Goal: Task Accomplishment & Management: Manage account settings

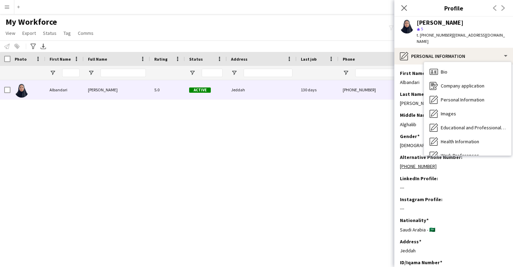
scroll to position [288, 0]
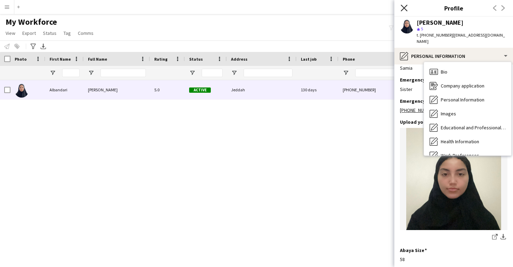
click at [402, 9] on icon at bounding box center [403, 8] width 7 height 7
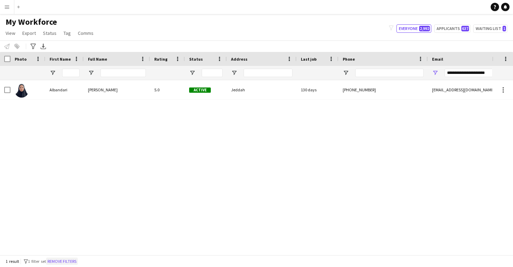
click at [69, 258] on button "Remove filters" at bounding box center [62, 262] width 32 height 8
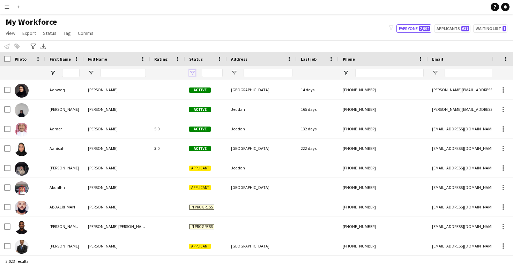
click at [192, 73] on span "Open Filter Menu" at bounding box center [192, 73] width 6 height 6
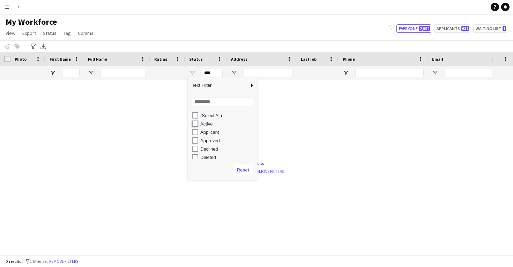
type input "**********"
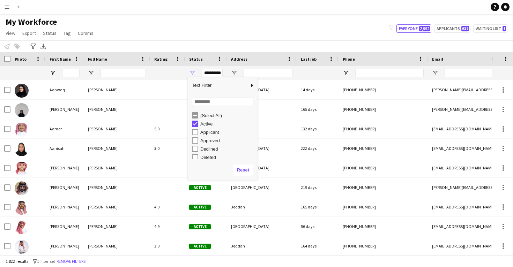
click at [184, 36] on div "My Workforce View Views Default view New view Update view Delete view Edit name…" at bounding box center [256, 29] width 513 height 24
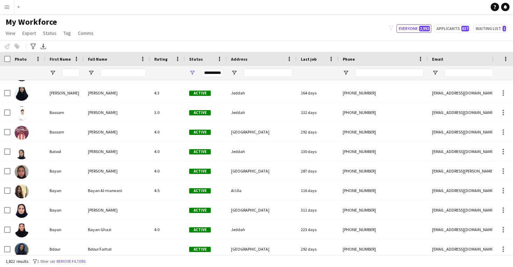
scroll to position [7788, 0]
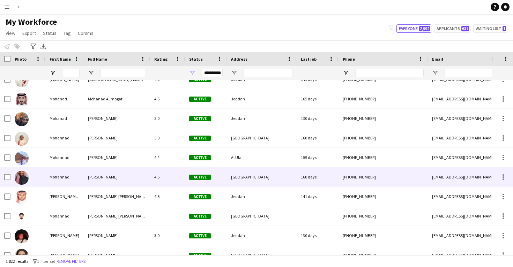
click at [134, 174] on div "[PERSON_NAME]" at bounding box center [117, 176] width 66 height 19
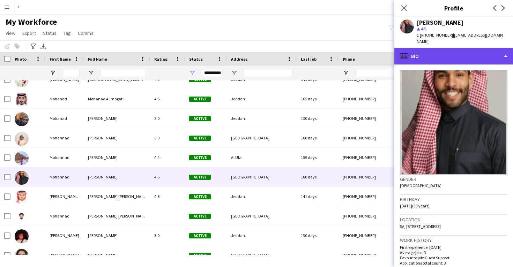
click at [416, 49] on div "profile Bio" at bounding box center [453, 56] width 119 height 17
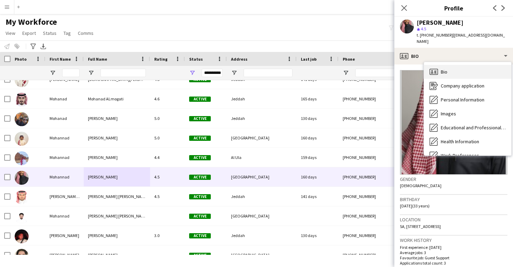
click at [430, 68] on icon "Bio" at bounding box center [433, 72] width 8 height 8
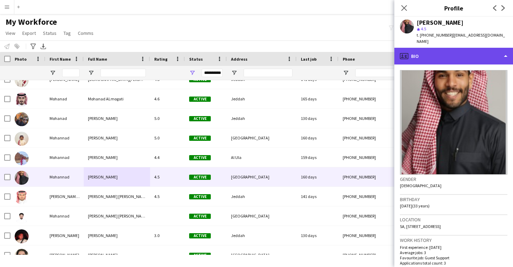
click at [427, 55] on div "profile Bio" at bounding box center [453, 56] width 119 height 17
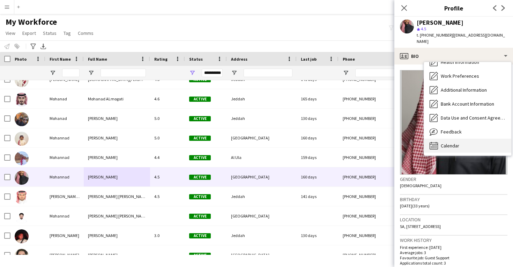
click at [446, 142] on div "Calendar Calendar" at bounding box center [467, 146] width 87 height 14
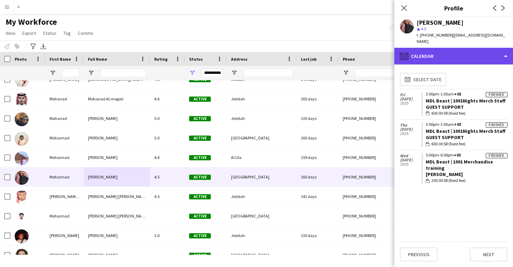
click at [432, 54] on div "calendar-full Calendar" at bounding box center [453, 56] width 119 height 17
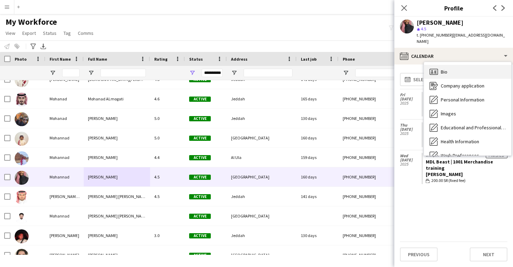
click at [439, 65] on div "Bio Bio" at bounding box center [467, 72] width 87 height 14
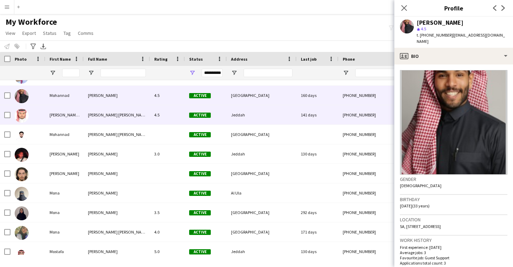
click at [294, 108] on div "Jeddah" at bounding box center [262, 114] width 70 height 19
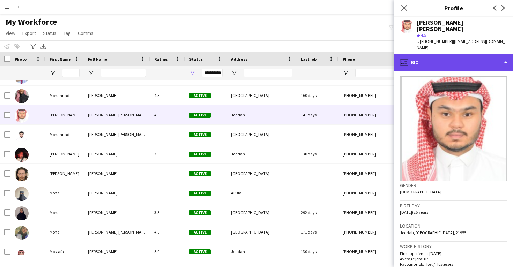
click at [444, 59] on div "profile Bio" at bounding box center [453, 62] width 119 height 17
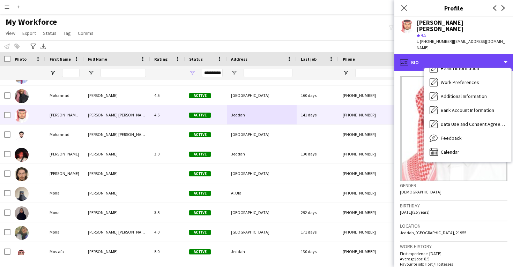
scroll to position [80, 0]
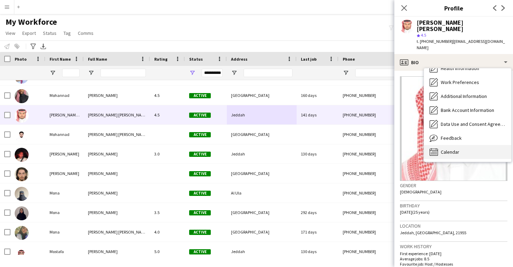
click at [454, 150] on div "Calendar Calendar" at bounding box center [467, 152] width 87 height 14
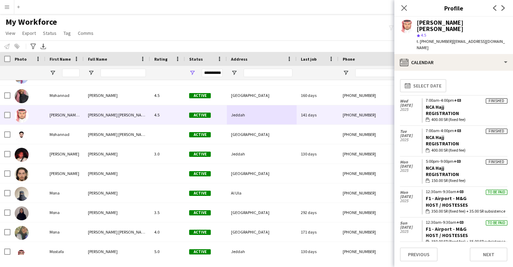
scroll to position [0, 0]
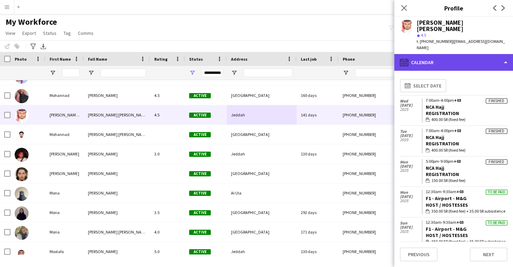
click at [445, 54] on div "calendar-full Calendar" at bounding box center [453, 62] width 119 height 17
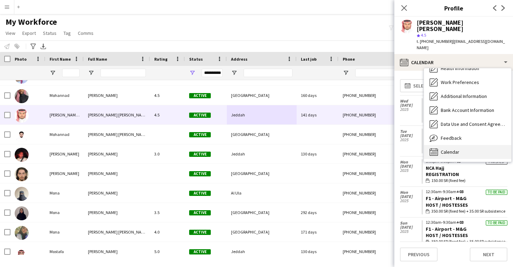
click at [451, 151] on div "Calendar Calendar" at bounding box center [467, 152] width 87 height 14
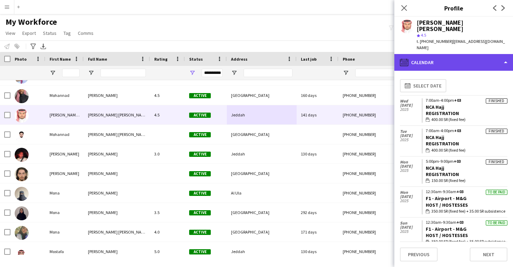
click at [453, 60] on div "calendar-full Calendar" at bounding box center [453, 62] width 119 height 17
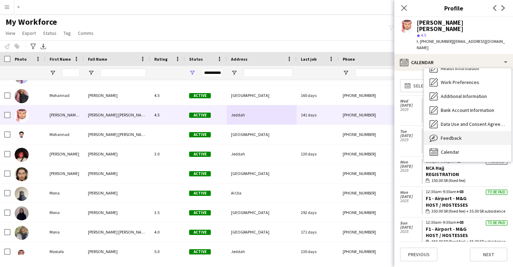
click at [444, 135] on span "Feedback" at bounding box center [450, 138] width 21 height 6
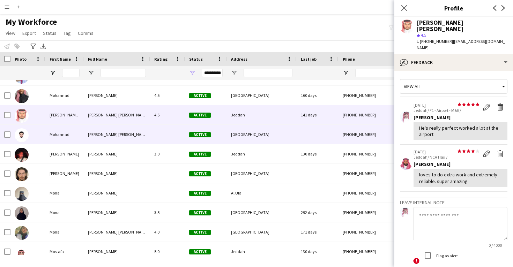
click at [343, 128] on div "[PHONE_NUMBER]" at bounding box center [382, 134] width 89 height 19
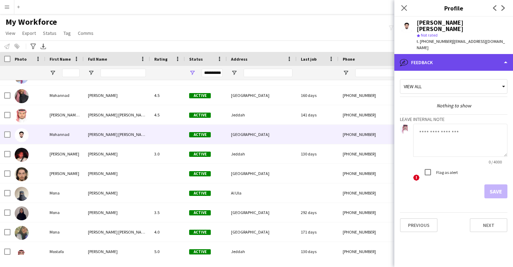
click at [460, 54] on div "bubble-pencil Feedback" at bounding box center [453, 62] width 119 height 17
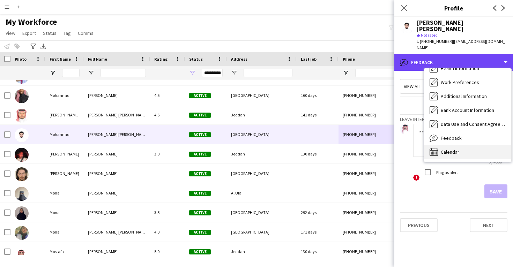
scroll to position [80, 0]
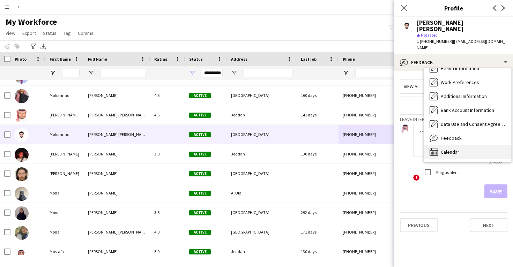
click at [454, 149] on span "Calendar" at bounding box center [449, 152] width 18 height 6
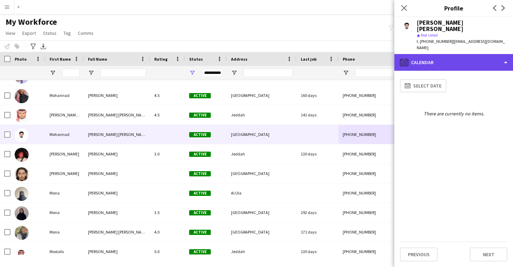
click at [453, 54] on div "calendar-full Calendar" at bounding box center [453, 62] width 119 height 17
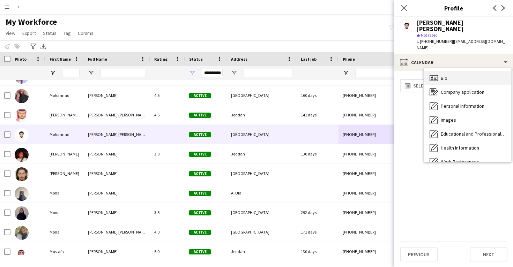
scroll to position [0, 0]
click at [448, 71] on div "Bio Bio" at bounding box center [467, 78] width 87 height 14
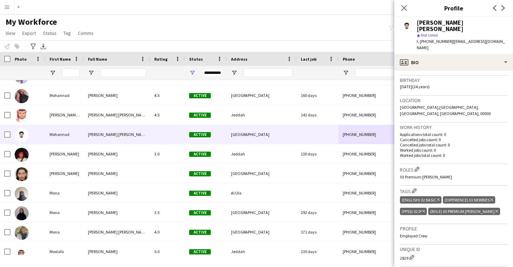
scroll to position [127, 0]
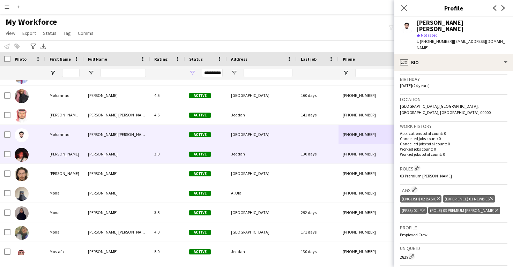
click at [323, 146] on div "130 days" at bounding box center [317, 153] width 42 height 19
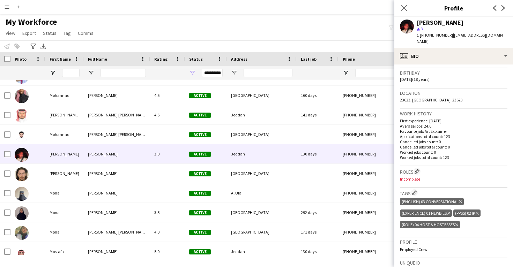
scroll to position [127, 0]
click at [418, 168] on app-icon "Edit crew company roles" at bounding box center [416, 170] width 5 height 5
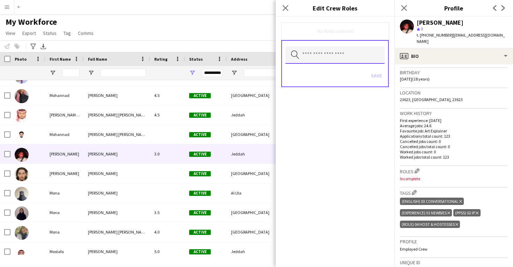
click at [353, 57] on input "text" at bounding box center [334, 54] width 99 height 17
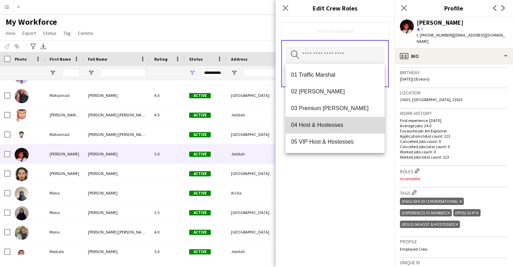
click at [330, 119] on mat-option "04 Host & Hostesses" at bounding box center [334, 125] width 99 height 17
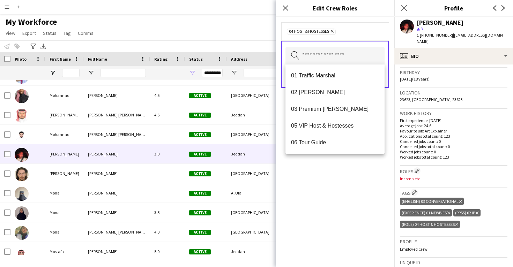
click at [327, 160] on div "04 Host & Hostesses Remove Search by role type Save" at bounding box center [334, 142] width 119 height 250
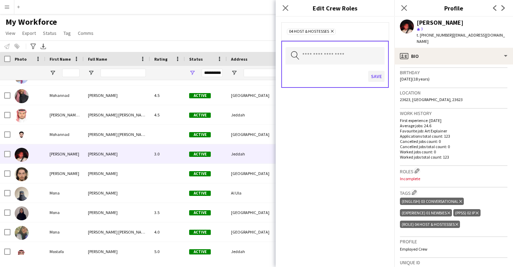
click at [380, 78] on button "Save" at bounding box center [376, 76] width 16 height 11
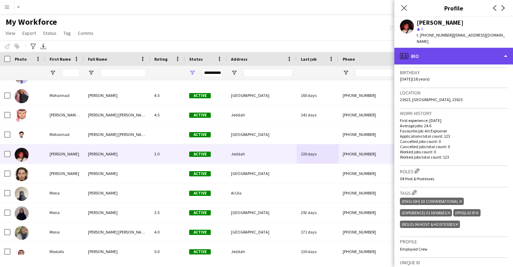
click at [438, 48] on div "profile Bio" at bounding box center [453, 56] width 119 height 17
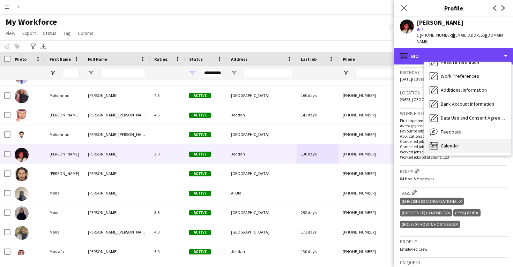
scroll to position [80, 0]
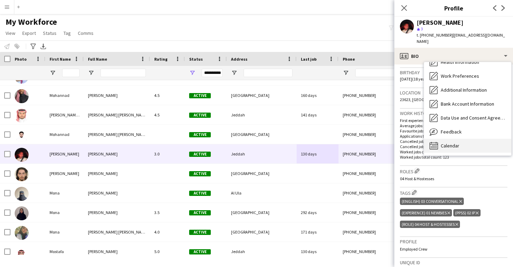
click at [446, 143] on span "Calendar" at bounding box center [449, 146] width 18 height 6
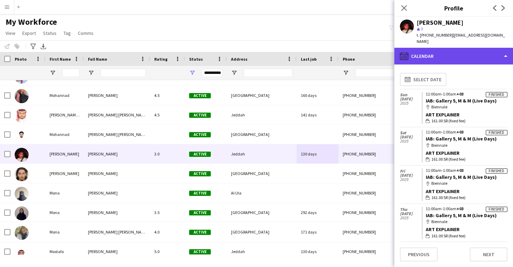
click at [433, 48] on div "calendar-full Calendar" at bounding box center [453, 56] width 119 height 17
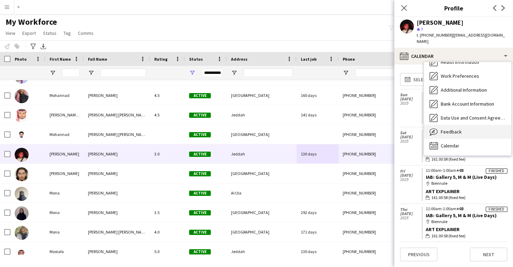
click at [433, 130] on icon at bounding box center [432, 131] width 3 height 3
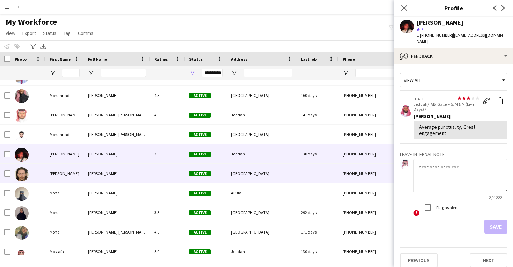
click at [327, 168] on div at bounding box center [317, 173] width 42 height 19
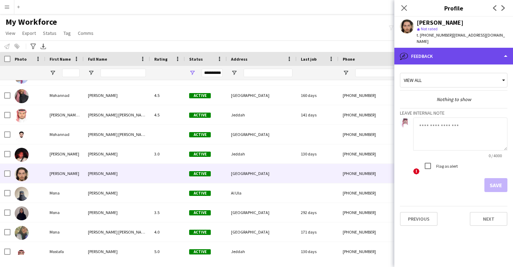
click at [445, 48] on div "bubble-pencil Feedback" at bounding box center [453, 56] width 119 height 17
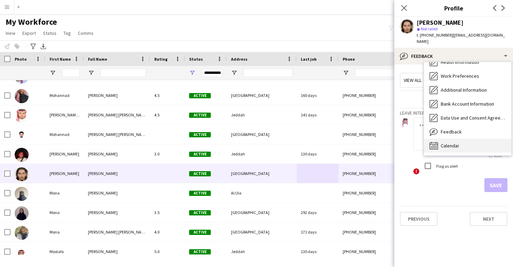
click at [442, 143] on span "Calendar" at bounding box center [449, 146] width 18 height 6
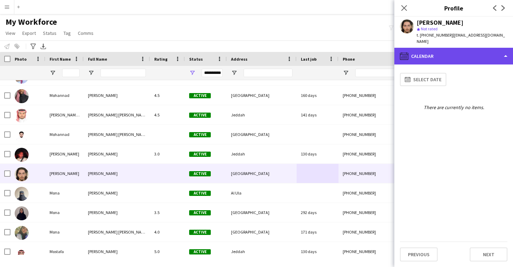
click at [426, 53] on div "calendar-full Calendar" at bounding box center [453, 56] width 119 height 17
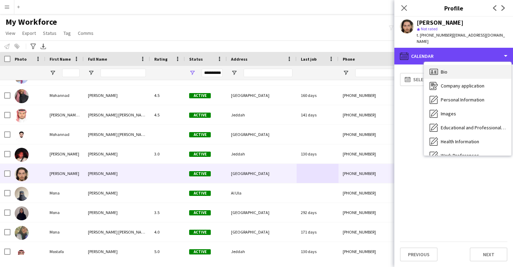
scroll to position [0, 0]
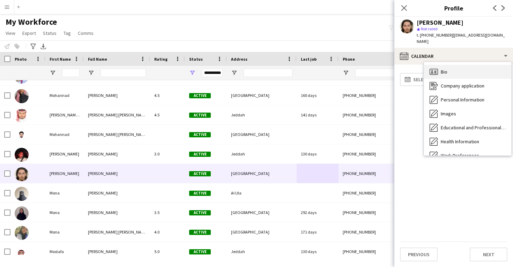
click at [442, 69] on span "Bio" at bounding box center [443, 72] width 7 height 6
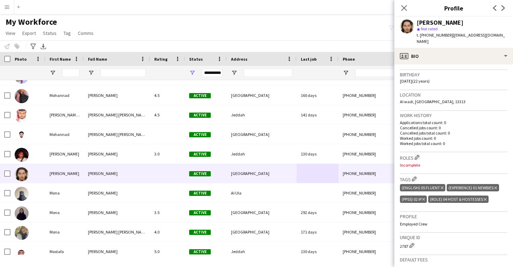
scroll to position [196, 0]
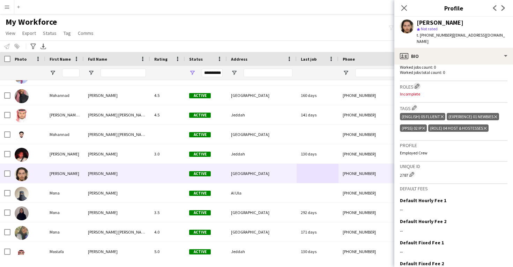
click at [417, 84] on app-icon "Edit crew company roles" at bounding box center [416, 86] width 5 height 5
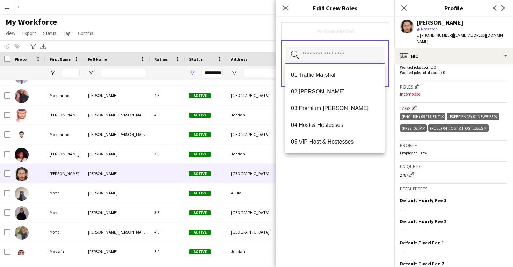
click at [333, 51] on input "text" at bounding box center [334, 54] width 99 height 17
click at [318, 121] on mat-option "04 Host & Hostesses" at bounding box center [334, 125] width 99 height 17
click at [322, 177] on div "04 Host & Hostesses Remove Search by role type Save" at bounding box center [334, 142] width 119 height 250
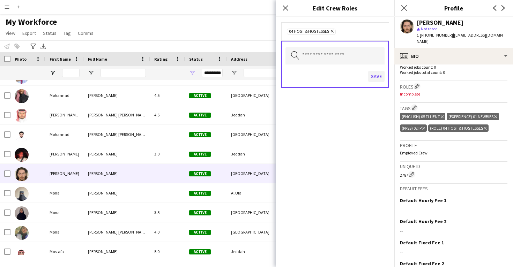
click at [376, 76] on button "Save" at bounding box center [376, 76] width 16 height 11
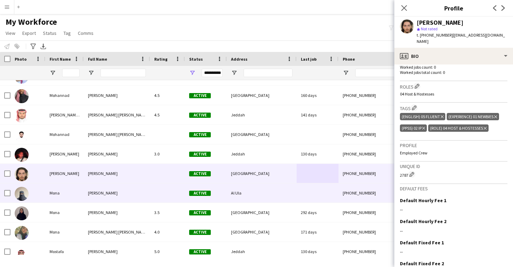
click at [246, 186] on div "Al Ula" at bounding box center [262, 192] width 70 height 19
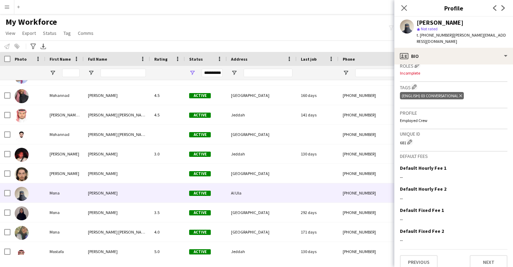
scroll to position [217, 0]
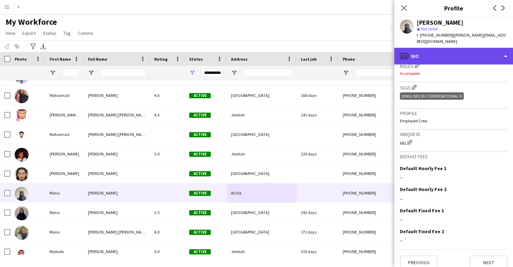
click at [434, 52] on div "profile Bio" at bounding box center [453, 56] width 119 height 17
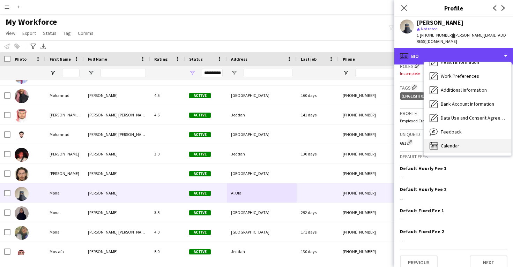
scroll to position [80, 0]
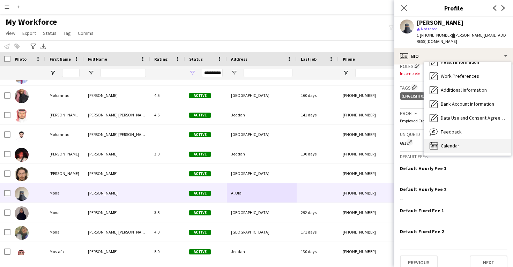
click at [448, 143] on span "Calendar" at bounding box center [449, 146] width 18 height 6
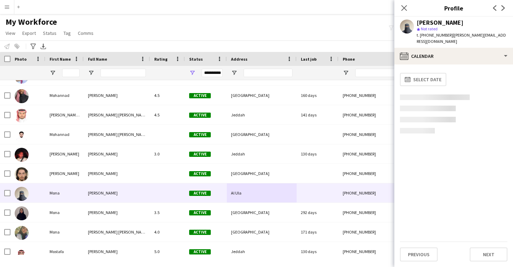
scroll to position [0, 0]
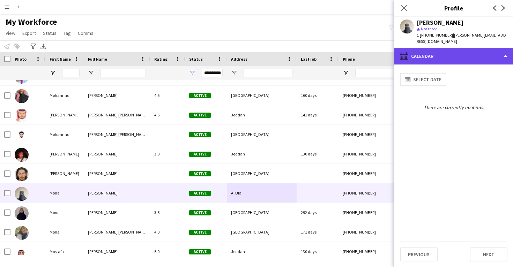
click at [441, 53] on div "calendar-full Calendar" at bounding box center [453, 56] width 119 height 17
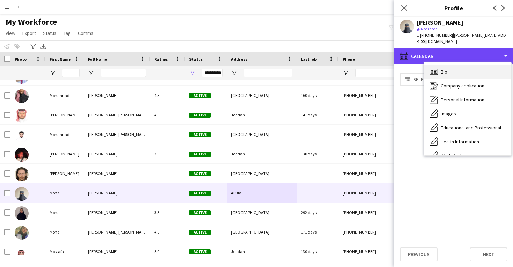
scroll to position [0, 0]
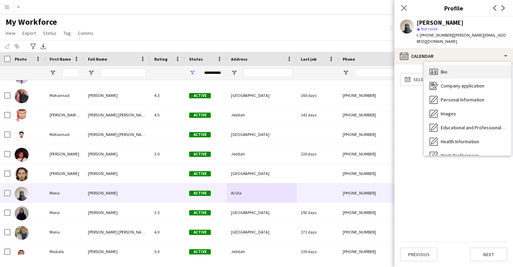
click at [446, 69] on div "Bio Bio" at bounding box center [467, 72] width 87 height 14
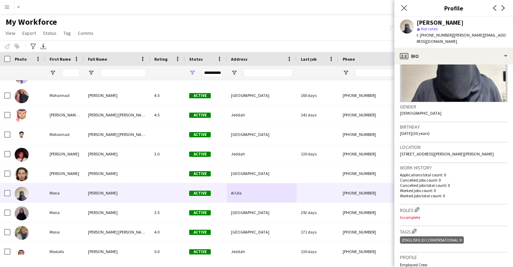
scroll to position [125, 0]
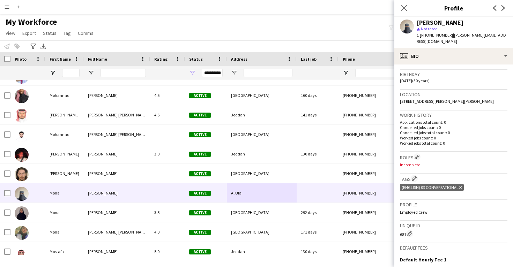
click at [436, 22] on div "[PERSON_NAME]" at bounding box center [439, 23] width 47 height 6
copy div "[PERSON_NAME]"
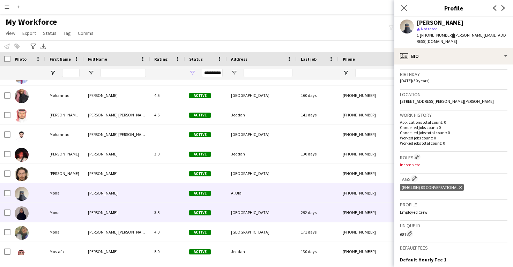
click at [171, 209] on div "3.5" at bounding box center [167, 212] width 35 height 19
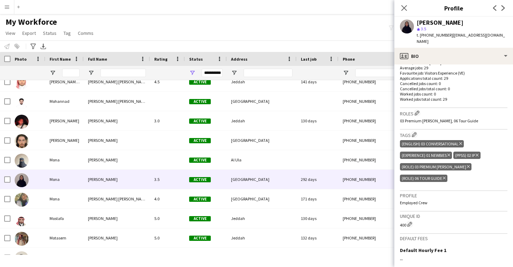
scroll to position [191, 0]
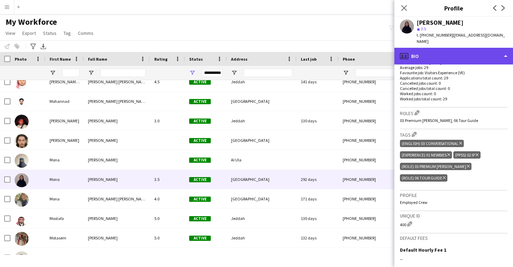
click at [428, 49] on div "profile Bio" at bounding box center [453, 56] width 119 height 17
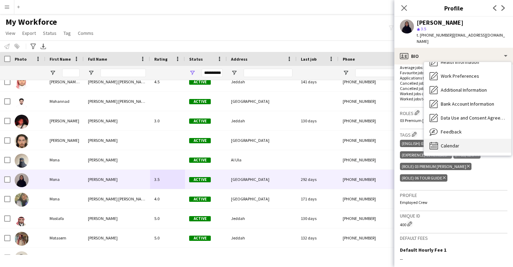
scroll to position [80, 0]
click at [450, 142] on div "Calendar Calendar" at bounding box center [467, 146] width 87 height 14
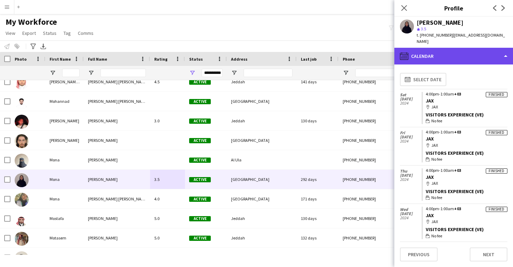
click at [436, 49] on div "calendar-full Calendar" at bounding box center [453, 56] width 119 height 17
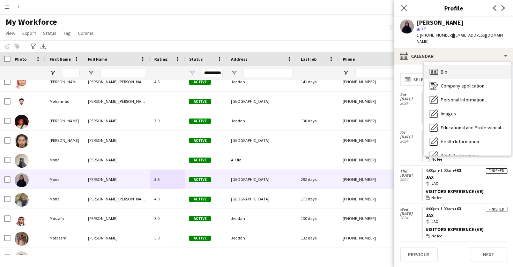
click at [442, 69] on span "Bio" at bounding box center [443, 72] width 7 height 6
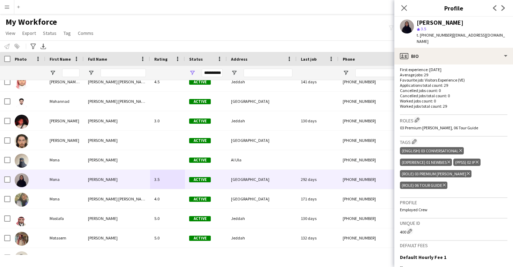
scroll to position [188, 0]
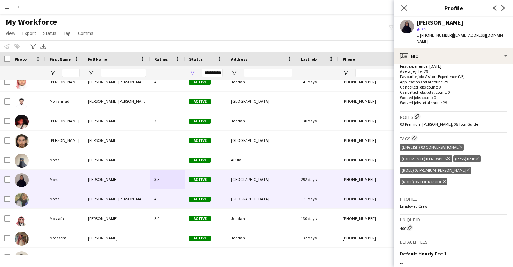
click at [306, 195] on div "171 days" at bounding box center [317, 198] width 42 height 19
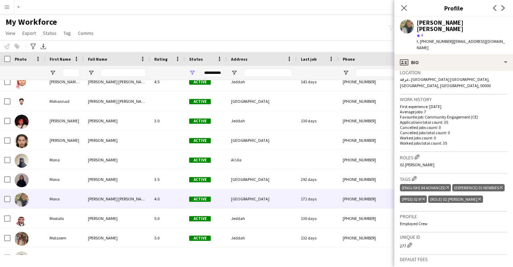
scroll to position [156, 0]
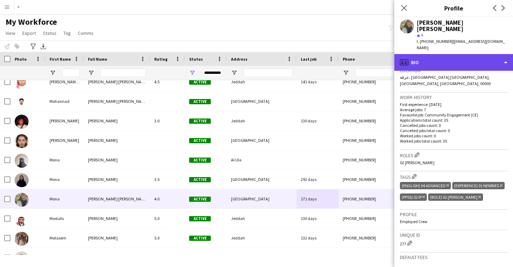
click at [450, 54] on div "profile Bio" at bounding box center [453, 62] width 119 height 17
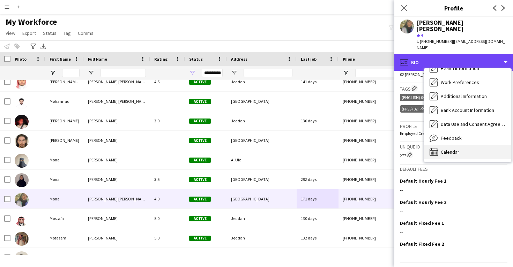
scroll to position [80, 0]
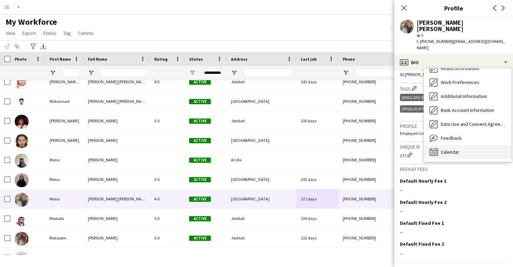
click at [458, 149] on span "Calendar" at bounding box center [449, 152] width 18 height 6
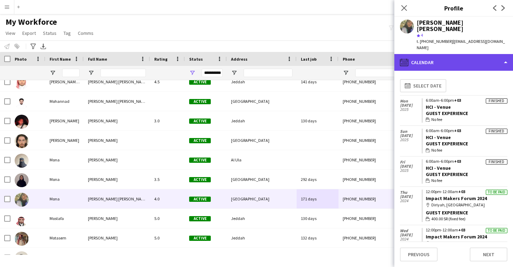
click at [451, 54] on div "calendar-full Calendar" at bounding box center [453, 62] width 119 height 17
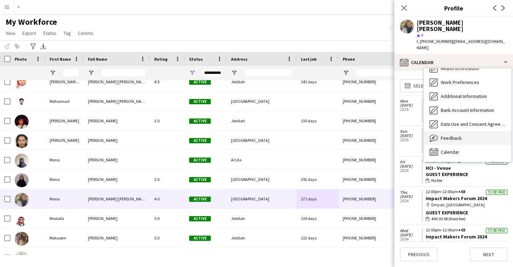
click at [451, 135] on span "Feedback" at bounding box center [450, 138] width 21 height 6
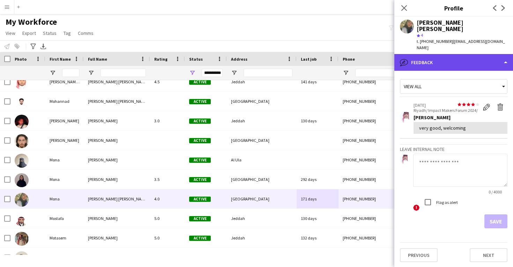
click at [444, 57] on div "bubble-pencil Feedback" at bounding box center [453, 62] width 119 height 17
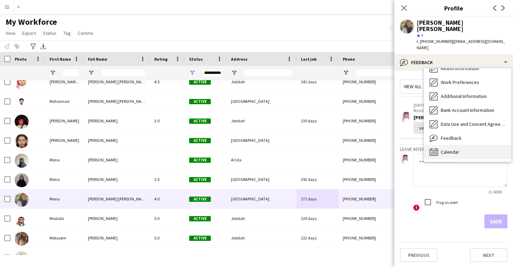
click at [444, 145] on div "Calendar Calendar" at bounding box center [467, 152] width 87 height 14
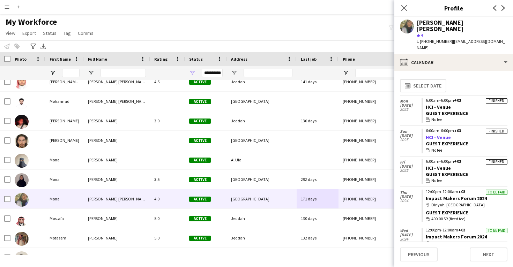
drag, startPoint x: 456, startPoint y: 124, endPoint x: 425, endPoint y: 124, distance: 30.7
click at [425, 129] on app-crew-calendar-job-card "Finished 6:00am-6:00pm +03 HCI - Venue Guest Experience wallet No fee" at bounding box center [464, 141] width 86 height 25
copy link "HCI - Venue"
click at [424, 23] on div "[PERSON_NAME] [PERSON_NAME]" at bounding box center [461, 26] width 91 height 13
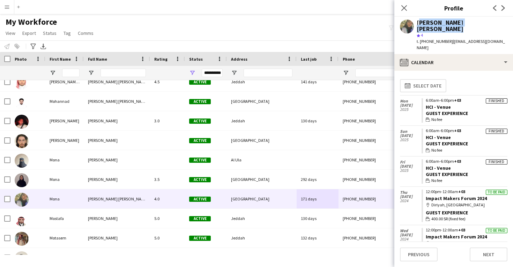
click at [424, 23] on div "[PERSON_NAME] [PERSON_NAME]" at bounding box center [461, 26] width 91 height 13
copy div "[PERSON_NAME] [PERSON_NAME]"
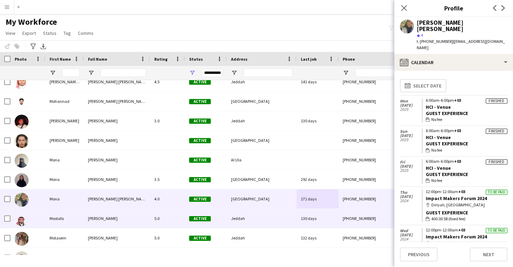
click at [209, 211] on div "Active" at bounding box center [206, 218] width 42 height 19
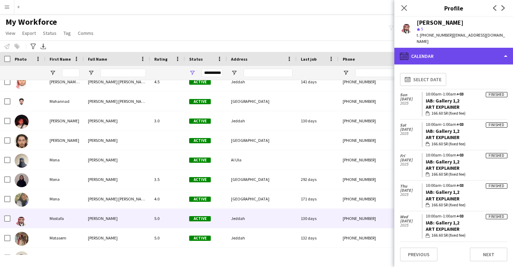
click at [445, 58] on div "calendar-full Calendar" at bounding box center [453, 56] width 119 height 17
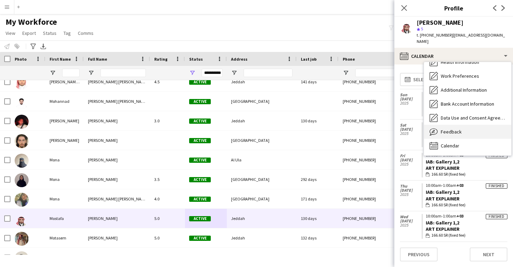
click at [453, 137] on div "Feedback Feedback" at bounding box center [467, 132] width 87 height 14
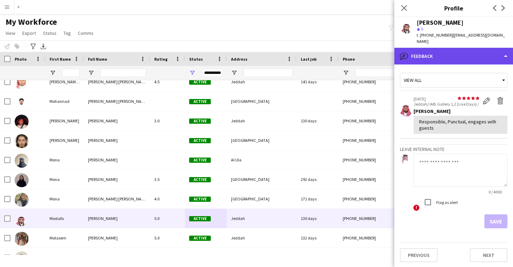
click at [446, 54] on div "bubble-pencil Feedback" at bounding box center [453, 56] width 119 height 17
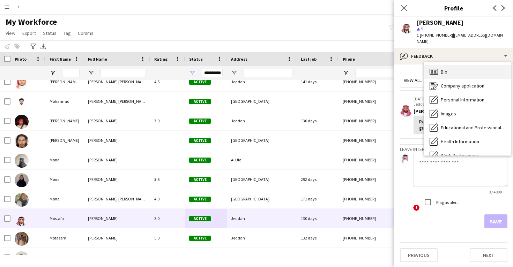
scroll to position [0, 0]
click at [450, 71] on div "Bio Bio" at bounding box center [467, 72] width 87 height 14
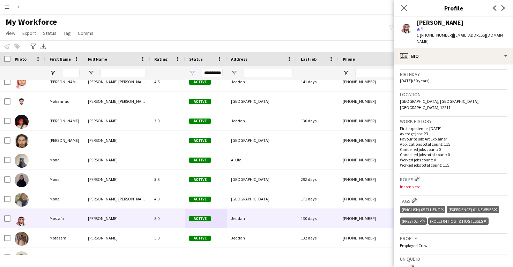
scroll to position [189, 0]
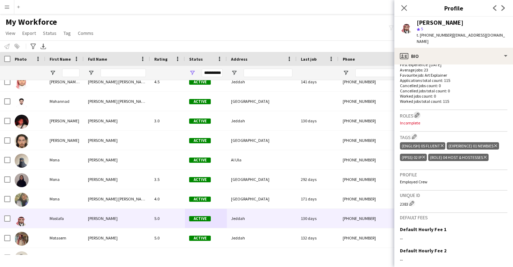
click at [417, 113] on app-icon "Edit crew company roles" at bounding box center [416, 115] width 5 height 5
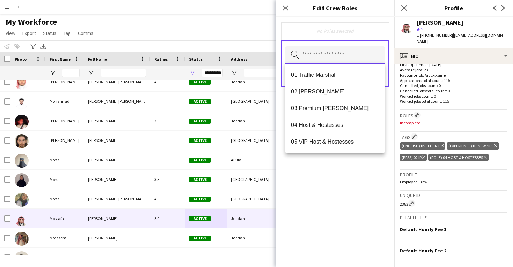
click at [357, 53] on input "text" at bounding box center [334, 54] width 99 height 17
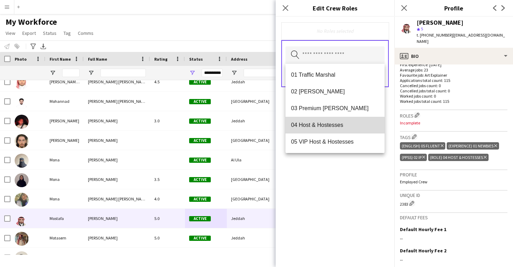
click at [327, 119] on mat-option "04 Host & Hostesses" at bounding box center [334, 125] width 99 height 17
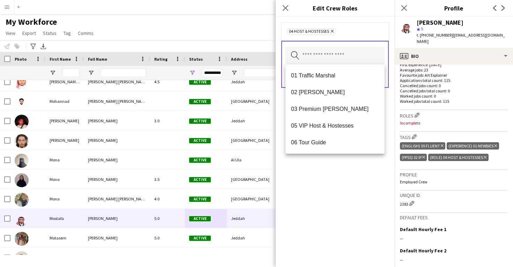
click at [316, 195] on div "04 Host & Hostesses Remove Search by role type Save" at bounding box center [334, 142] width 119 height 250
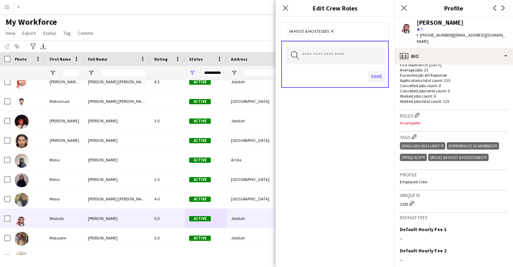
click at [377, 75] on button "Save" at bounding box center [376, 76] width 16 height 11
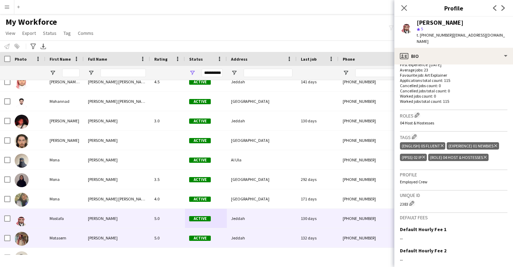
click at [238, 237] on span "Jeddah" at bounding box center [238, 237] width 14 height 5
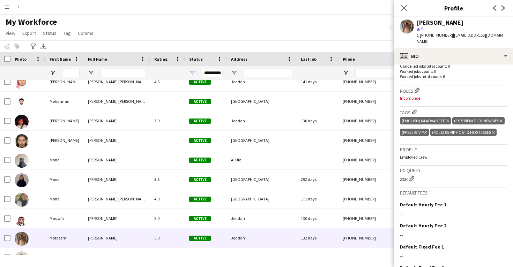
scroll to position [228, 0]
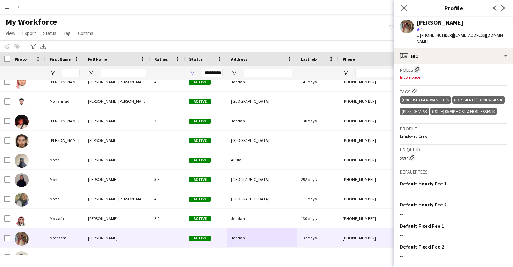
click at [417, 67] on app-icon "Edit crew company roles" at bounding box center [416, 69] width 5 height 5
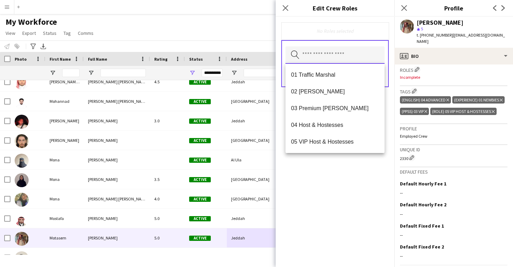
click at [353, 58] on input "text" at bounding box center [334, 54] width 99 height 17
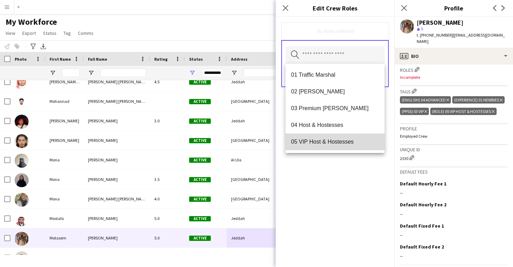
click at [333, 141] on span "05 VIP Host & Hostesses" at bounding box center [335, 141] width 88 height 7
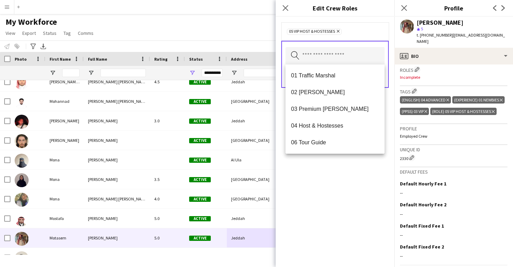
click at [325, 195] on div "05 VIP Host & Hostesses Remove Search by role type Save" at bounding box center [334, 142] width 119 height 250
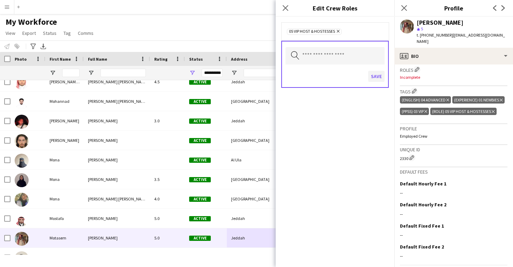
click at [378, 79] on button "Save" at bounding box center [376, 76] width 16 height 11
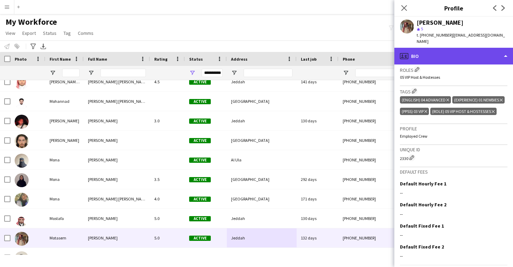
click at [464, 48] on div "profile Bio" at bounding box center [453, 56] width 119 height 17
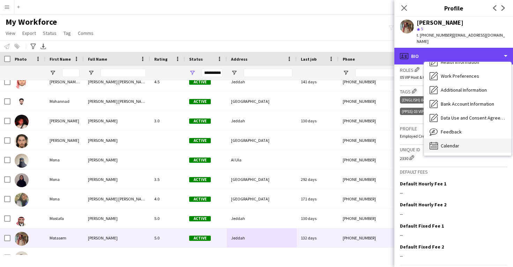
scroll to position [80, 0]
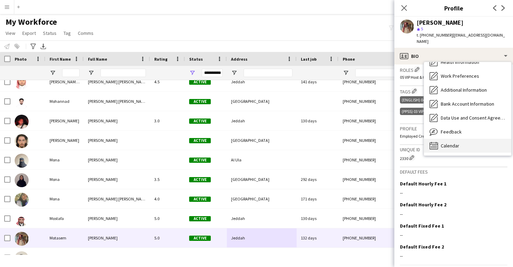
click at [456, 139] on div "Calendar Calendar" at bounding box center [467, 146] width 87 height 14
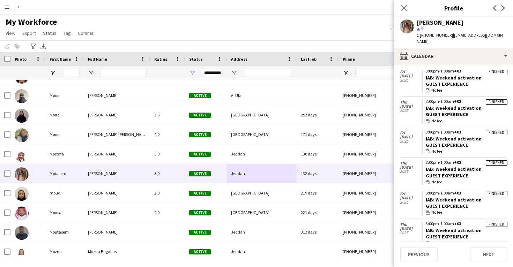
scroll to position [23, 0]
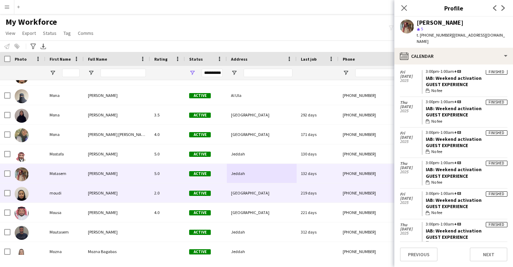
click at [337, 192] on div "219 days" at bounding box center [317, 192] width 42 height 19
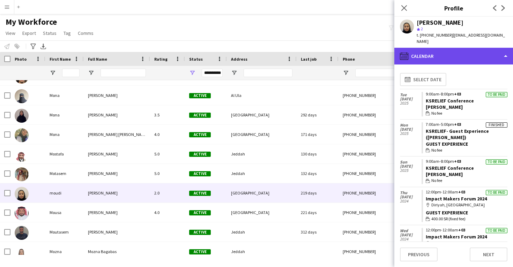
click at [456, 48] on div "calendar-full Calendar" at bounding box center [453, 56] width 119 height 17
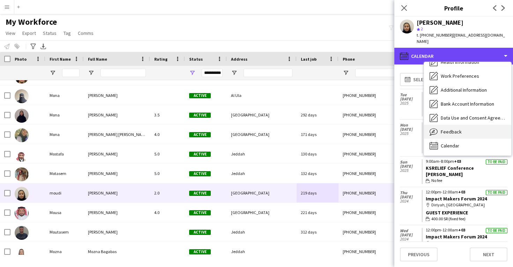
scroll to position [80, 0]
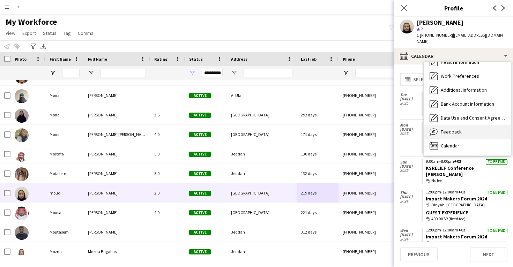
click at [452, 129] on span "Feedback" at bounding box center [450, 132] width 21 height 6
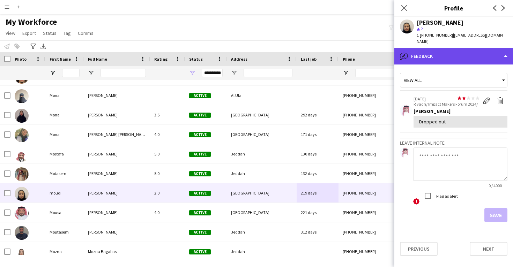
click at [447, 49] on div "bubble-pencil Feedback" at bounding box center [453, 56] width 119 height 17
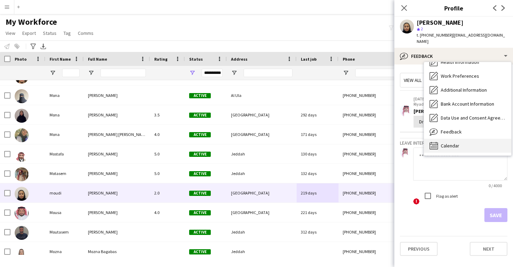
click at [443, 143] on span "Calendar" at bounding box center [449, 146] width 18 height 6
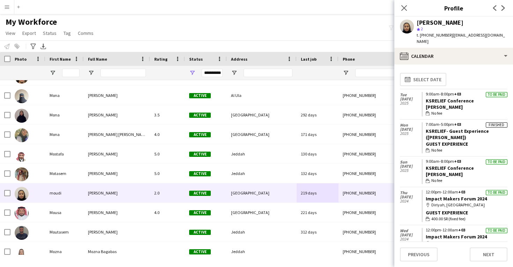
drag, startPoint x: 476, startPoint y: 93, endPoint x: 423, endPoint y: 92, distance: 53.4
click at [423, 92] on app-crew-calendar-job-card "To be paid 9:00am-8:00pm +03 KSRELIEF Conference [PERSON_NAME] wallet No fee" at bounding box center [464, 104] width 86 height 25
copy link "KSRELIEF Conference"
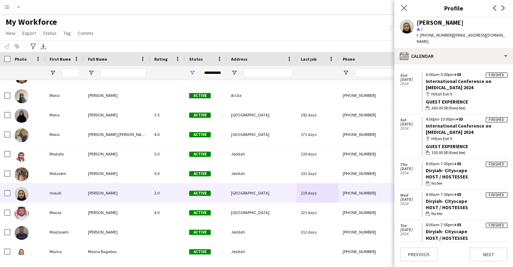
scroll to position [277, 0]
drag, startPoint x: 475, startPoint y: 122, endPoint x: 425, endPoint y: 117, distance: 49.8
click at [425, 118] on app-crew-calendar-job-card "Finished 4:00pm-10:00pm +03 International Conference on [MEDICAL_DATA] 2024 map…" at bounding box center [464, 137] width 86 height 39
copy link "International Conference on [MEDICAL_DATA] 2024"
drag, startPoint x: 472, startPoint y: 161, endPoint x: 423, endPoint y: 161, distance: 48.8
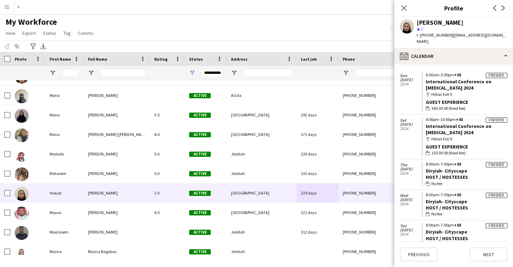
click at [423, 162] on app-crew-calendar-job-card "Finished 8:00am-7:00pm +03 Diryiah- Cityscape Host / Hostesses wallet No fee" at bounding box center [464, 174] width 86 height 25
copy link "Diryiah- Cityscape"
click at [433, 24] on div "[PERSON_NAME]" at bounding box center [439, 23] width 47 height 6
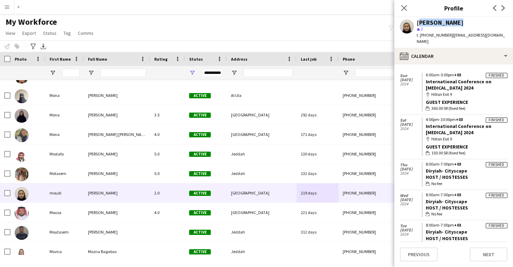
copy div "[PERSON_NAME]"
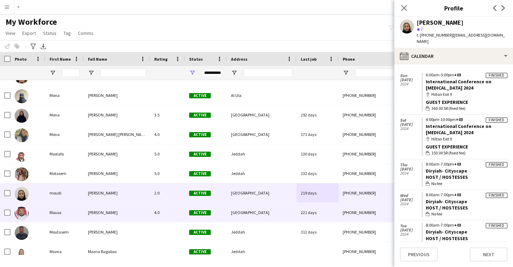
click at [293, 215] on div "[GEOGRAPHIC_DATA]" at bounding box center [262, 212] width 70 height 19
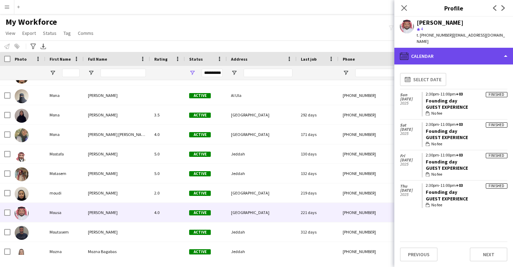
click at [449, 49] on div "calendar-full Calendar" at bounding box center [453, 56] width 119 height 17
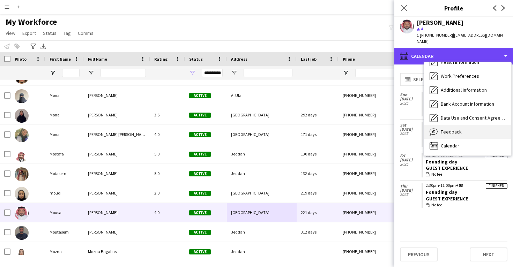
scroll to position [80, 0]
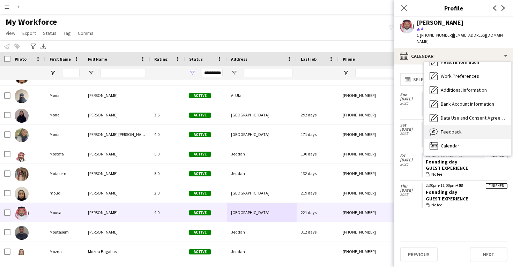
click at [445, 129] on span "Feedback" at bounding box center [450, 132] width 21 height 6
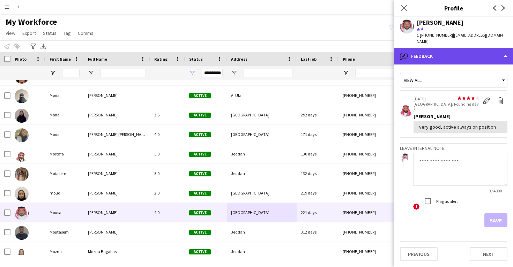
click at [436, 52] on div "bubble-pencil Feedback" at bounding box center [453, 56] width 119 height 17
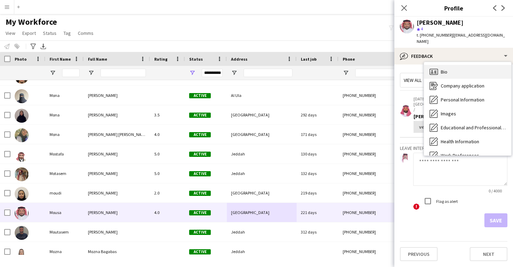
scroll to position [0, 0]
click at [442, 69] on div "Bio Bio" at bounding box center [467, 72] width 87 height 14
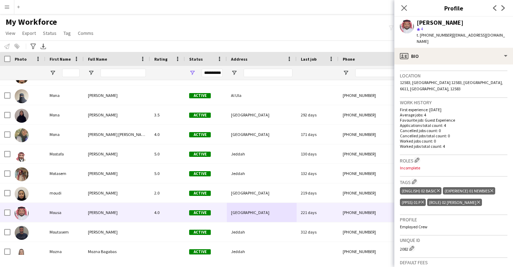
scroll to position [152, 0]
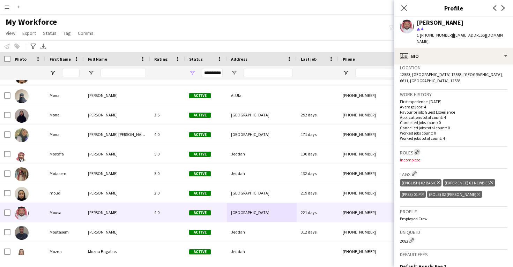
click at [417, 150] on app-icon "Edit crew company roles" at bounding box center [416, 152] width 5 height 5
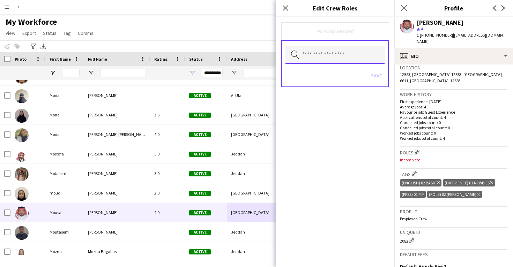
click at [325, 52] on input "text" at bounding box center [334, 54] width 99 height 17
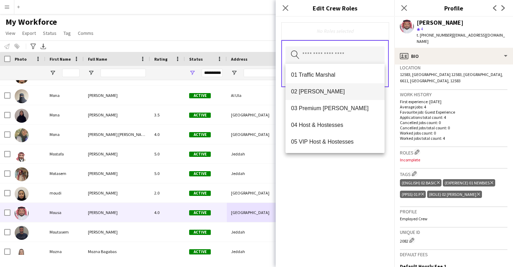
click at [318, 94] on span "02 [PERSON_NAME]" at bounding box center [335, 91] width 88 height 7
click at [321, 175] on div "02 [PERSON_NAME] Remove Search by role type Save" at bounding box center [334, 142] width 119 height 250
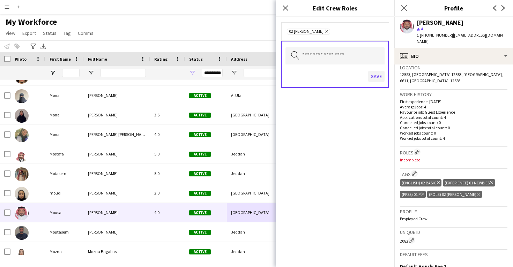
click at [375, 78] on button "Save" at bounding box center [376, 76] width 16 height 11
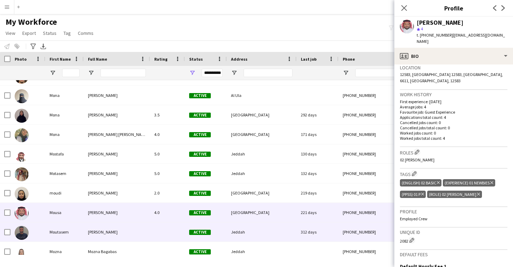
click at [203, 229] on span "Active" at bounding box center [200, 231] width 22 height 5
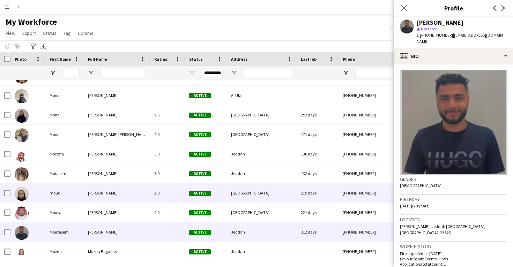
click at [270, 197] on div "[GEOGRAPHIC_DATA]" at bounding box center [262, 192] width 70 height 19
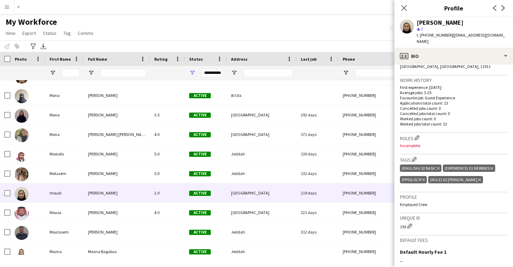
scroll to position [166, 0]
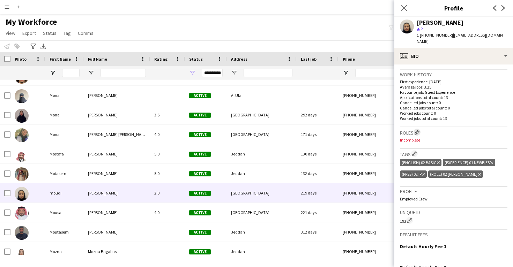
click at [417, 130] on app-icon "Edit crew company roles" at bounding box center [416, 132] width 5 height 5
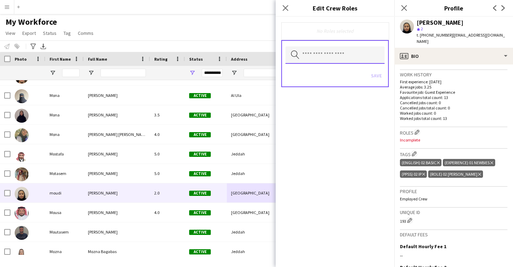
click at [345, 51] on input "text" at bounding box center [334, 54] width 99 height 17
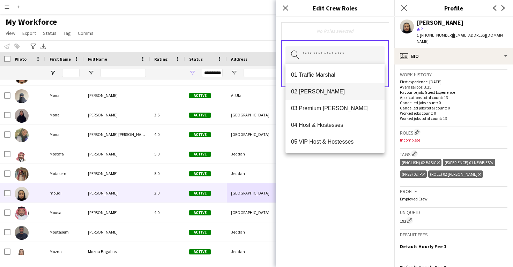
click at [331, 90] on span "02 [PERSON_NAME]" at bounding box center [335, 91] width 88 height 7
click at [331, 175] on div "02 [PERSON_NAME] Remove Search by role type Save" at bounding box center [334, 142] width 119 height 250
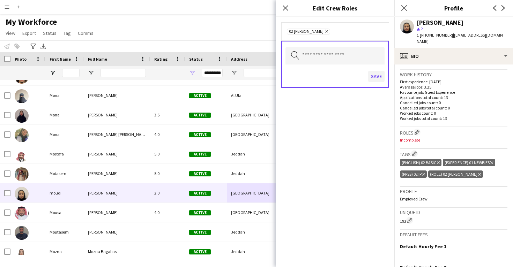
click at [379, 74] on button "Save" at bounding box center [376, 76] width 16 height 11
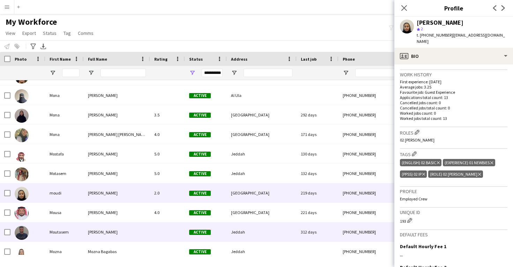
click at [197, 226] on div "Active" at bounding box center [206, 231] width 42 height 19
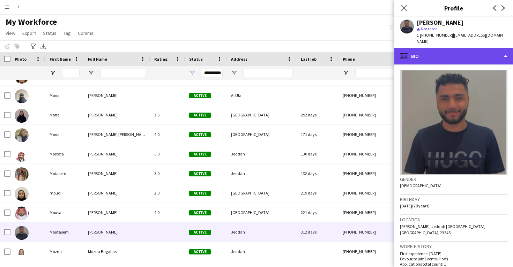
click at [460, 54] on div "profile Bio" at bounding box center [453, 56] width 119 height 17
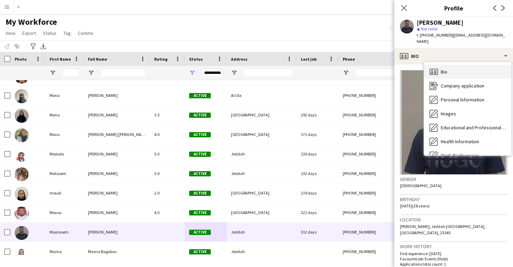
click at [461, 67] on div "Bio Bio" at bounding box center [467, 72] width 87 height 14
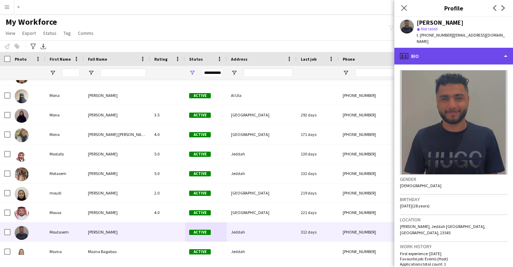
click at [460, 51] on div "profile Bio" at bounding box center [453, 56] width 119 height 17
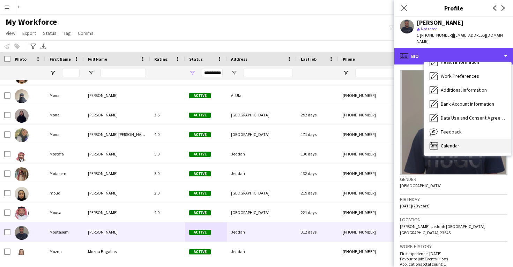
scroll to position [80, 0]
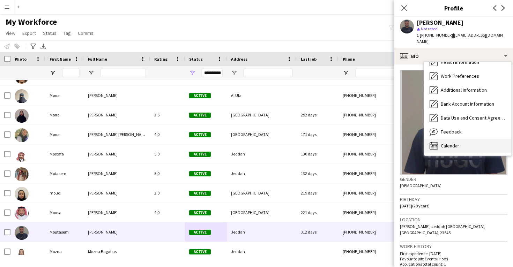
click at [463, 139] on div "Calendar Calendar" at bounding box center [467, 146] width 87 height 14
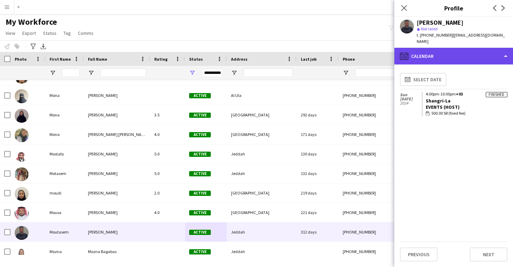
click at [443, 53] on div "calendar-full Calendar" at bounding box center [453, 56] width 119 height 17
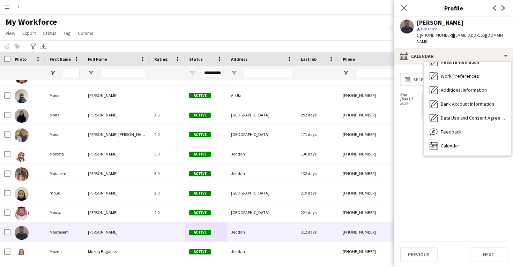
click at [409, 122] on div "calendar-full Select date [DATE] Finished 4:00pm-10:00pm +03 [GEOGRAPHIC_DATA]-…" at bounding box center [453, 156] width 107 height 172
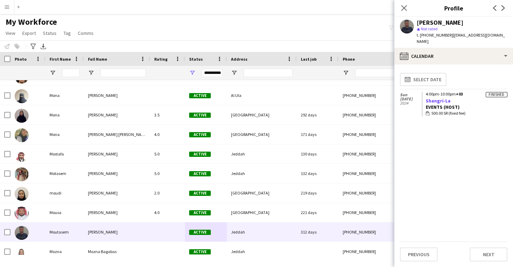
click at [436, 98] on link "Shangri-La" at bounding box center [437, 101] width 25 height 6
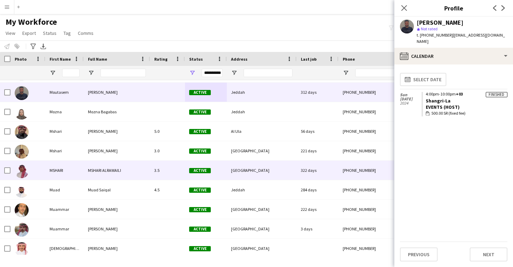
scroll to position [21564, 0]
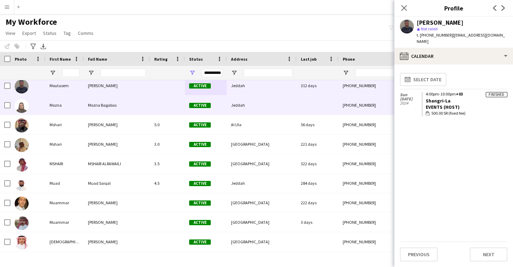
click at [255, 112] on div "Jeddah" at bounding box center [262, 105] width 70 height 19
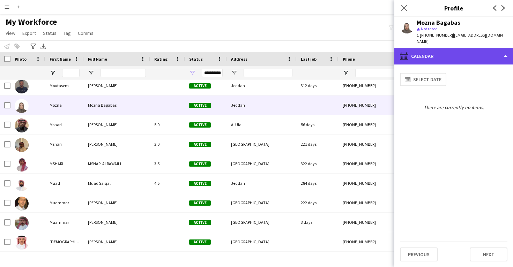
click at [444, 50] on div "calendar-full Calendar" at bounding box center [453, 56] width 119 height 17
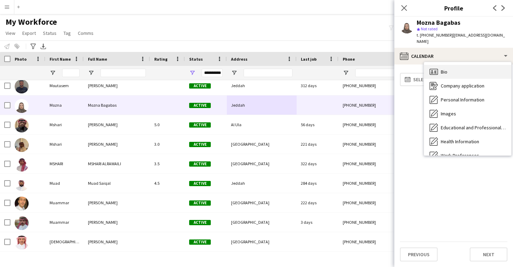
click at [450, 67] on div "Bio Bio" at bounding box center [467, 72] width 87 height 14
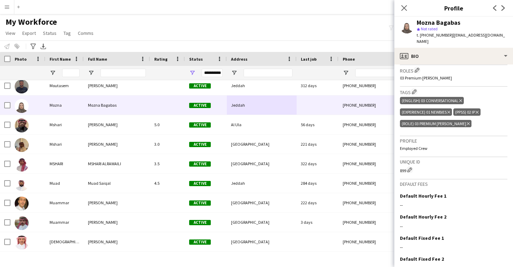
scroll to position [207, 0]
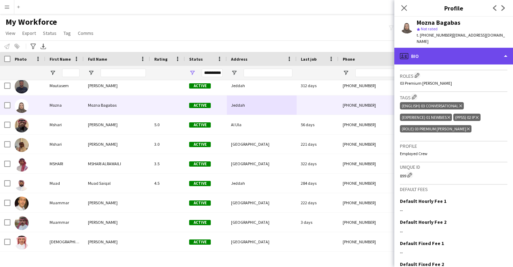
click at [434, 51] on div "profile Bio" at bounding box center [453, 56] width 119 height 17
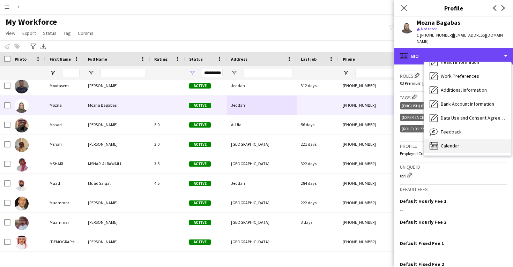
scroll to position [80, 0]
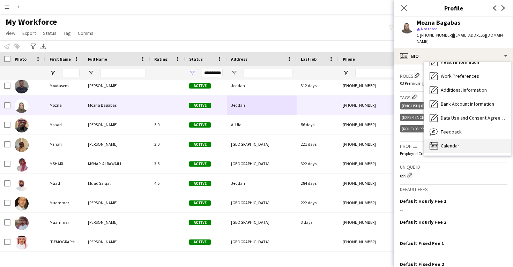
click at [442, 143] on span "Calendar" at bounding box center [449, 146] width 18 height 6
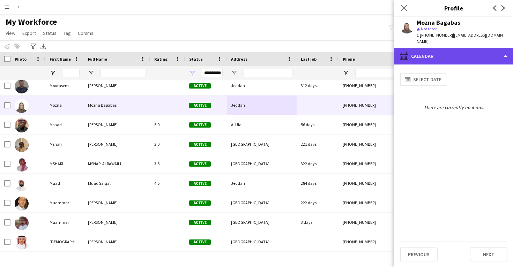
click at [439, 52] on div "calendar-full Calendar" at bounding box center [453, 56] width 119 height 17
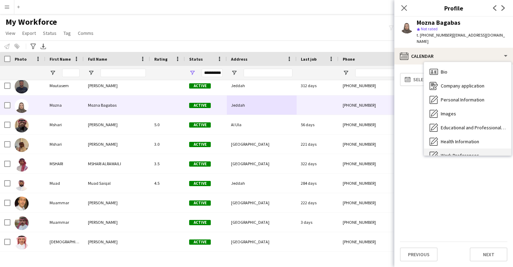
scroll to position [0, 0]
click at [443, 70] on div "Bio Bio" at bounding box center [467, 72] width 87 height 14
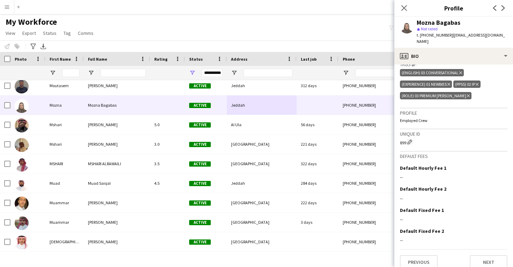
scroll to position [240, 0]
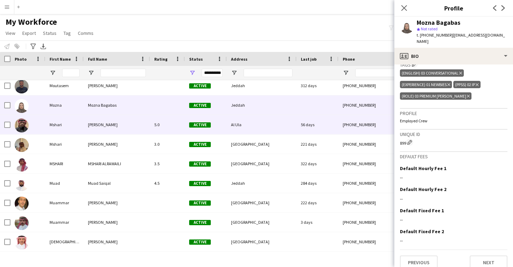
click at [320, 128] on div "56 days" at bounding box center [317, 124] width 42 height 19
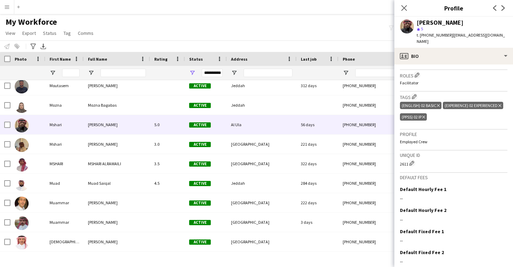
scroll to position [233, 0]
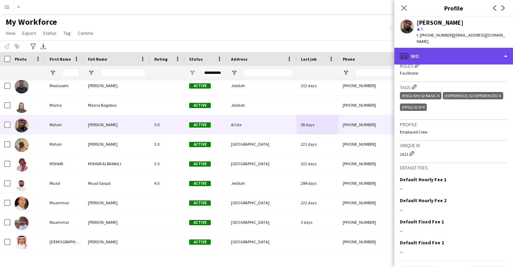
click at [436, 54] on div "profile Bio" at bounding box center [453, 56] width 119 height 17
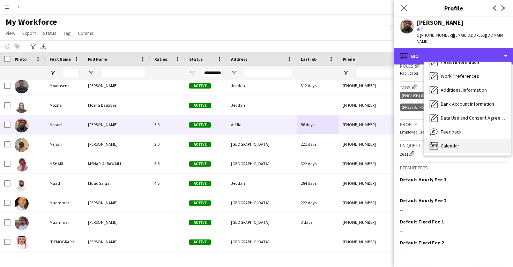
scroll to position [80, 0]
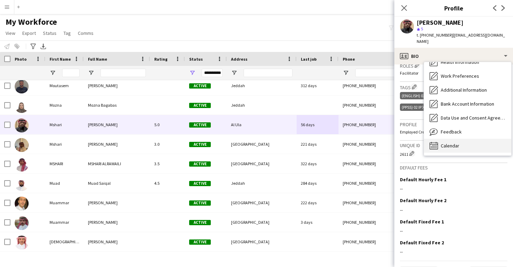
click at [463, 139] on div "Calendar Calendar" at bounding box center [467, 146] width 87 height 14
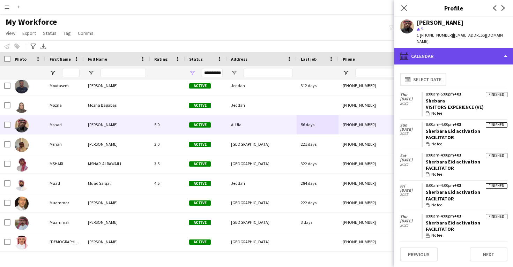
click at [455, 51] on div "calendar-full Calendar" at bounding box center [453, 56] width 119 height 17
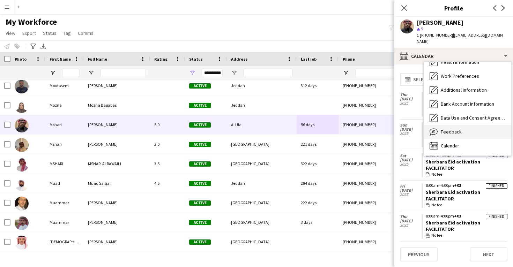
click at [450, 129] on span "Feedback" at bounding box center [450, 132] width 21 height 6
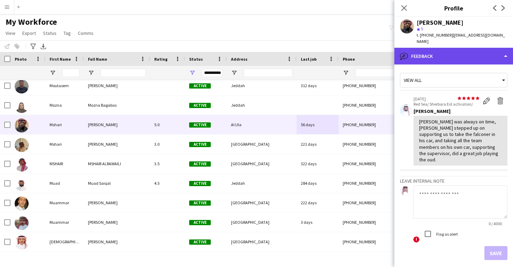
click at [446, 54] on div "bubble-pencil Feedback" at bounding box center [453, 56] width 119 height 17
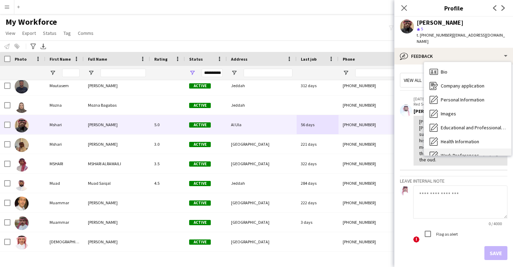
scroll to position [-1, 0]
click at [447, 69] on span "Bio" at bounding box center [443, 72] width 7 height 6
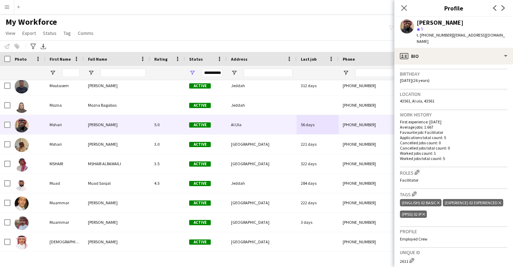
scroll to position [181, 0]
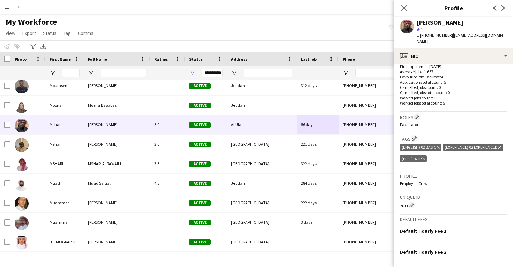
click at [425, 25] on div "[PERSON_NAME]" at bounding box center [439, 23] width 47 height 6
copy div "[PERSON_NAME]"
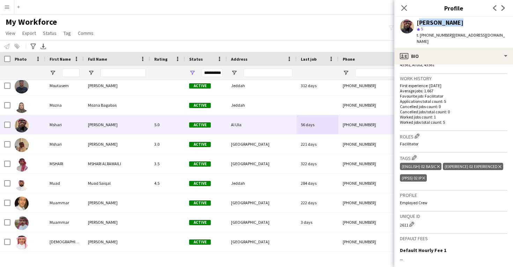
scroll to position [174, 0]
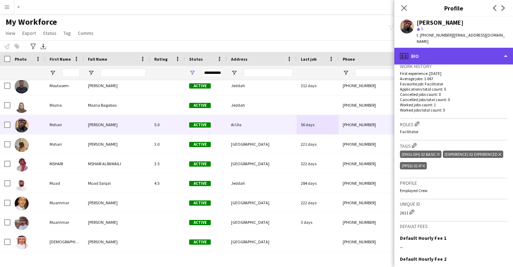
click at [423, 48] on div "profile Bio" at bounding box center [453, 56] width 119 height 17
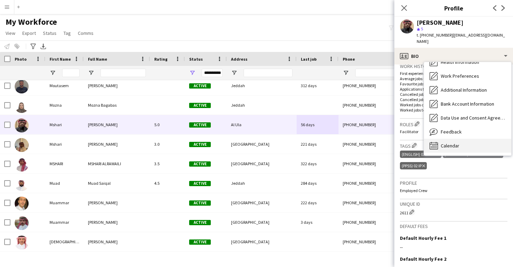
scroll to position [80, 0]
click at [446, 143] on span "Calendar" at bounding box center [449, 146] width 18 height 6
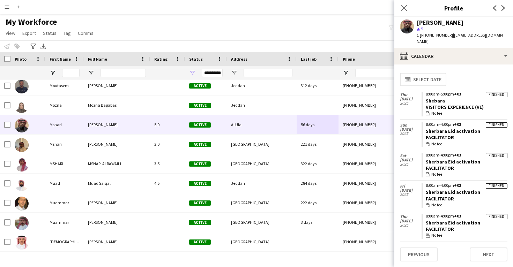
drag, startPoint x: 456, startPoint y: 97, endPoint x: 424, endPoint y: 97, distance: 32.8
click at [423, 97] on app-crew-calendar-job-card "Finished 8:00am-5:00pm +03 Shebara Visitors Experience (VE) wallet No fee" at bounding box center [464, 104] width 86 height 25
copy link "Shebara"
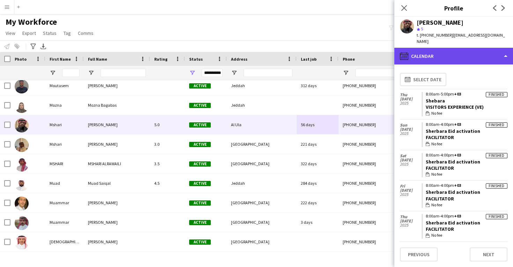
click at [446, 48] on div "calendar-full Calendar" at bounding box center [453, 56] width 119 height 17
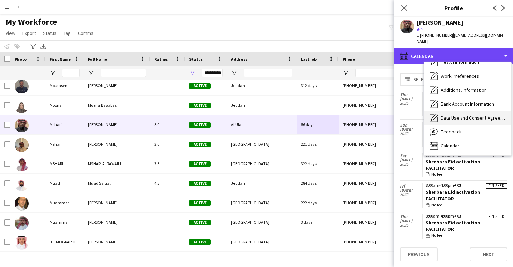
scroll to position [0, 0]
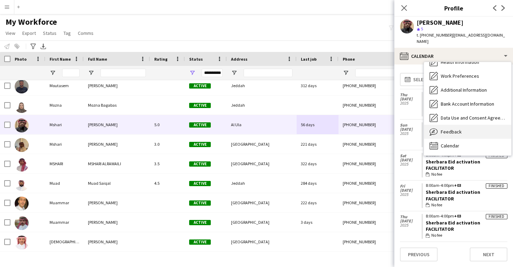
click at [458, 129] on span "Feedback" at bounding box center [450, 132] width 21 height 6
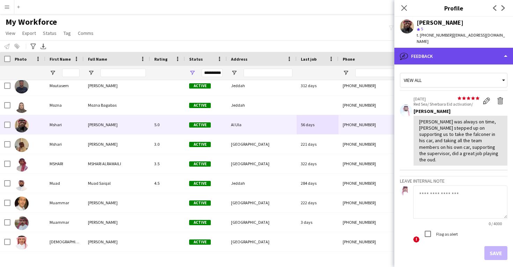
click at [445, 54] on div "bubble-pencil Feedback" at bounding box center [453, 56] width 119 height 17
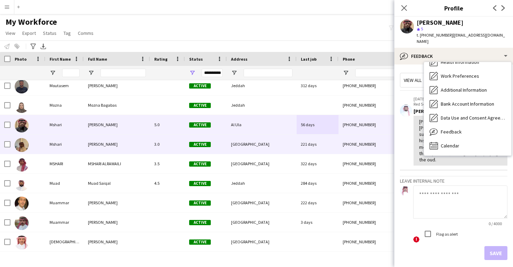
click at [188, 154] on div "Mshari [PERSON_NAME] 3.0 Active [GEOGRAPHIC_DATA] 221 days [PHONE_NUMBER] [EMAI…" at bounding box center [393, 145] width 787 height 20
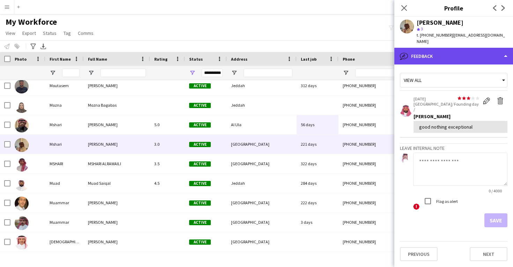
click at [446, 48] on div "bubble-pencil Feedback" at bounding box center [453, 56] width 119 height 17
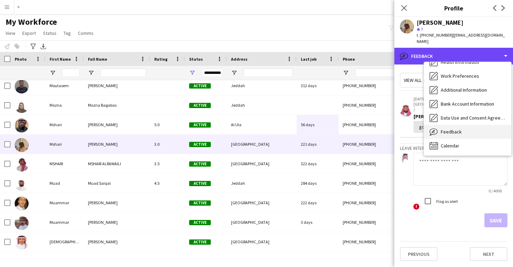
scroll to position [80, 0]
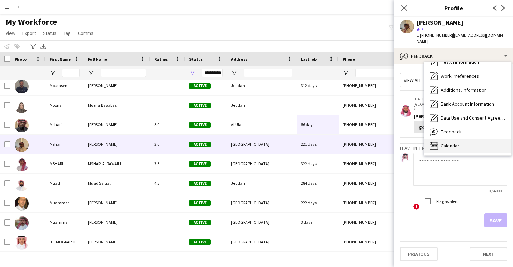
click at [450, 143] on span "Calendar" at bounding box center [449, 146] width 18 height 6
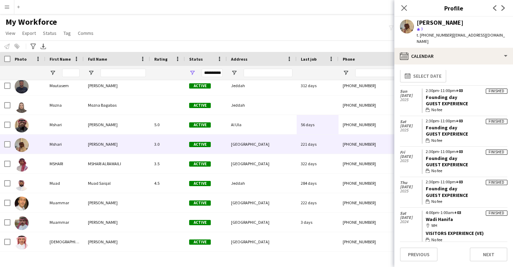
scroll to position [6, 0]
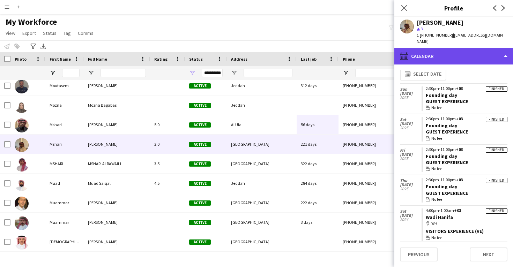
click at [453, 53] on div "calendar-full Calendar" at bounding box center [453, 56] width 119 height 17
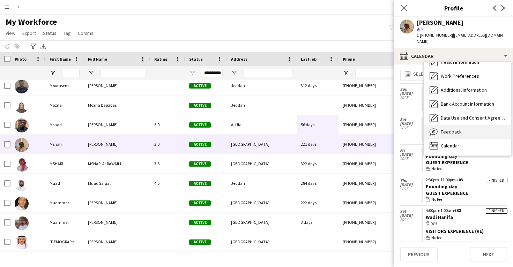
click at [450, 129] on span "Feedback" at bounding box center [450, 132] width 21 height 6
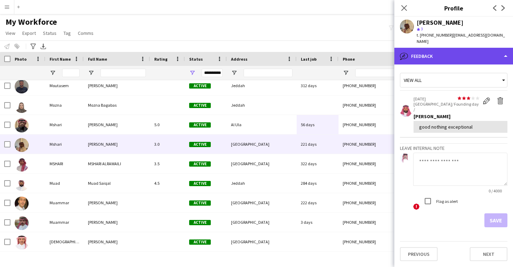
click at [451, 50] on div "bubble-pencil Feedback" at bounding box center [453, 56] width 119 height 17
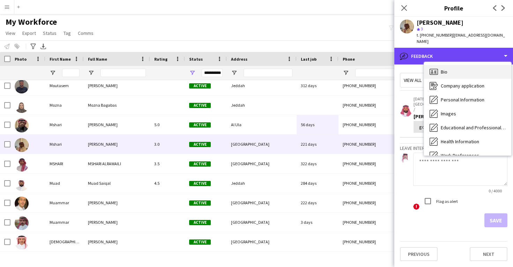
scroll to position [0, 0]
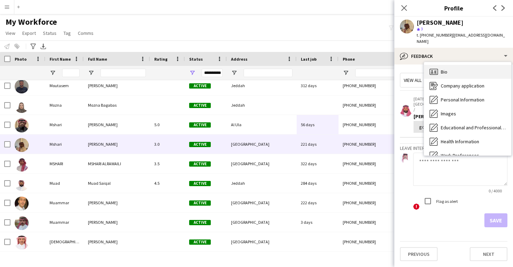
click at [451, 68] on div "Bio Bio" at bounding box center [467, 72] width 87 height 14
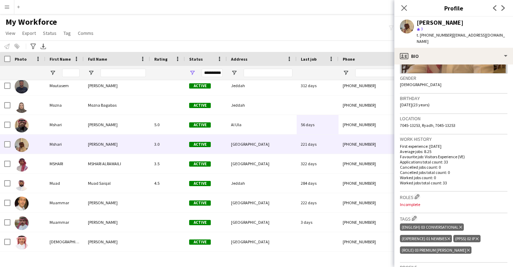
scroll to position [153, 0]
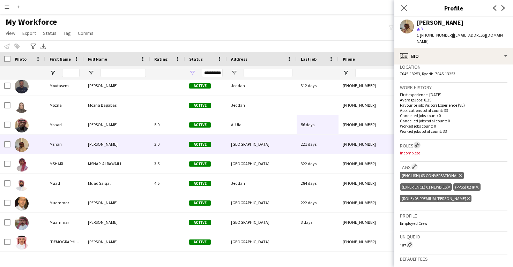
click at [416, 143] on app-icon "Edit crew company roles" at bounding box center [416, 145] width 5 height 5
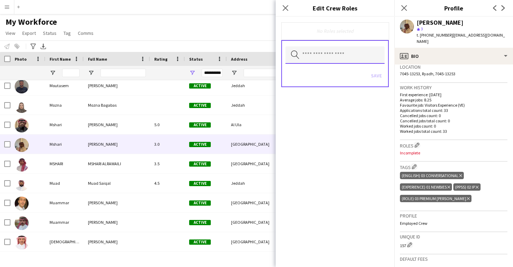
click at [352, 60] on input "text" at bounding box center [334, 54] width 99 height 17
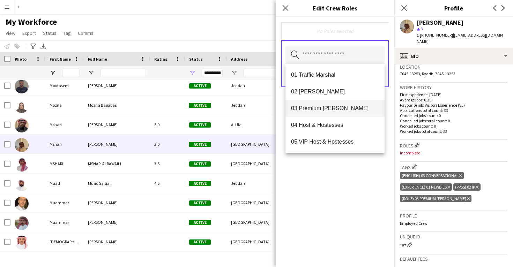
click at [338, 107] on span "03 Premium [PERSON_NAME]" at bounding box center [335, 108] width 88 height 7
click at [329, 163] on div "03 Premium [PERSON_NAME] Remove Search by role type Save" at bounding box center [334, 142] width 119 height 250
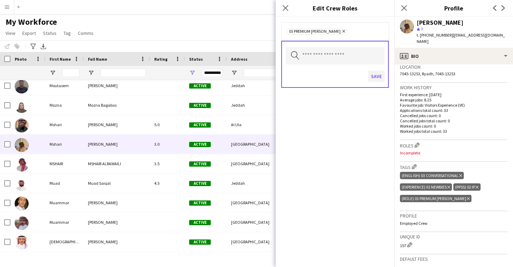
click at [374, 77] on button "Save" at bounding box center [376, 76] width 16 height 11
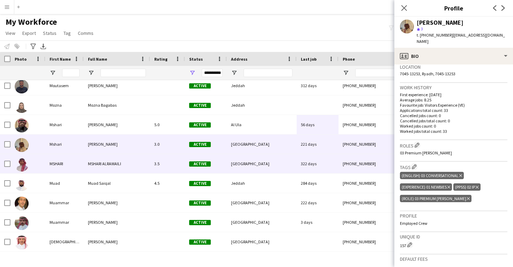
click at [270, 157] on div "[GEOGRAPHIC_DATA]" at bounding box center [262, 163] width 70 height 19
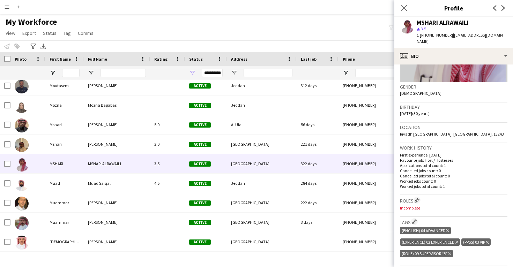
scroll to position [154, 0]
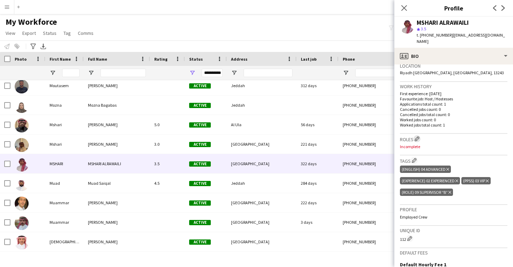
click at [418, 136] on app-icon "Edit crew company roles" at bounding box center [416, 138] width 5 height 5
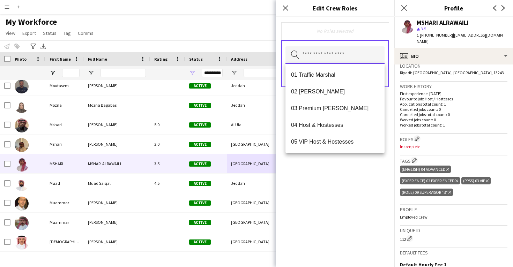
click at [311, 56] on input "text" at bounding box center [334, 54] width 99 height 17
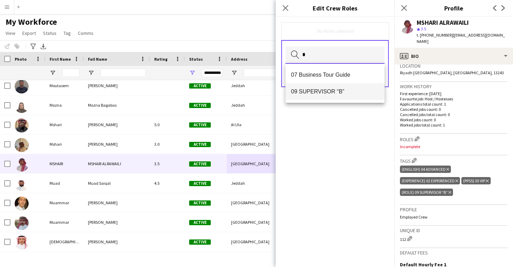
type input "*"
click at [313, 85] on mat-option "09 SUPERVISOR “B”" at bounding box center [334, 91] width 99 height 17
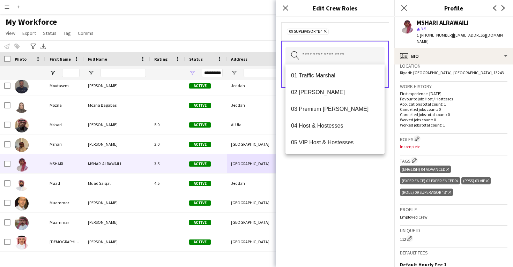
click at [318, 166] on div "09 SUPERVISOR “B” Remove Search by role type Save" at bounding box center [334, 142] width 119 height 250
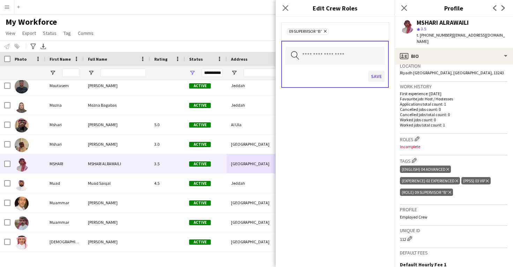
click at [379, 80] on button "Save" at bounding box center [376, 76] width 16 height 11
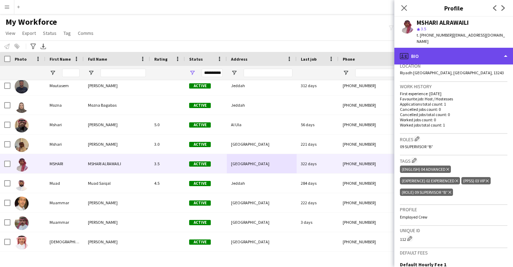
click at [436, 53] on div "profile Bio" at bounding box center [453, 56] width 119 height 17
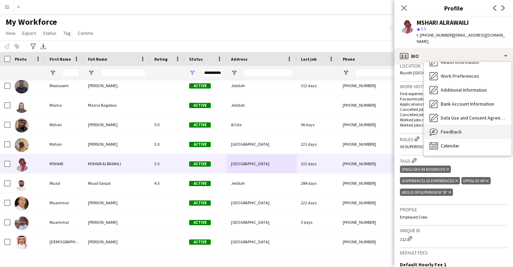
scroll to position [80, 0]
click at [453, 129] on span "Feedback" at bounding box center [450, 132] width 21 height 6
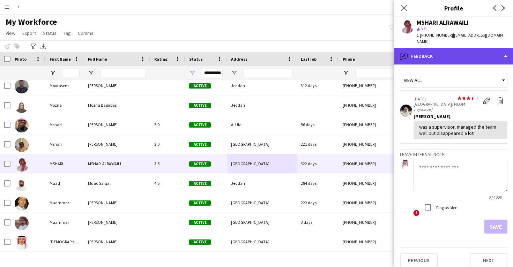
click at [450, 50] on div "bubble-pencil Feedback" at bounding box center [453, 56] width 119 height 17
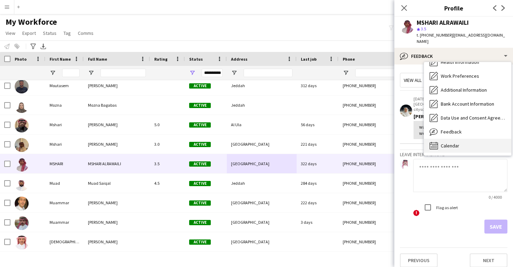
click at [445, 143] on span "Calendar" at bounding box center [449, 146] width 18 height 6
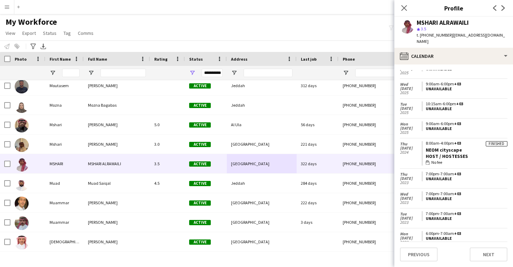
scroll to position [825, 0]
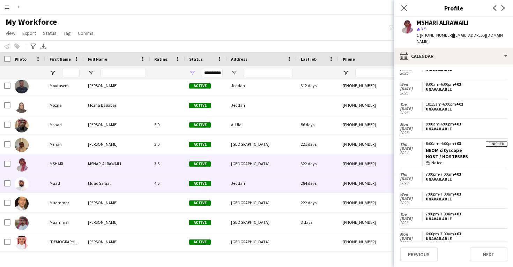
click at [320, 179] on div "284 days" at bounding box center [317, 183] width 42 height 19
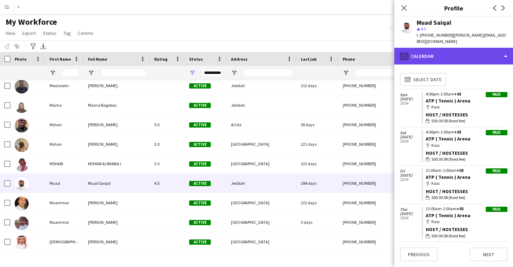
click at [444, 48] on div "calendar-full Calendar" at bounding box center [453, 56] width 119 height 17
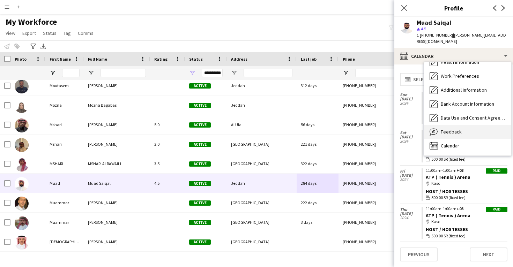
scroll to position [80, 0]
click at [444, 129] on span "Feedback" at bounding box center [450, 132] width 21 height 6
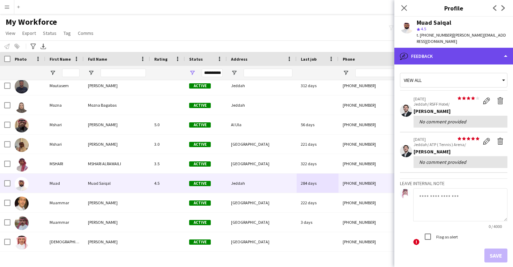
click at [445, 48] on div "bubble-pencil Feedback" at bounding box center [453, 56] width 119 height 17
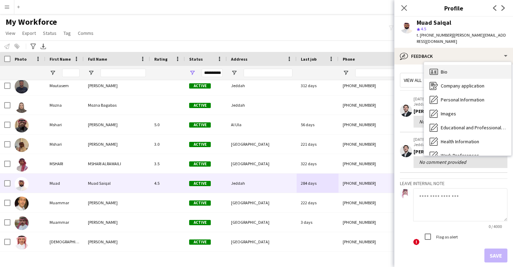
scroll to position [0, 0]
click at [447, 65] on div "Bio Bio" at bounding box center [467, 72] width 87 height 14
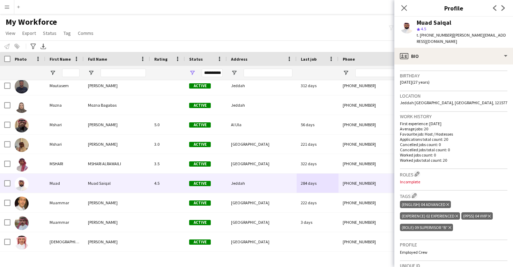
scroll to position [176, 0]
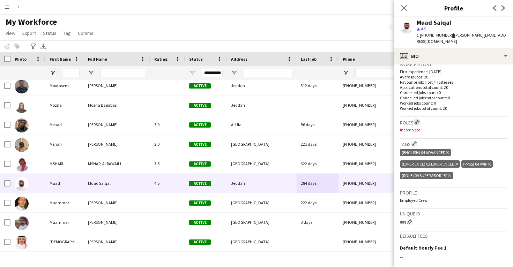
click at [418, 120] on app-icon "Edit crew company roles" at bounding box center [416, 122] width 5 height 5
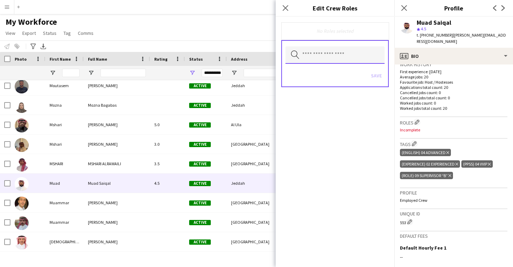
click at [339, 60] on input "text" at bounding box center [334, 54] width 99 height 17
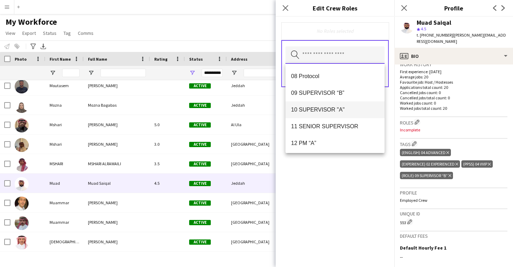
scroll to position [116, 0]
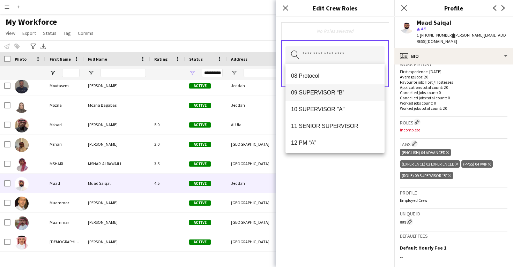
click at [332, 97] on mat-option "09 SUPERVISOR “B”" at bounding box center [334, 92] width 99 height 17
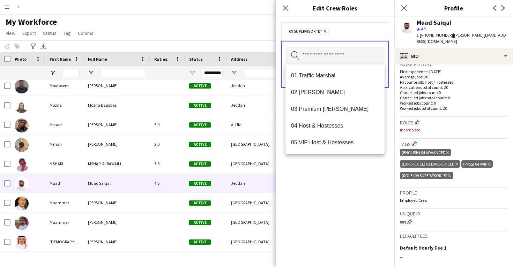
click at [330, 168] on div "09 SUPERVISOR “B” Remove Search by role type Save" at bounding box center [334, 142] width 119 height 250
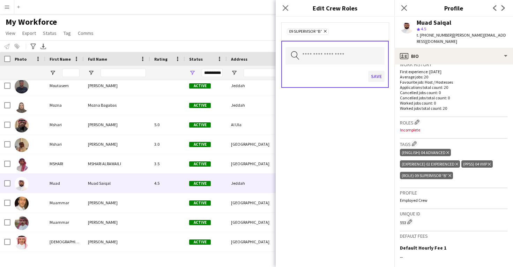
click at [377, 76] on button "Save" at bounding box center [376, 76] width 16 height 11
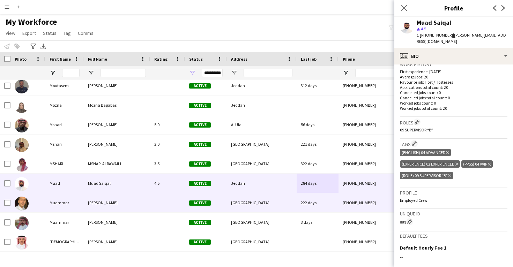
click at [249, 199] on div "[GEOGRAPHIC_DATA]" at bounding box center [262, 202] width 70 height 19
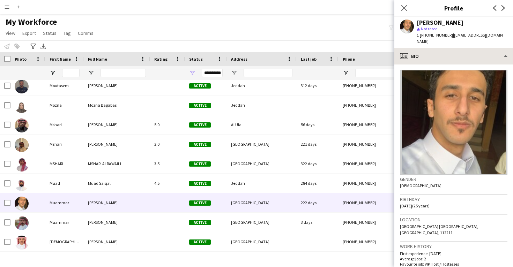
scroll to position [0, 0]
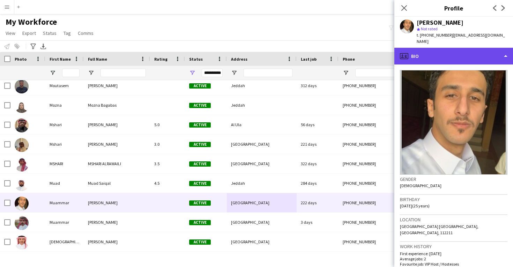
click at [440, 57] on div "profile Bio" at bounding box center [453, 56] width 119 height 17
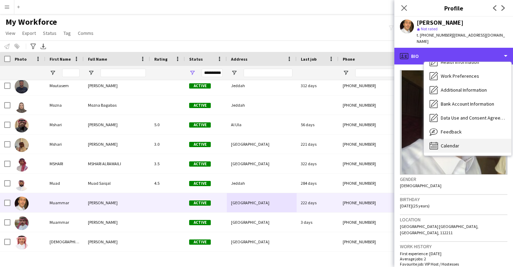
scroll to position [80, 0]
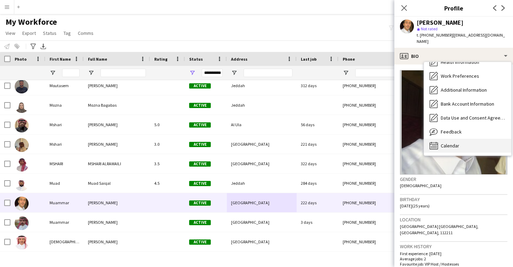
click at [453, 148] on span "Calendar" at bounding box center [449, 146] width 18 height 6
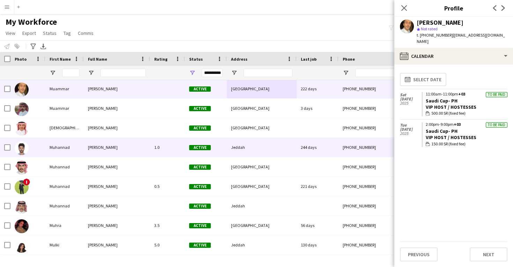
scroll to position [21682, 0]
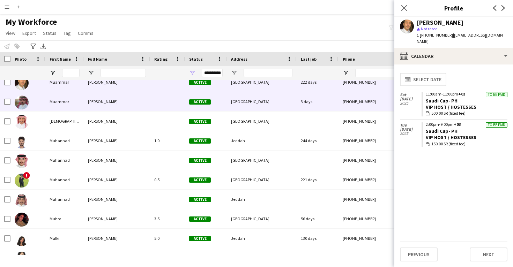
click at [302, 106] on div "3 days" at bounding box center [317, 101] width 42 height 19
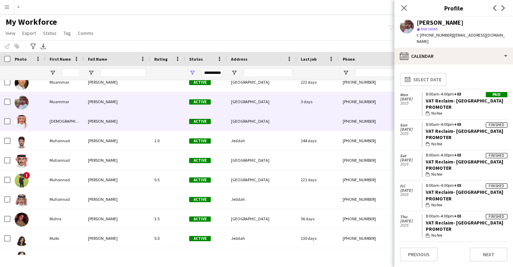
click at [356, 119] on div "[PHONE_NUMBER]" at bounding box center [382, 121] width 89 height 19
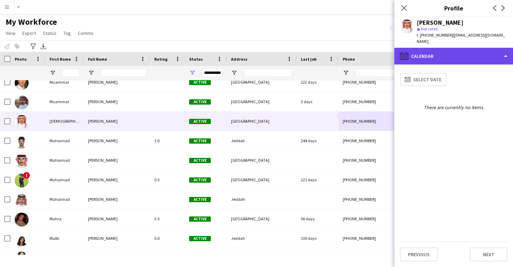
click at [474, 61] on div "calendar-full Calendar" at bounding box center [453, 56] width 119 height 17
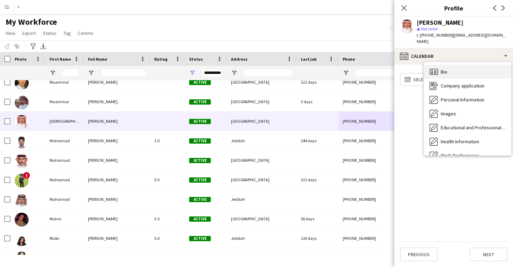
click at [465, 71] on div "Bio Bio" at bounding box center [467, 72] width 87 height 14
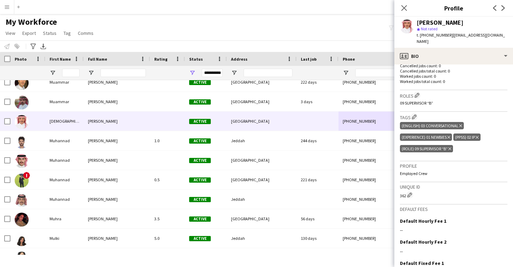
scroll to position [189, 0]
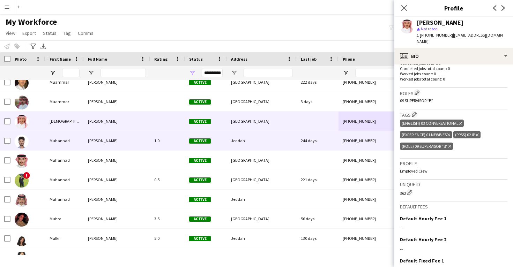
click at [347, 146] on div "[PHONE_NUMBER]" at bounding box center [382, 140] width 89 height 19
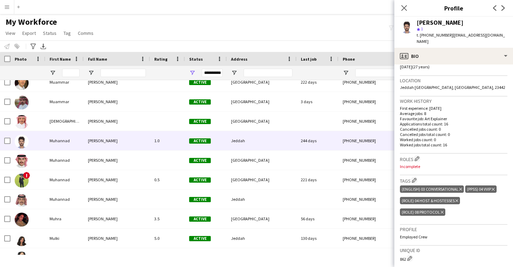
scroll to position [143, 0]
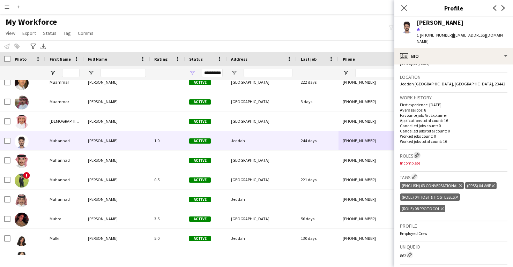
click at [418, 153] on app-icon "Edit crew company roles" at bounding box center [416, 155] width 5 height 5
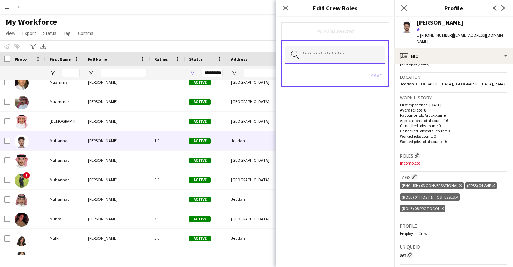
click at [344, 60] on input "text" at bounding box center [334, 54] width 99 height 17
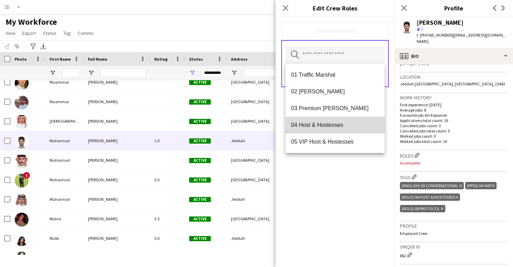
click at [343, 129] on mat-option "04 Host & Hostesses" at bounding box center [334, 125] width 99 height 17
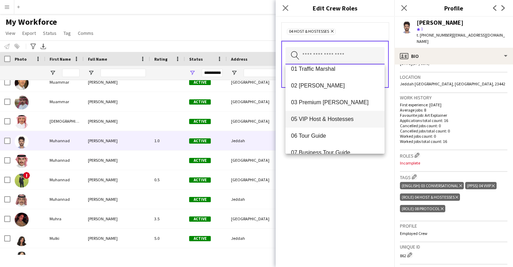
scroll to position [12, 0]
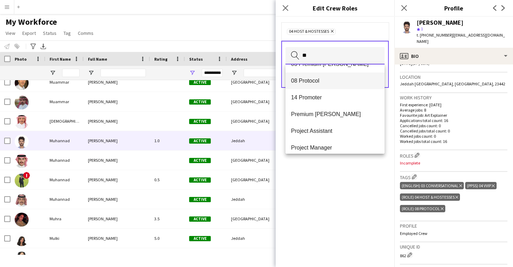
type input "**"
click at [334, 89] on mat-option "08 Protocol" at bounding box center [334, 81] width 99 height 17
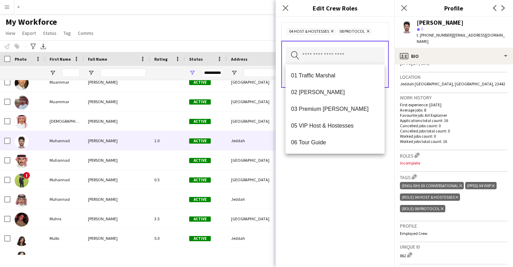
click at [347, 205] on div "04 Host & Hostesses Remove 08 Protocol Remove Search by role type Save" at bounding box center [334, 142] width 119 height 250
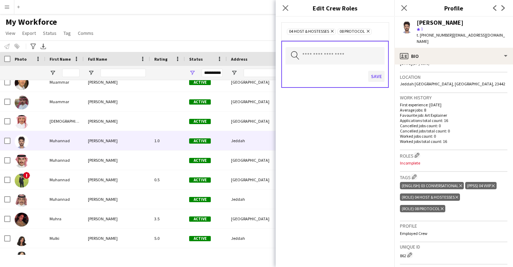
click at [375, 74] on button "Save" at bounding box center [376, 76] width 16 height 11
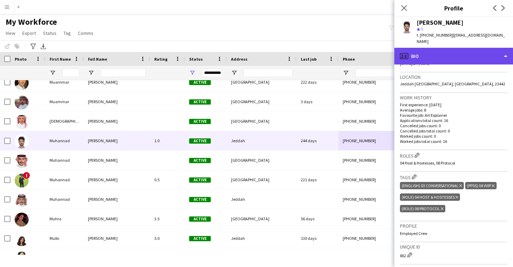
click at [443, 48] on div "profile Bio" at bounding box center [453, 56] width 119 height 17
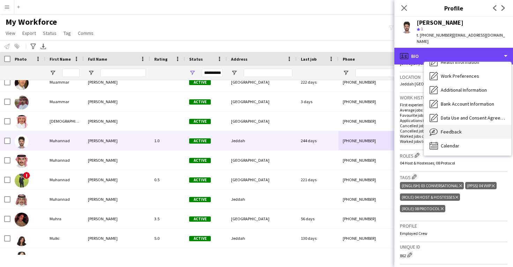
scroll to position [80, 0]
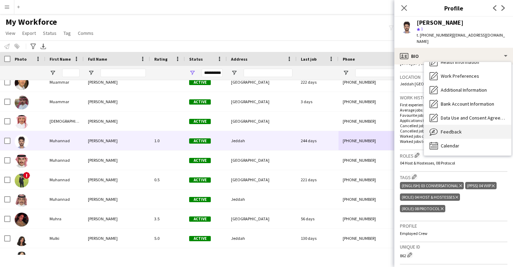
click at [462, 128] on div "Feedback Feedback" at bounding box center [467, 132] width 87 height 14
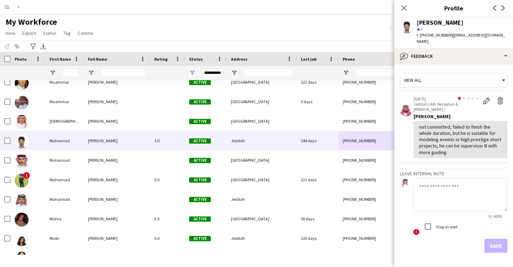
click at [463, 22] on div "[PERSON_NAME]" at bounding box center [439, 23] width 47 height 6
copy div "[PERSON_NAME]"
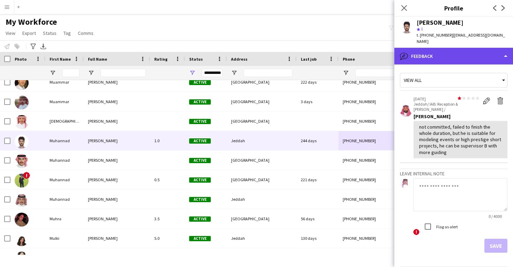
click at [444, 48] on div "bubble-pencil Feedback" at bounding box center [453, 56] width 119 height 17
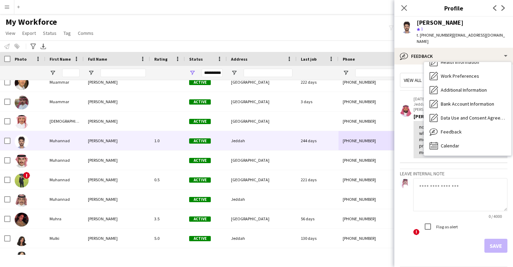
click at [416, 130] on div "not committed, failed to finish the whole duration, but he is suitable for mode…" at bounding box center [460, 139] width 94 height 37
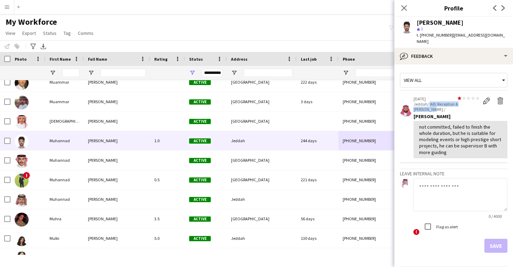
drag, startPoint x: 476, startPoint y: 98, endPoint x: 429, endPoint y: 96, distance: 46.8
click at [429, 101] on p "Jeddah/ IAB: Reception & [PERSON_NAME] /" at bounding box center [446, 106] width 66 height 10
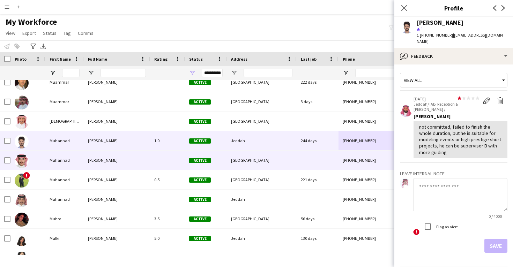
click at [354, 161] on div "[PHONE_NUMBER]" at bounding box center [382, 160] width 89 height 19
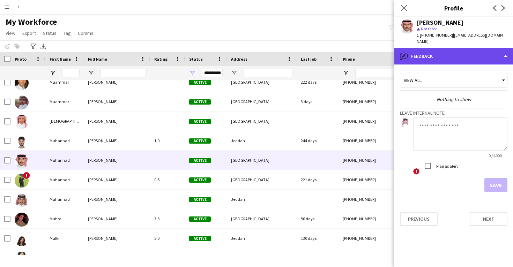
click at [443, 53] on div "bubble-pencil Feedback" at bounding box center [453, 56] width 119 height 17
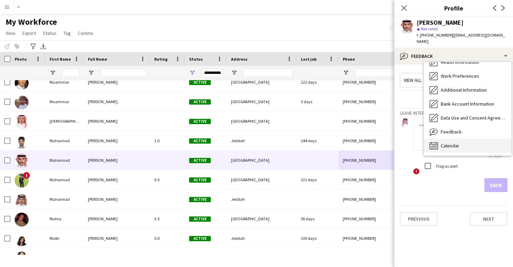
click at [461, 142] on div "Calendar Calendar" at bounding box center [467, 146] width 87 height 14
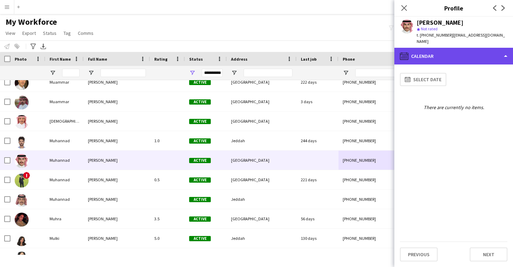
click at [435, 52] on div "calendar-full Calendar" at bounding box center [453, 56] width 119 height 17
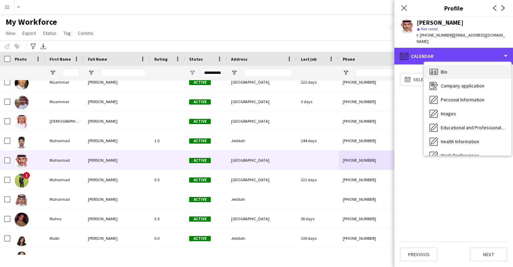
scroll to position [0, 0]
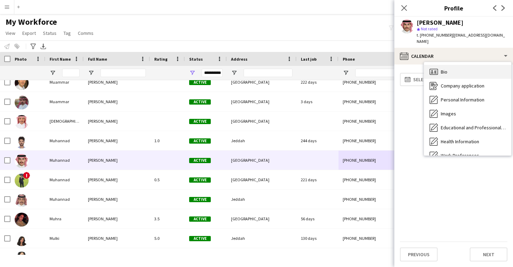
click at [442, 69] on span "Bio" at bounding box center [443, 72] width 7 height 6
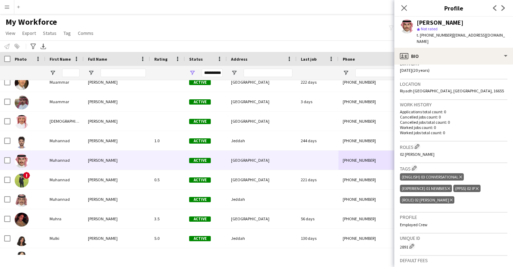
scroll to position [144, 0]
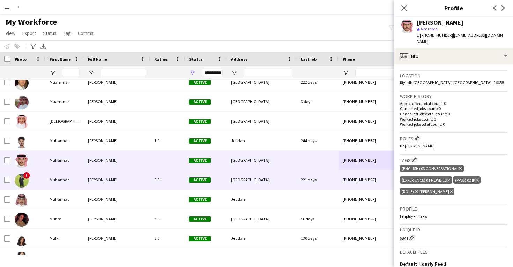
click at [312, 182] on div "221 days" at bounding box center [317, 179] width 42 height 19
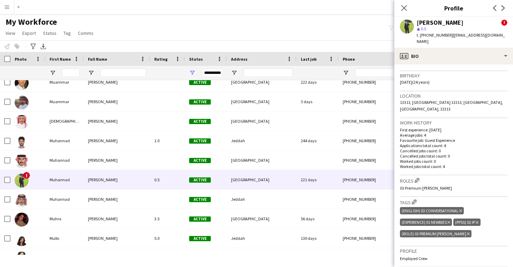
scroll to position [206, 0]
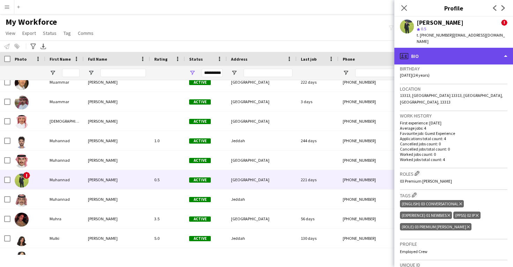
click at [446, 59] on div "profile Bio" at bounding box center [453, 56] width 119 height 17
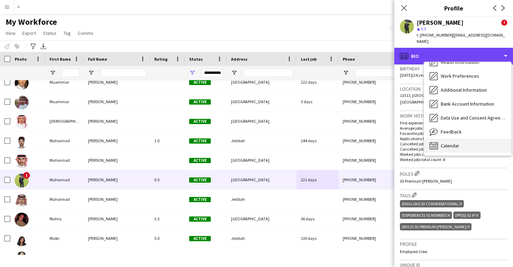
scroll to position [80, 0]
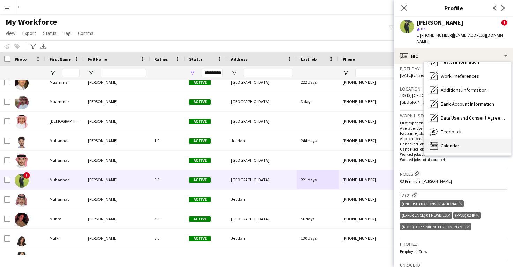
click at [453, 150] on div "Calendar Calendar" at bounding box center [467, 146] width 87 height 14
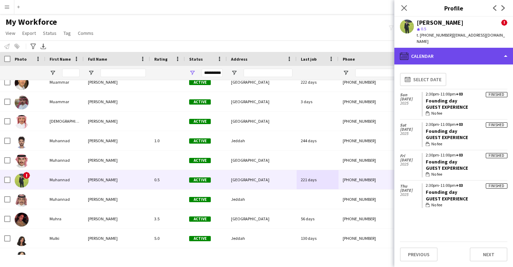
click at [443, 53] on div "calendar-full Calendar" at bounding box center [453, 56] width 119 height 17
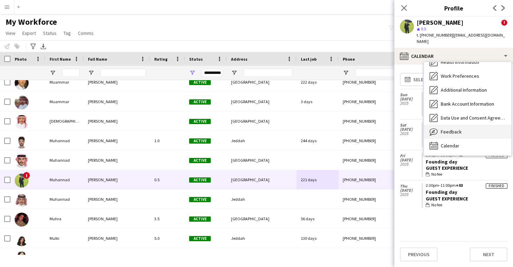
click at [446, 129] on span "Feedback" at bounding box center [450, 132] width 21 height 6
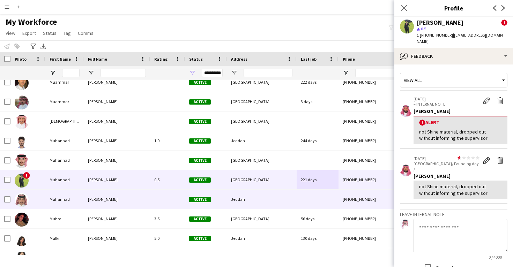
click at [337, 201] on div at bounding box center [317, 199] width 42 height 19
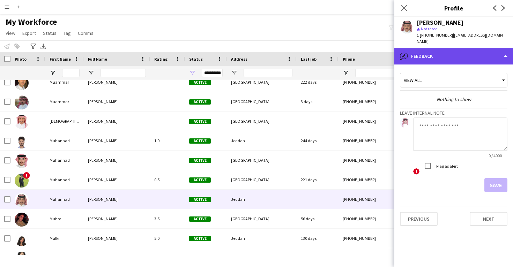
click at [456, 53] on div "bubble-pencil Feedback" at bounding box center [453, 56] width 119 height 17
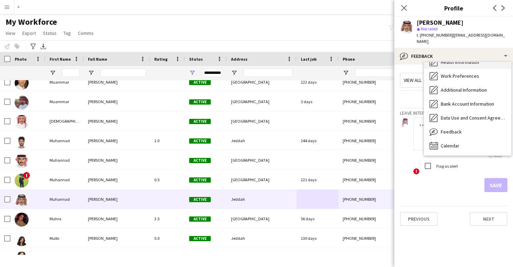
scroll to position [80, 0]
click at [463, 139] on div "Calendar Calendar" at bounding box center [467, 146] width 87 height 14
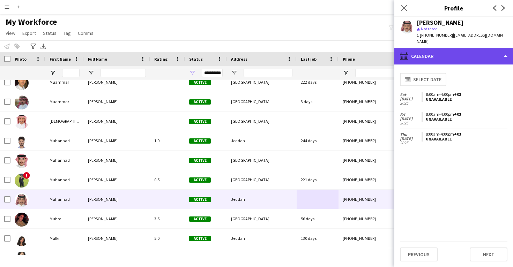
click at [457, 57] on div "calendar-full Calendar" at bounding box center [453, 56] width 119 height 17
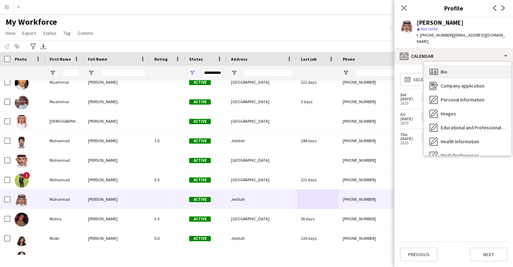
scroll to position [0, 0]
click at [458, 65] on div "Bio Bio" at bounding box center [467, 72] width 87 height 14
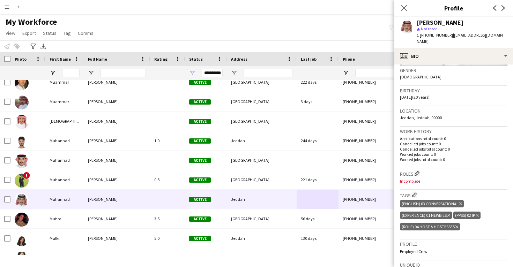
scroll to position [111, 0]
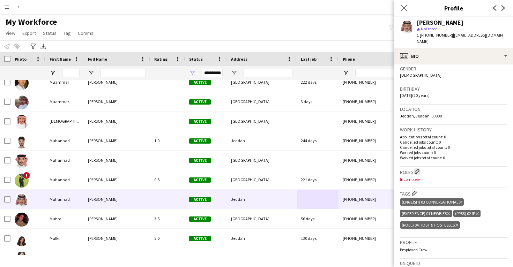
click at [418, 169] on app-icon "Edit crew company roles" at bounding box center [416, 171] width 5 height 5
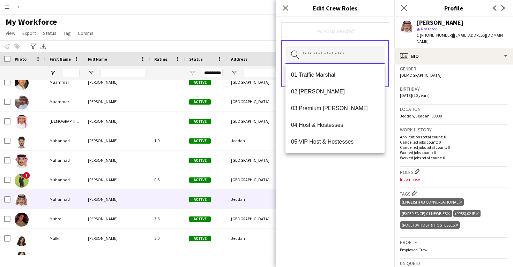
click at [305, 56] on input "text" at bounding box center [334, 54] width 99 height 17
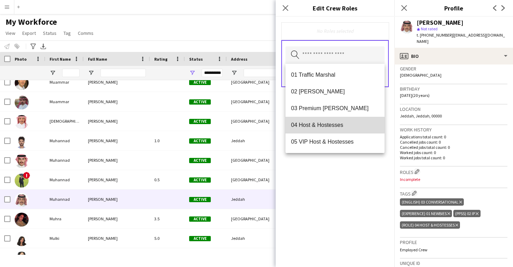
click at [321, 120] on mat-option "04 Host & Hostesses" at bounding box center [334, 125] width 99 height 17
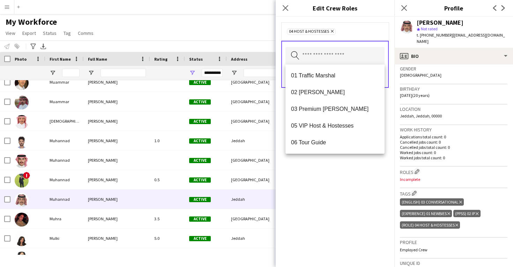
click at [334, 194] on div "04 Host & Hostesses Remove Search by role type Save" at bounding box center [334, 142] width 119 height 250
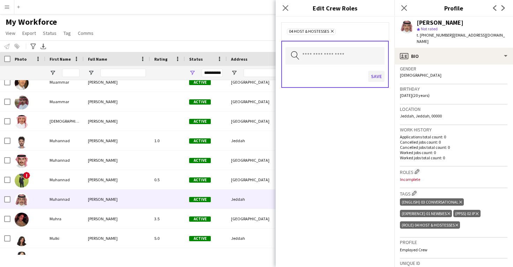
click at [379, 76] on button "Save" at bounding box center [376, 76] width 16 height 11
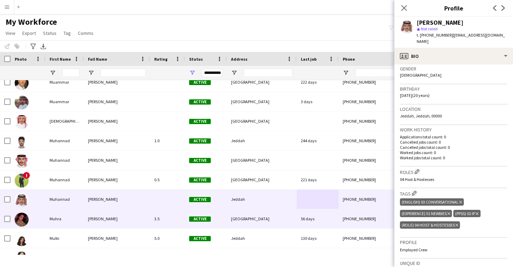
click at [321, 227] on div "56 days" at bounding box center [317, 218] width 42 height 19
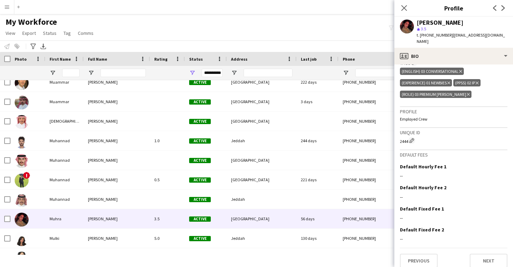
scroll to position [255, 0]
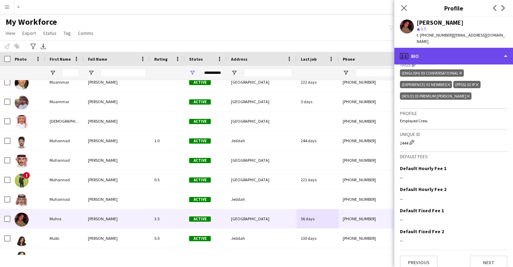
click at [440, 52] on div "profile Bio" at bounding box center [453, 56] width 119 height 17
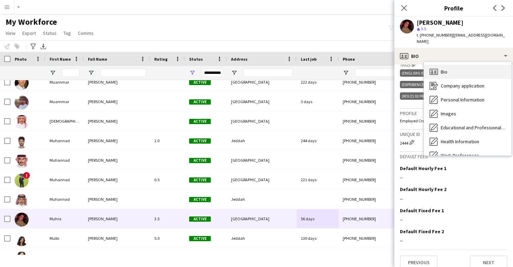
click at [443, 71] on div "Bio Bio" at bounding box center [467, 72] width 87 height 14
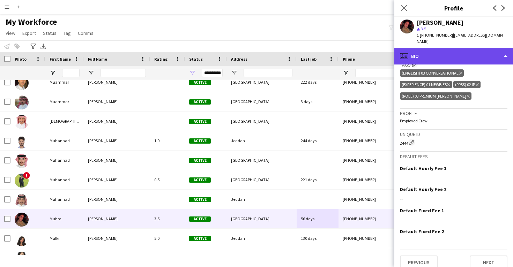
click at [437, 48] on div "profile Bio" at bounding box center [453, 56] width 119 height 17
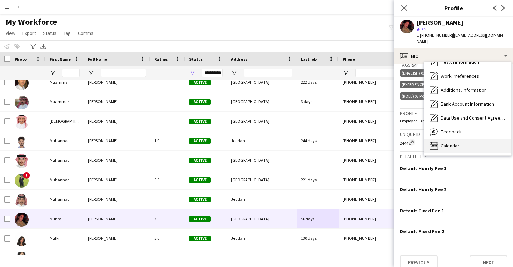
scroll to position [80, 0]
click at [460, 142] on div "Calendar Calendar" at bounding box center [467, 146] width 87 height 14
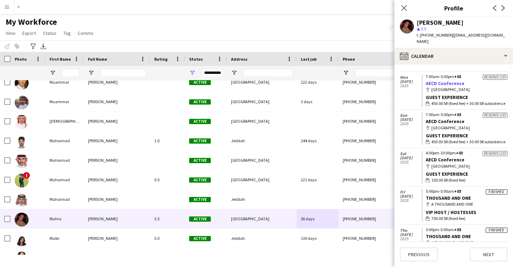
scroll to position [217, 0]
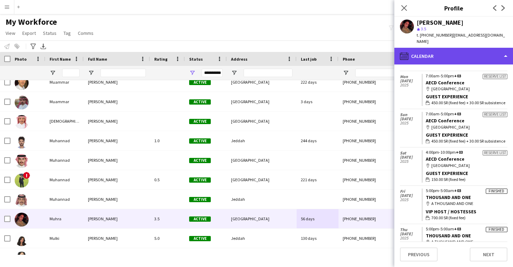
click at [437, 55] on div "calendar-full Calendar" at bounding box center [453, 56] width 119 height 17
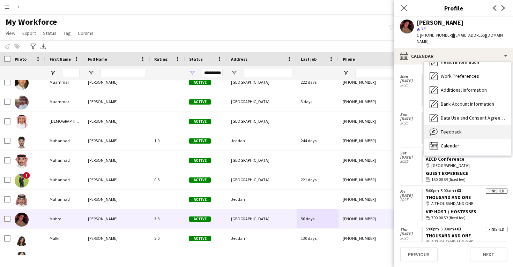
click at [456, 129] on span "Feedback" at bounding box center [450, 132] width 21 height 6
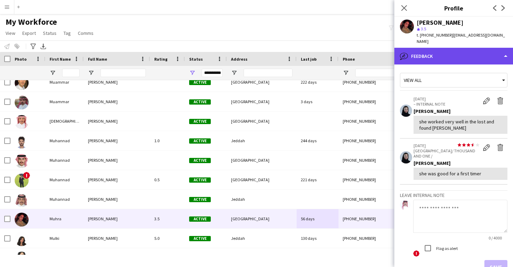
click at [449, 56] on div "bubble-pencil Feedback" at bounding box center [453, 56] width 119 height 17
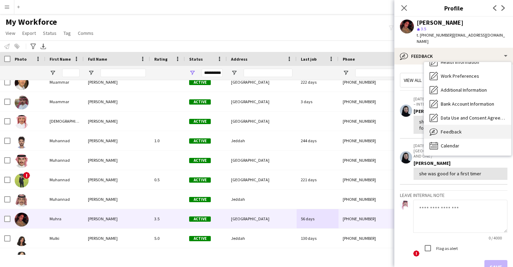
click at [456, 125] on div "Feedback Feedback" at bounding box center [467, 132] width 87 height 14
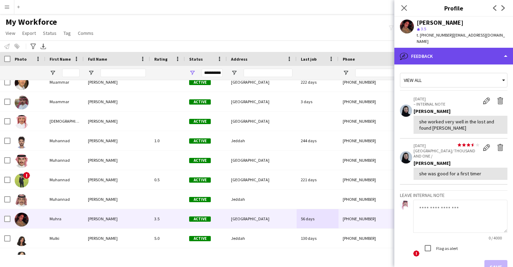
click at [447, 52] on div "bubble-pencil Feedback" at bounding box center [453, 56] width 119 height 17
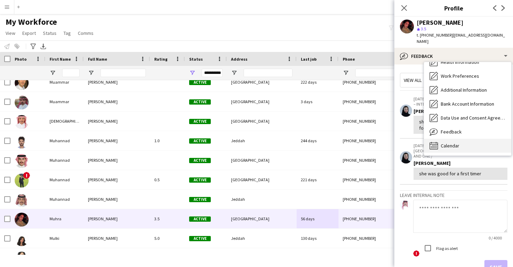
click at [451, 139] on div "Calendar Calendar" at bounding box center [467, 146] width 87 height 14
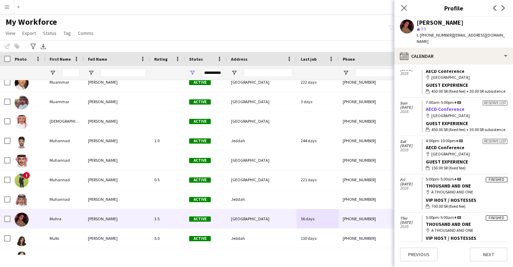
scroll to position [228, 0]
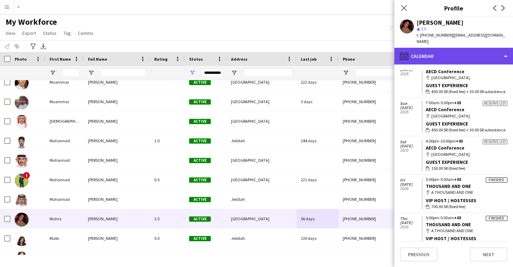
click at [443, 48] on div "calendar-full Calendar" at bounding box center [453, 56] width 119 height 17
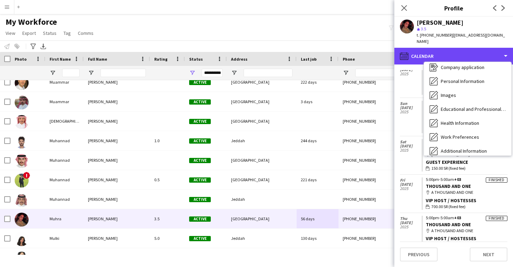
scroll to position [18, 0]
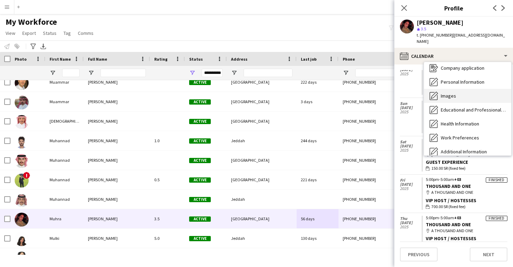
click at [450, 93] on span "Images" at bounding box center [447, 96] width 15 height 6
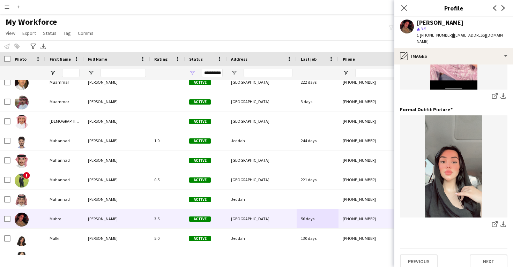
scroll to position [220, 0]
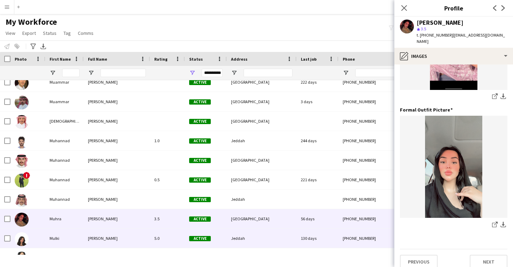
click at [304, 238] on div "130 days" at bounding box center [317, 238] width 42 height 19
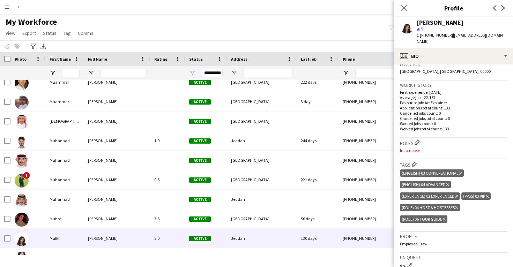
scroll to position [157, 0]
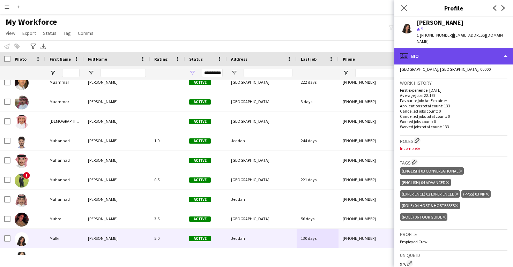
click at [448, 53] on div "profile Bio" at bounding box center [453, 56] width 119 height 17
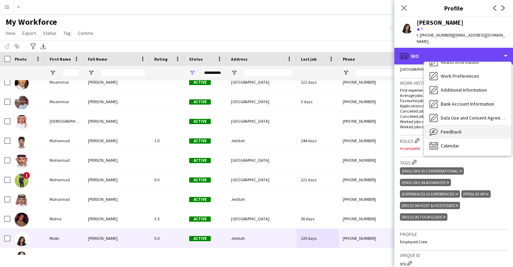
scroll to position [80, 0]
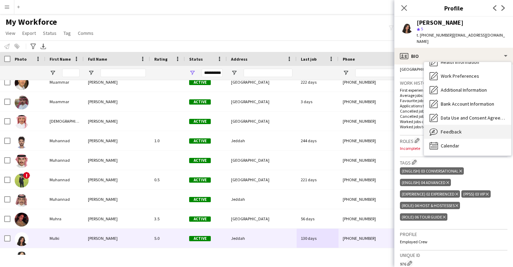
click at [461, 126] on div "Feedback Feedback" at bounding box center [467, 132] width 87 height 14
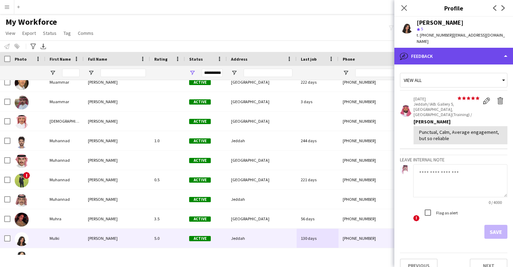
click at [450, 51] on div "bubble-pencil Feedback" at bounding box center [453, 56] width 119 height 17
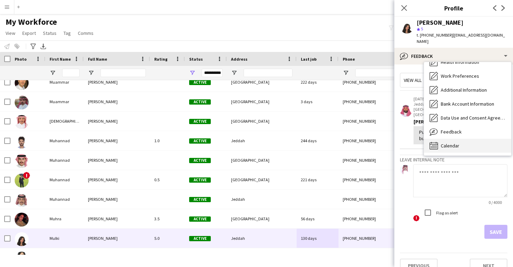
click at [454, 143] on span "Calendar" at bounding box center [449, 146] width 18 height 6
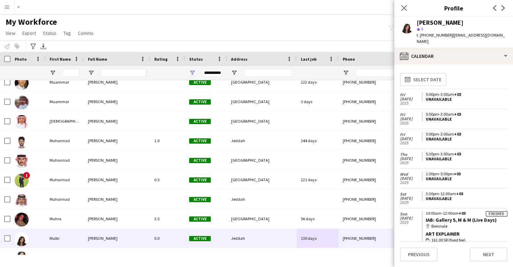
drag, startPoint x: 497, startPoint y: 213, endPoint x: 423, endPoint y: 212, distance: 73.9
click at [423, 212] on app-crew-calendar-job-card "Finished 10:00am-12:00am +03 IAB: Gallery 5, M & M (Live Days) map-marker Bienn…" at bounding box center [464, 227] width 86 height 32
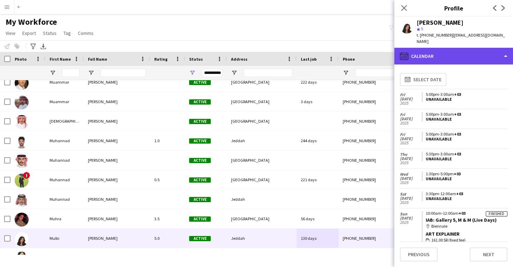
click at [439, 50] on div "calendar-full Calendar" at bounding box center [453, 56] width 119 height 17
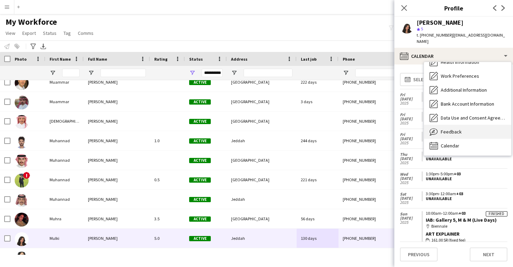
click at [451, 129] on span "Feedback" at bounding box center [450, 132] width 21 height 6
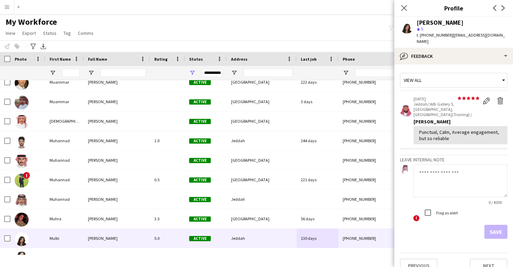
click at [435, 23] on div "[PERSON_NAME]" at bounding box center [439, 23] width 47 height 6
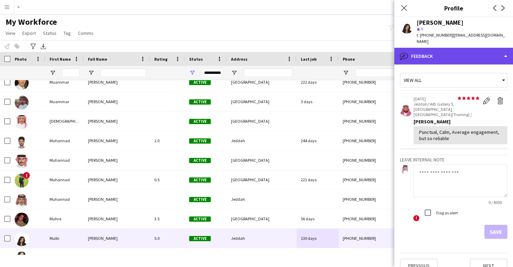
click at [430, 48] on div "bubble-pencil Feedback" at bounding box center [453, 56] width 119 height 17
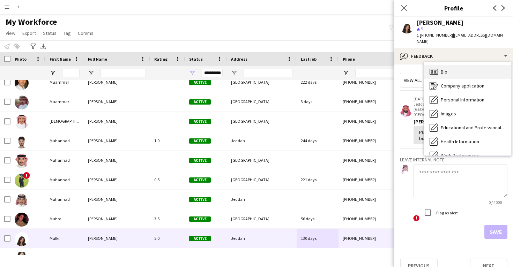
scroll to position [0, 0]
click at [448, 70] on div "Bio Bio" at bounding box center [467, 72] width 87 height 14
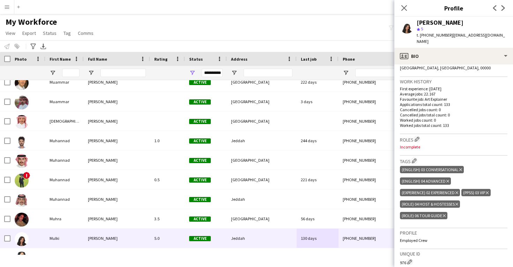
scroll to position [159, 0]
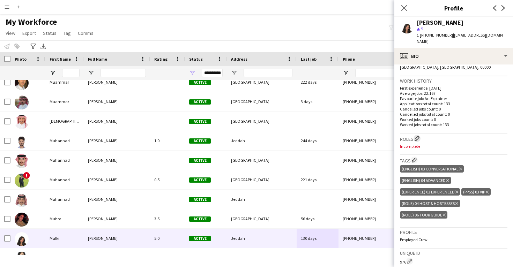
click at [417, 136] on app-icon "Edit crew company roles" at bounding box center [416, 138] width 5 height 5
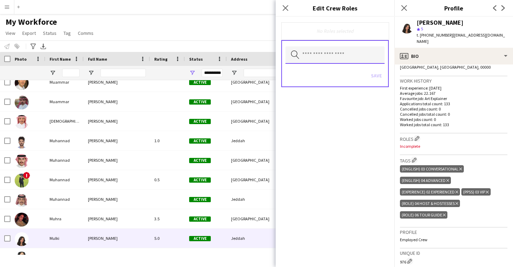
click at [330, 60] on input "text" at bounding box center [334, 54] width 99 height 17
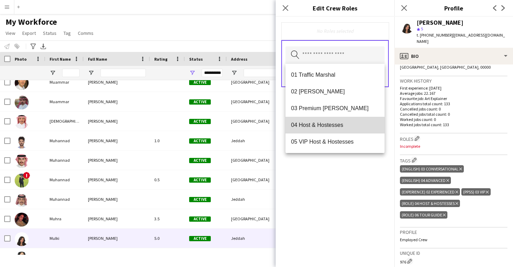
click at [326, 129] on mat-option "04 Host & Hostesses" at bounding box center [334, 125] width 99 height 17
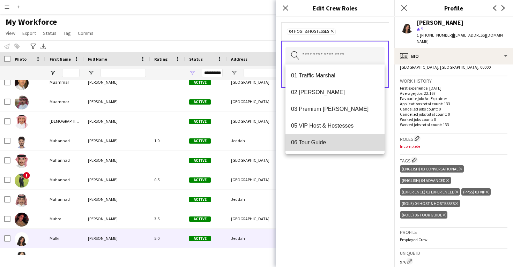
click at [325, 142] on span "06 Tour Guide" at bounding box center [335, 142] width 88 height 7
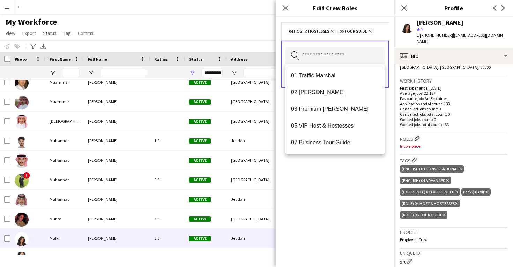
click at [326, 190] on div "04 Host & Hostesses Remove 06 Tour Guide Remove Search by role type Save" at bounding box center [334, 142] width 119 height 250
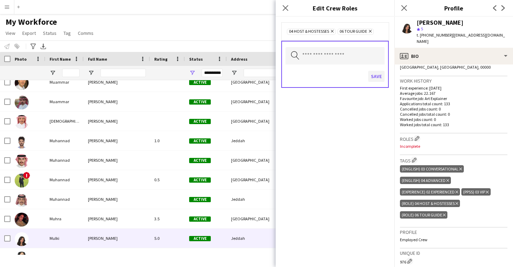
click at [372, 79] on button "Save" at bounding box center [376, 76] width 16 height 11
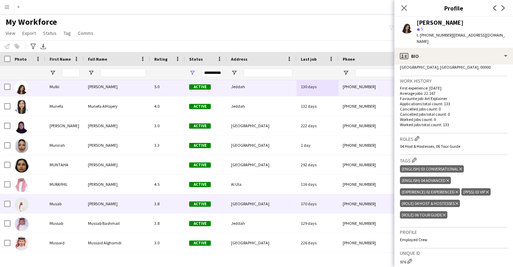
scroll to position [21836, 0]
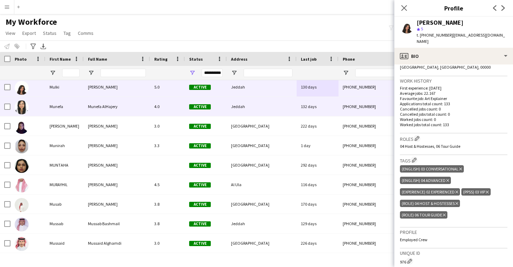
click at [283, 114] on div "Jeddah" at bounding box center [262, 106] width 70 height 19
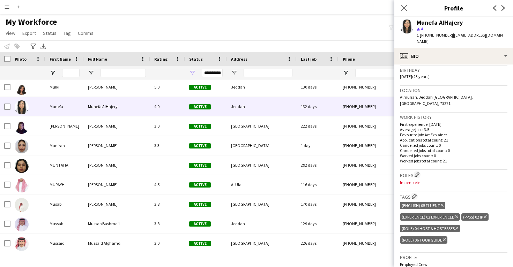
scroll to position [131, 0]
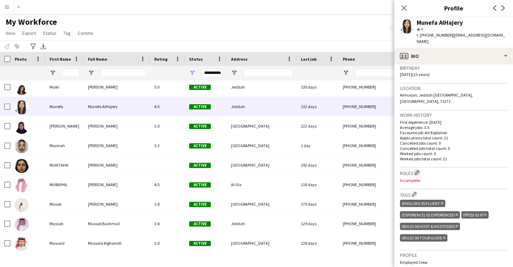
click at [416, 170] on app-icon "Edit crew company roles" at bounding box center [416, 172] width 5 height 5
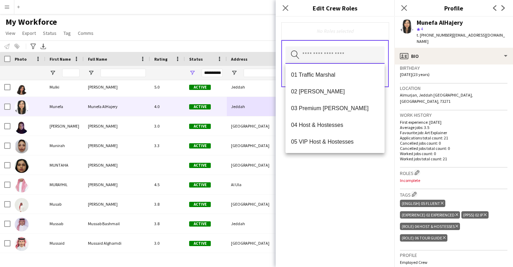
click at [335, 55] on input "text" at bounding box center [334, 54] width 99 height 17
click at [335, 123] on span "04 Host & Hostesses" at bounding box center [335, 125] width 88 height 7
click at [332, 138] on mat-option "06 Tour Guide" at bounding box center [334, 142] width 99 height 17
click at [341, 182] on div "04 Host & Hostesses Remove 06 Tour Guide Remove Search by role type Save" at bounding box center [334, 142] width 119 height 250
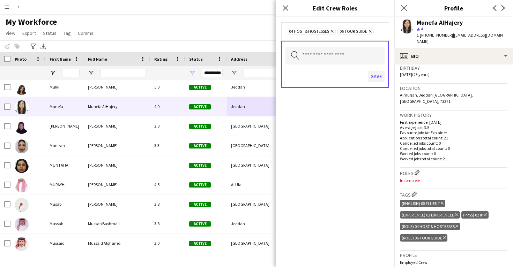
click at [376, 80] on button "Save" at bounding box center [376, 76] width 16 height 11
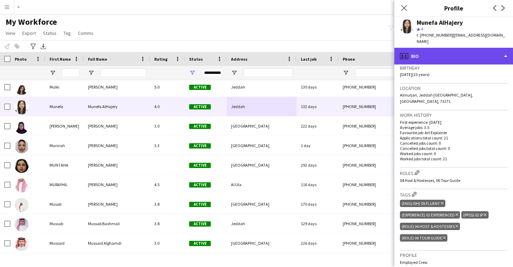
click at [452, 51] on div "profile Bio" at bounding box center [453, 56] width 119 height 17
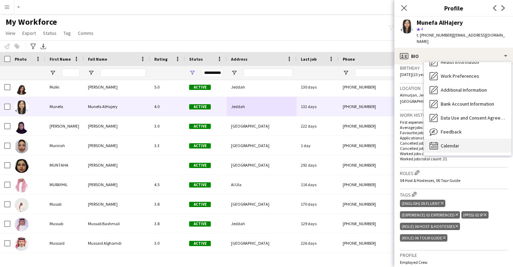
scroll to position [80, 0]
click at [470, 139] on div "Calendar Calendar" at bounding box center [467, 146] width 87 height 14
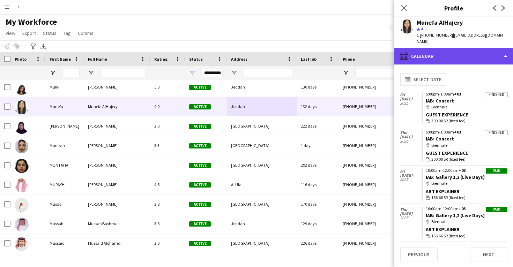
click at [458, 50] on div "calendar-full Calendar" at bounding box center [453, 56] width 119 height 17
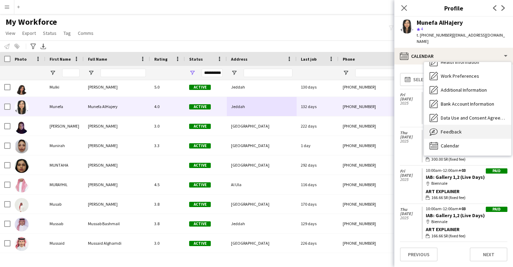
click at [451, 129] on span "Feedback" at bounding box center [450, 132] width 21 height 6
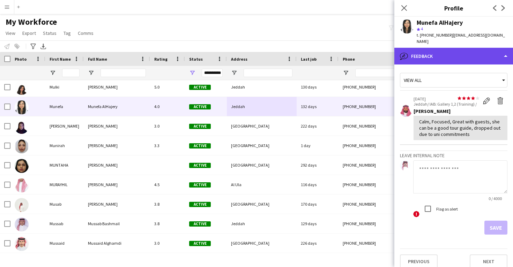
click at [447, 52] on div "bubble-pencil Feedback" at bounding box center [453, 56] width 119 height 17
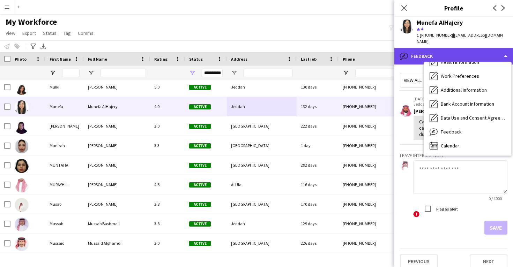
click at [447, 52] on div "bubble-pencil Feedback" at bounding box center [453, 56] width 119 height 17
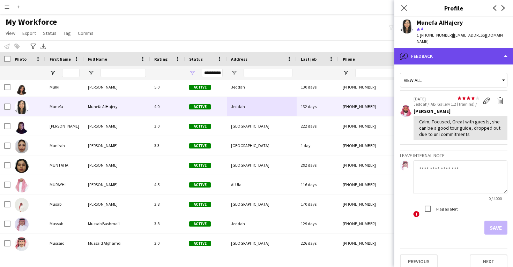
click at [447, 52] on div "bubble-pencil Feedback" at bounding box center [453, 56] width 119 height 17
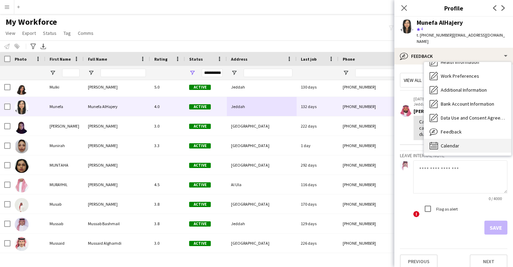
click at [455, 143] on span "Calendar" at bounding box center [449, 146] width 18 height 6
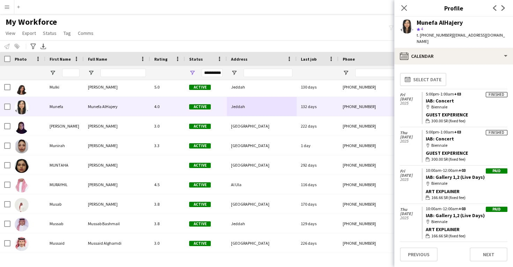
drag, startPoint x: 455, startPoint y: 132, endPoint x: 424, endPoint y: 131, distance: 31.0
click at [424, 131] on app-crew-calendar-job-card "Finished 5:00pm-1:00am +03 IAB: Concert map-marker Biennale Guest Experience wa…" at bounding box center [464, 146] width 86 height 32
click at [430, 20] on div "Munefa AlHajery" at bounding box center [439, 23] width 46 height 6
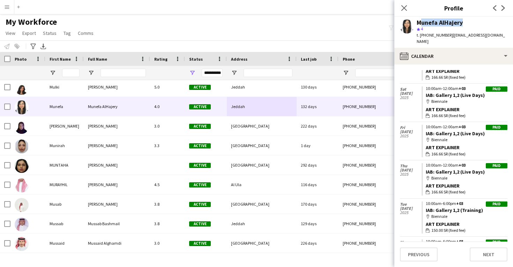
scroll to position [312, 0]
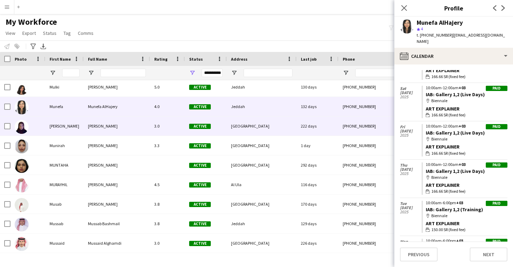
click at [331, 124] on div "222 days" at bounding box center [317, 125] width 42 height 19
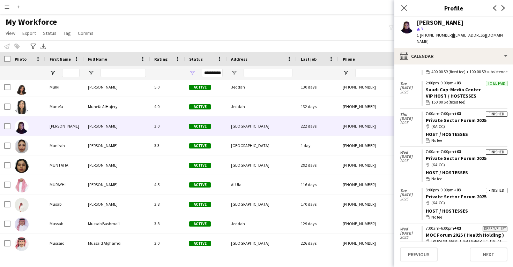
scroll to position [155, 0]
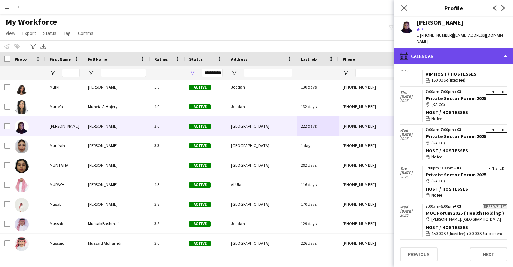
click at [448, 55] on div "calendar-full Calendar" at bounding box center [453, 56] width 119 height 17
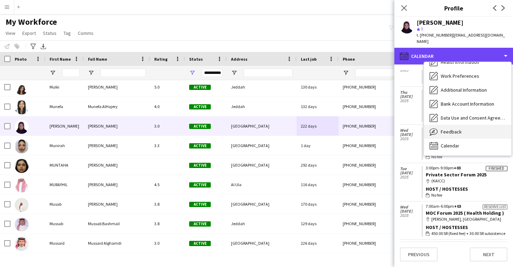
scroll to position [80, 0]
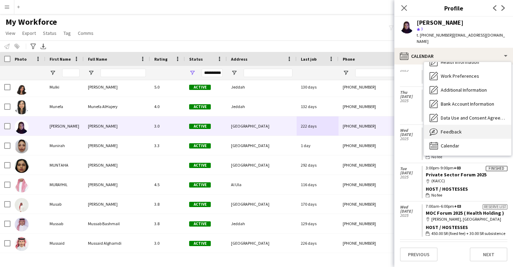
click at [467, 125] on div "Feedback Feedback" at bounding box center [467, 132] width 87 height 14
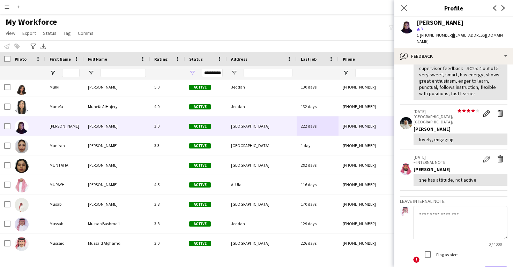
scroll to position [119, 0]
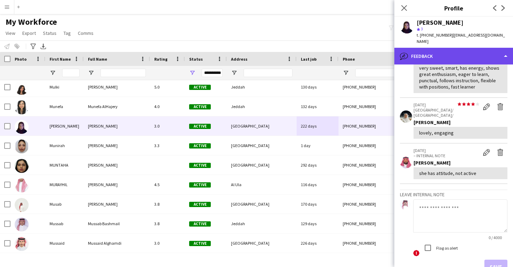
click at [463, 52] on div "bubble-pencil Feedback" at bounding box center [453, 56] width 119 height 17
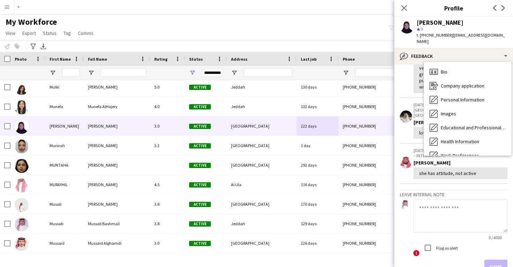
click at [466, 204] on div "Feedback Feedback" at bounding box center [467, 211] width 87 height 14
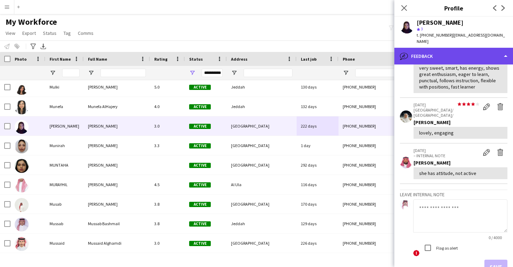
click at [450, 52] on div "bubble-pencil Feedback" at bounding box center [453, 56] width 119 height 17
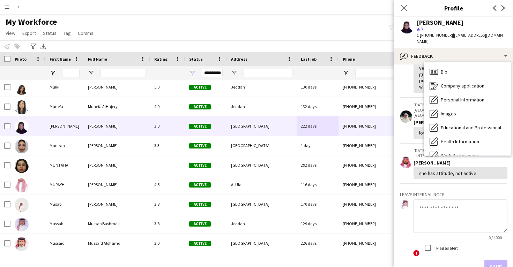
click at [459, 218] on div "Calendar Calendar" at bounding box center [467, 225] width 87 height 14
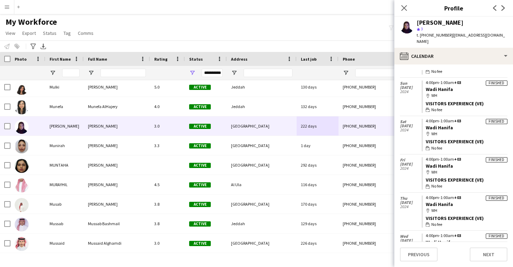
scroll to position [668, 0]
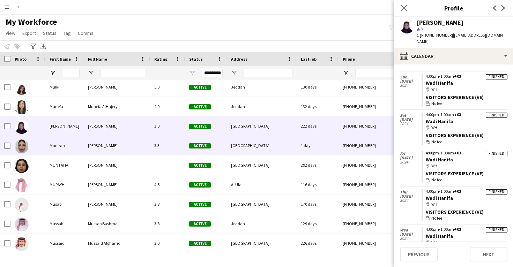
click at [328, 155] on div "1 day" at bounding box center [317, 145] width 42 height 19
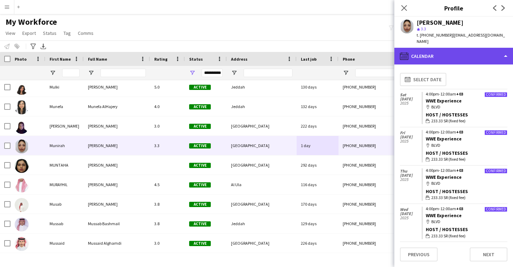
click at [444, 52] on div "calendar-full Calendar" at bounding box center [453, 56] width 119 height 17
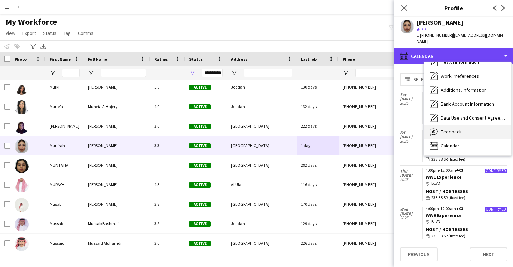
scroll to position [80, 0]
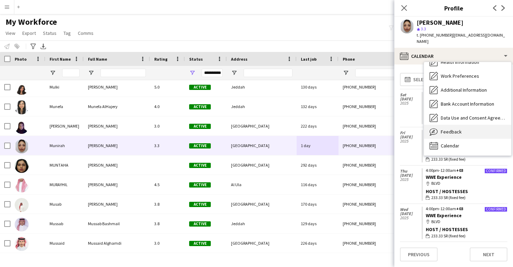
click at [457, 130] on div "Feedback Feedback" at bounding box center [467, 132] width 87 height 14
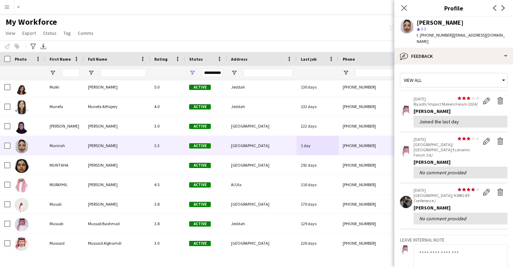
click at [430, 23] on div "[PERSON_NAME]" at bounding box center [439, 23] width 47 height 6
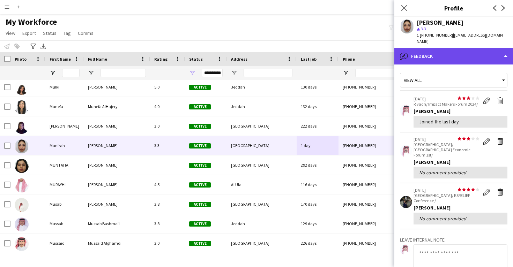
click at [435, 51] on div "bubble-pencil Feedback" at bounding box center [453, 56] width 119 height 17
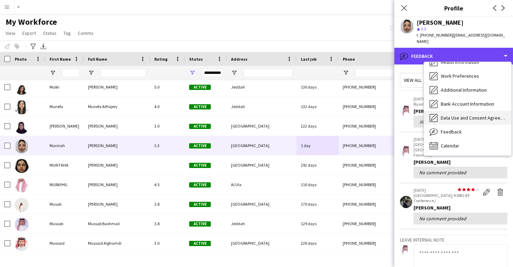
scroll to position [0, 0]
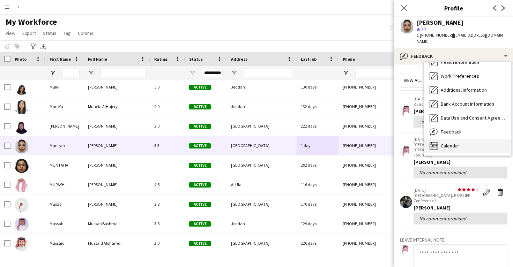
click at [452, 143] on span "Calendar" at bounding box center [449, 146] width 18 height 6
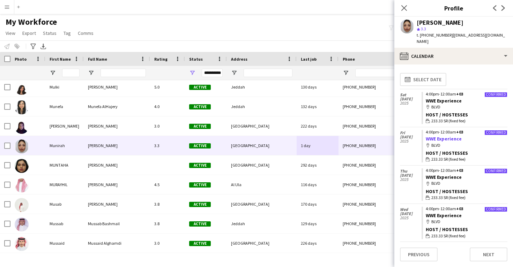
drag, startPoint x: 465, startPoint y: 131, endPoint x: 425, endPoint y: 134, distance: 40.2
click at [425, 134] on app-crew-calendar-job-card "Confirmed 4:00pm-12:00am +03 WWE Experience map-marker BLVD Host / Hostesses wa…" at bounding box center [464, 146] width 86 height 32
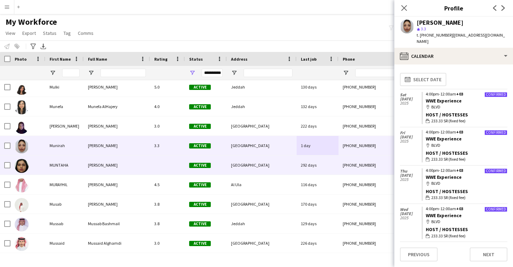
click at [296, 166] on div "[GEOGRAPHIC_DATA]" at bounding box center [262, 165] width 70 height 19
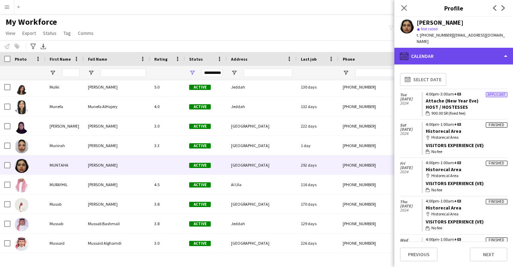
click at [454, 54] on div "calendar-full Calendar" at bounding box center [453, 56] width 119 height 17
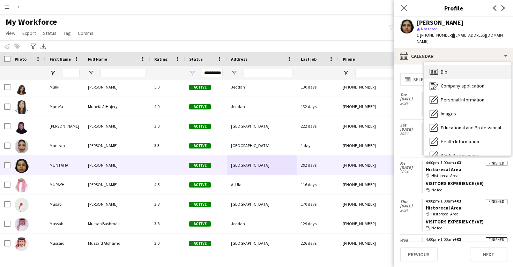
click at [454, 74] on div "Bio Bio" at bounding box center [467, 72] width 87 height 14
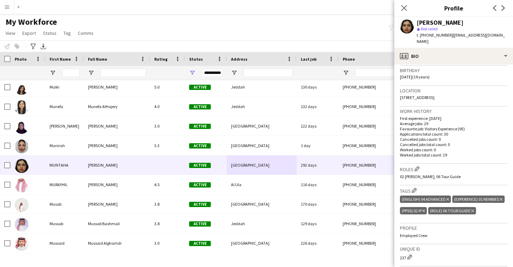
scroll to position [145, 0]
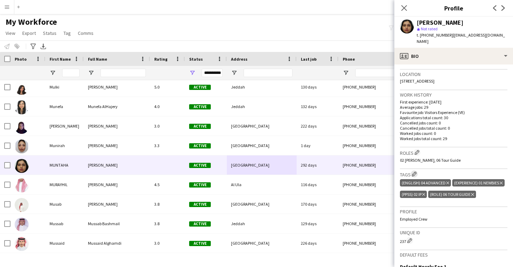
click at [414, 173] on app-icon "Edit crew company tags" at bounding box center [413, 174] width 5 height 5
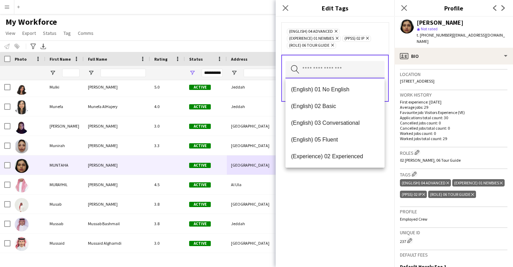
click at [341, 67] on input "text" at bounding box center [334, 69] width 99 height 17
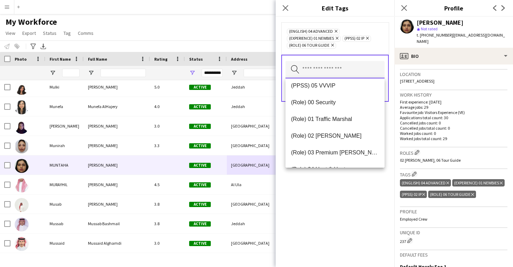
scroll to position [155, 0]
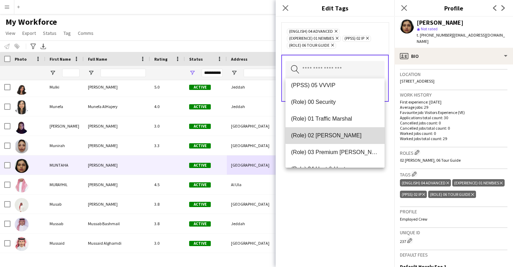
click at [343, 134] on span "(Role) 02 [PERSON_NAME]" at bounding box center [335, 135] width 88 height 7
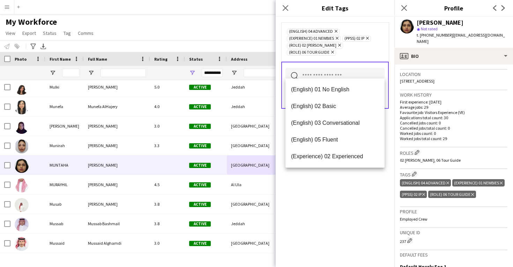
click at [351, 205] on div "(English) 04 Advanced Remove (Experience) 01 Newbies Remove (PPSS) 02 IP Remove…" at bounding box center [334, 142] width 119 height 250
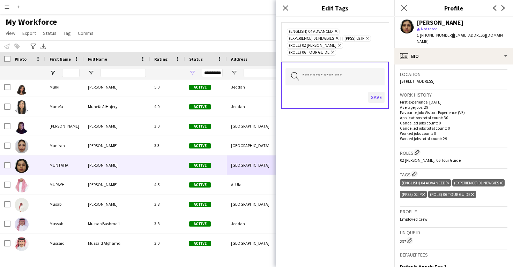
click at [374, 93] on button "Save" at bounding box center [376, 97] width 16 height 11
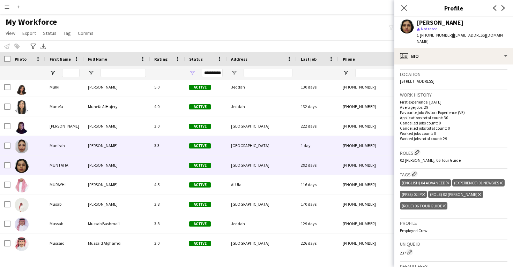
click at [374, 152] on div "[PHONE_NUMBER]" at bounding box center [382, 145] width 89 height 19
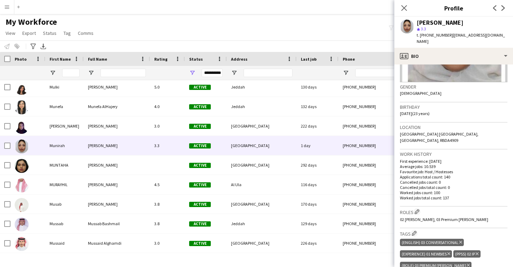
scroll to position [97, 0]
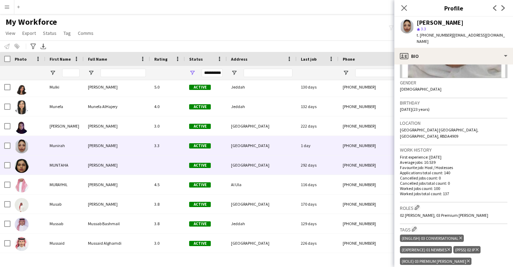
click at [360, 170] on div "[PHONE_NUMBER]" at bounding box center [382, 165] width 89 height 19
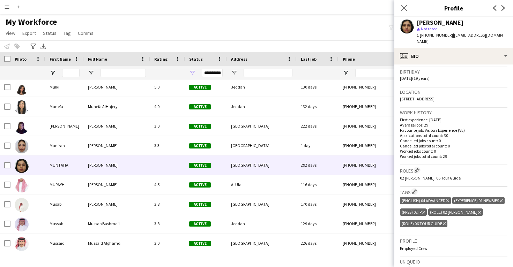
scroll to position [129, 0]
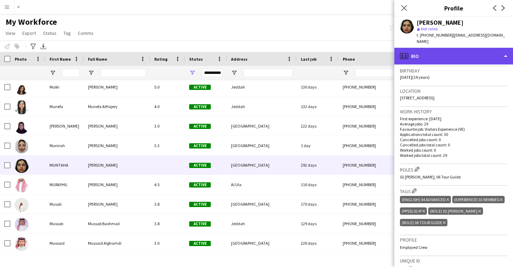
click at [460, 53] on div "profile Bio" at bounding box center [453, 56] width 119 height 17
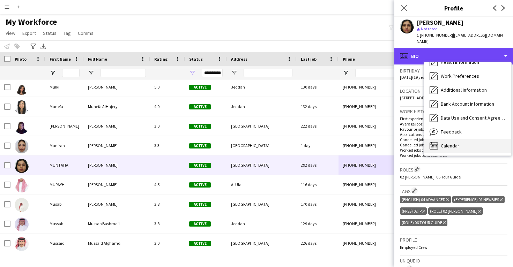
scroll to position [80, 0]
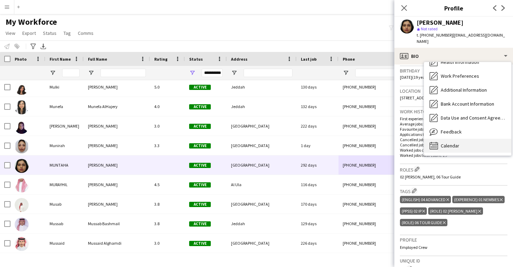
click at [468, 149] on div "Calendar Calendar" at bounding box center [467, 146] width 87 height 14
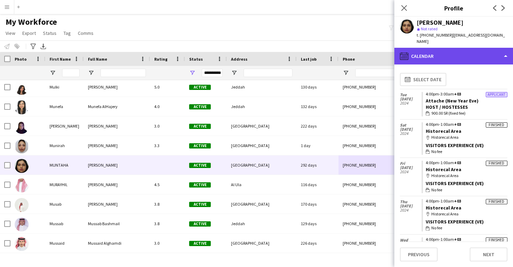
click at [449, 61] on div "calendar-full Calendar" at bounding box center [453, 56] width 119 height 17
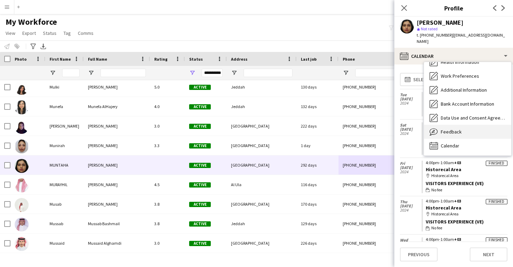
click at [451, 133] on span "Feedback" at bounding box center [450, 132] width 21 height 6
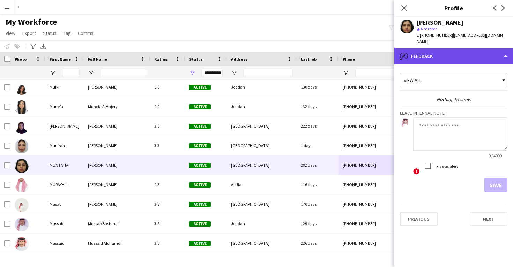
click at [440, 51] on div "bubble-pencil Feedback" at bounding box center [453, 56] width 119 height 17
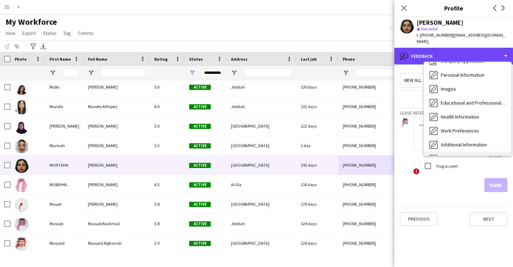
scroll to position [0, 0]
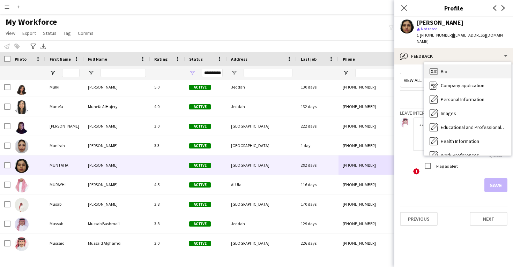
click at [451, 76] on div "Bio Bio" at bounding box center [467, 72] width 87 height 14
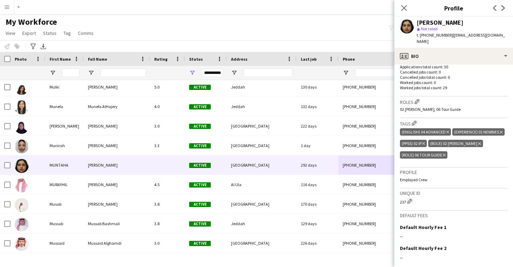
scroll to position [197, 0]
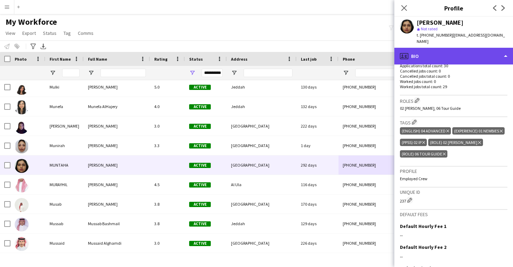
click at [476, 58] on div "profile Bio" at bounding box center [453, 56] width 119 height 17
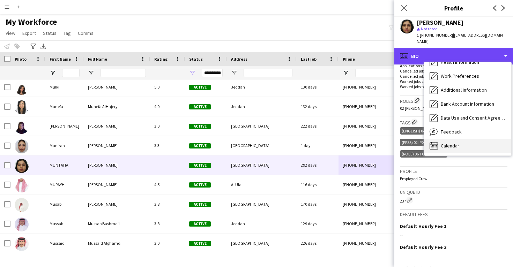
scroll to position [80, 0]
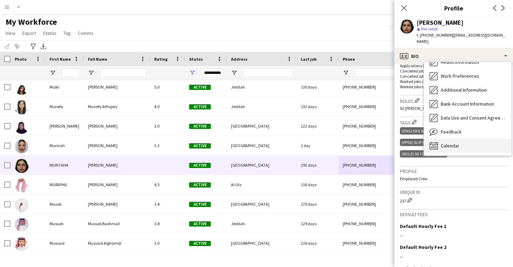
click at [475, 141] on div "Calendar Calendar" at bounding box center [467, 146] width 87 height 14
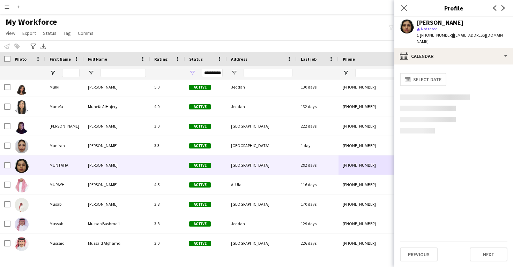
scroll to position [0, 0]
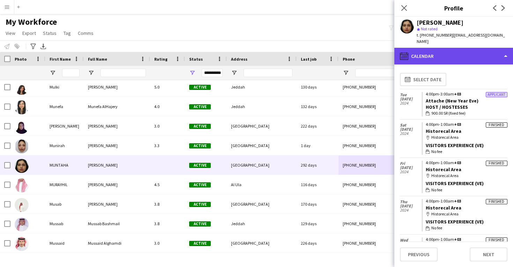
click at [463, 62] on div "calendar-full Calendar" at bounding box center [453, 56] width 119 height 17
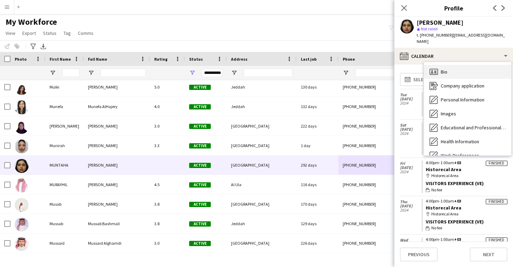
click at [473, 76] on div "Bio Bio" at bounding box center [467, 72] width 87 height 14
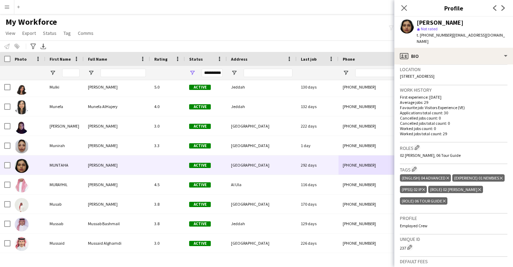
scroll to position [151, 0]
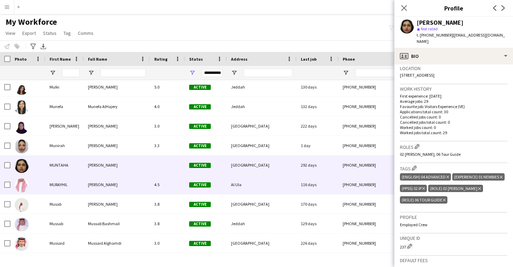
click at [329, 188] on div "116 days" at bounding box center [317, 184] width 42 height 19
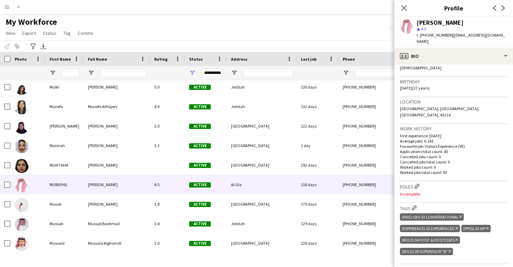
scroll to position [118, 0]
click at [418, 183] on app-icon "Edit crew company roles" at bounding box center [416, 185] width 5 height 5
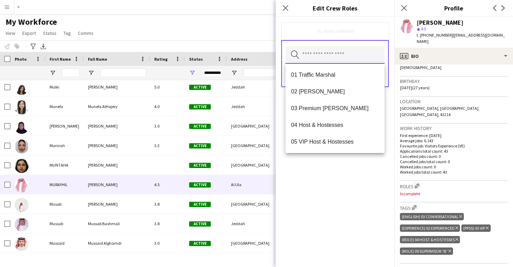
click at [333, 59] on input "text" at bounding box center [334, 54] width 99 height 17
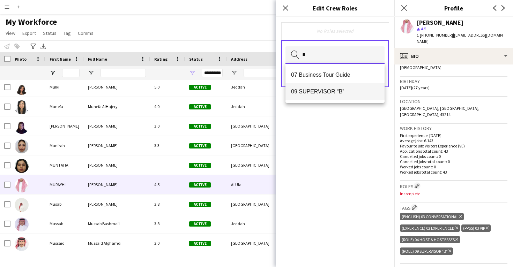
type input "*"
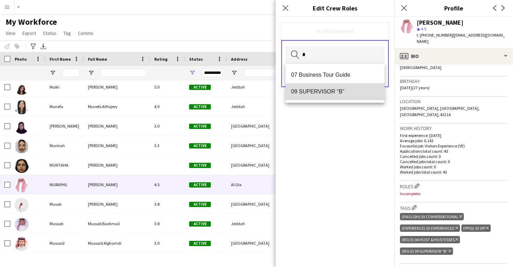
click at [334, 93] on span "09 SUPERVISOR “B”" at bounding box center [335, 91] width 88 height 7
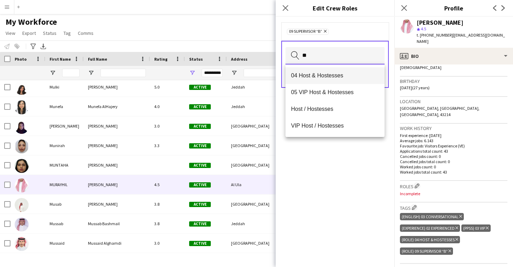
type input "**"
click at [331, 75] on span "04 Host & Hostesses" at bounding box center [335, 75] width 88 height 7
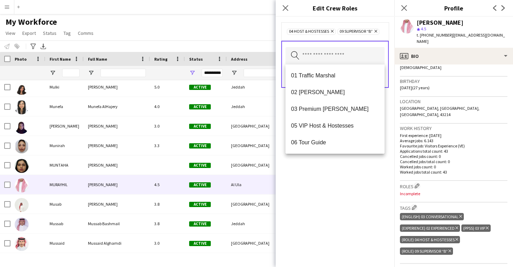
click at [343, 174] on div "04 Host & Hostesses Remove 09 SUPERVISOR “B” Remove Search by role type Save" at bounding box center [334, 142] width 119 height 250
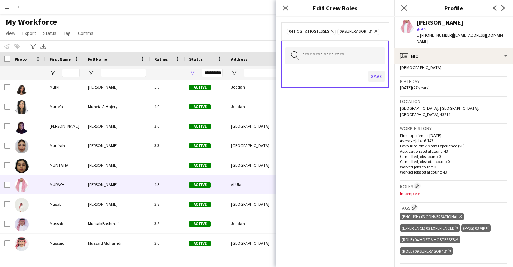
click at [374, 75] on button "Save" at bounding box center [376, 76] width 16 height 11
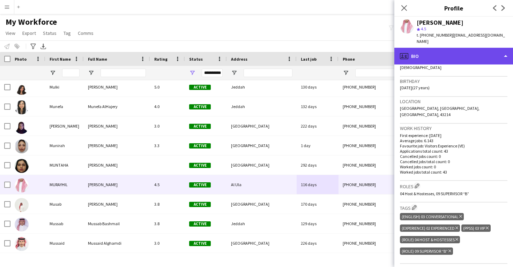
click at [419, 50] on div "profile Bio" at bounding box center [453, 56] width 119 height 17
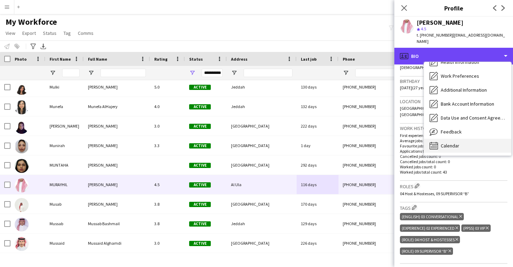
scroll to position [80, 0]
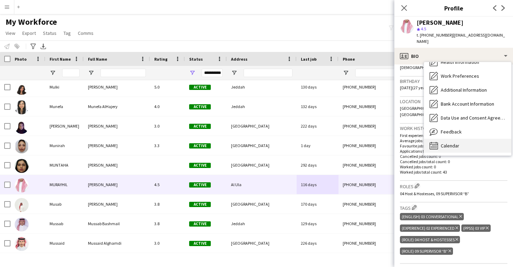
click at [449, 143] on span "Calendar" at bounding box center [449, 146] width 18 height 6
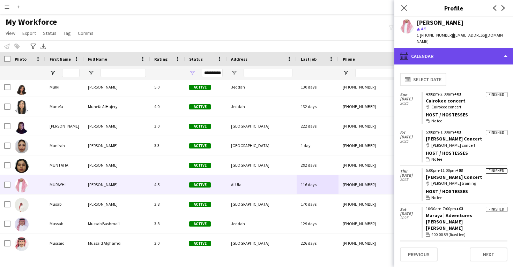
click at [465, 56] on div "calendar-full Calendar" at bounding box center [453, 56] width 119 height 17
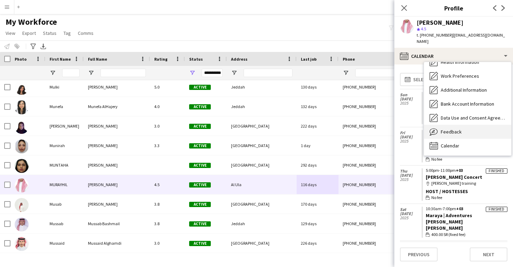
click at [467, 129] on div "Feedback Feedback" at bounding box center [467, 132] width 87 height 14
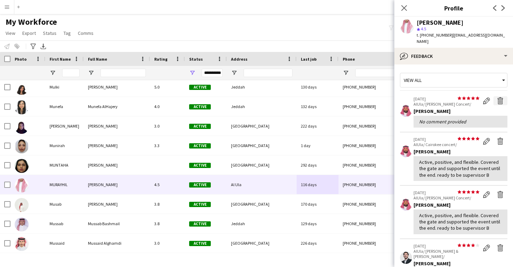
click at [500, 98] on button "Delete feedback" at bounding box center [500, 100] width 14 height 9
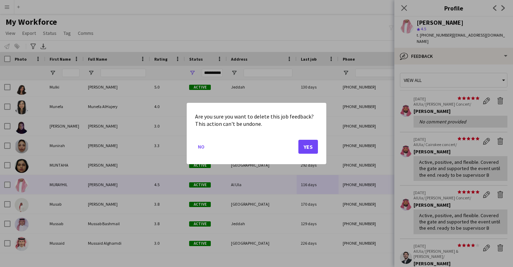
click at [310, 149] on button "Yes" at bounding box center [308, 147] width 20 height 14
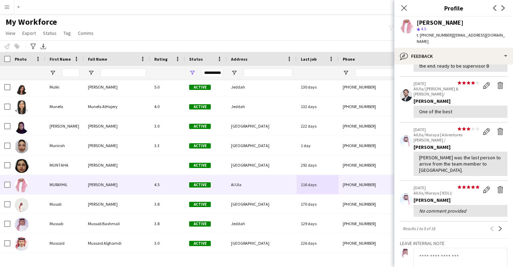
scroll to position [127, 0]
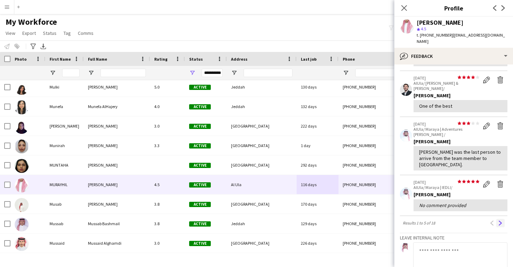
click at [501, 221] on app-icon "Next" at bounding box center [500, 223] width 5 height 5
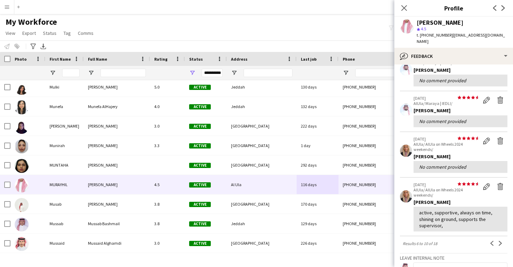
scroll to position [121, 0]
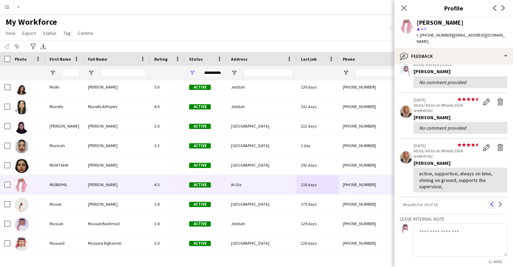
click at [491, 202] on app-icon "Previous" at bounding box center [491, 204] width 5 height 5
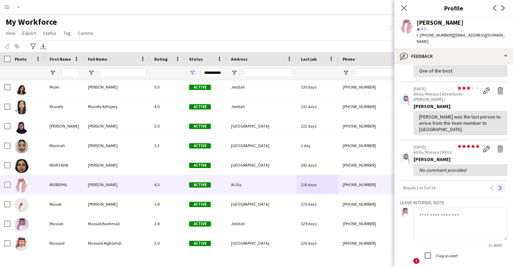
click at [497, 184] on button "Next" at bounding box center [500, 188] width 8 height 8
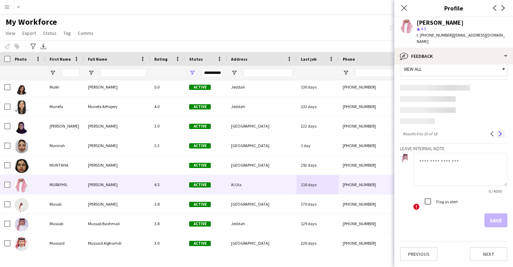
scroll to position [5, 0]
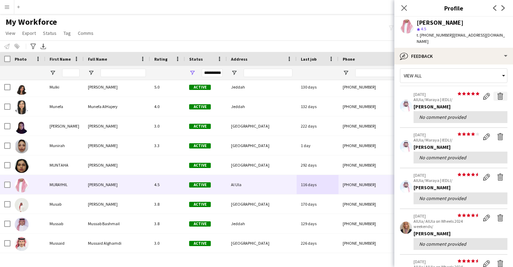
click at [501, 93] on app-icon "Delete feedback" at bounding box center [500, 96] width 7 height 7
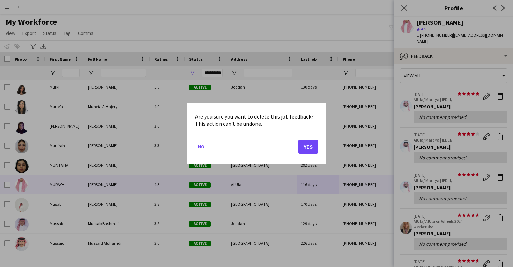
click at [300, 148] on button "Yes" at bounding box center [308, 147] width 20 height 14
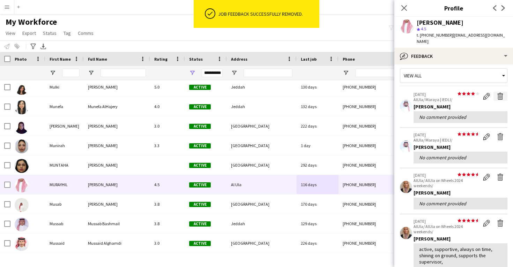
click at [501, 93] on button "Delete feedback" at bounding box center [500, 96] width 14 height 9
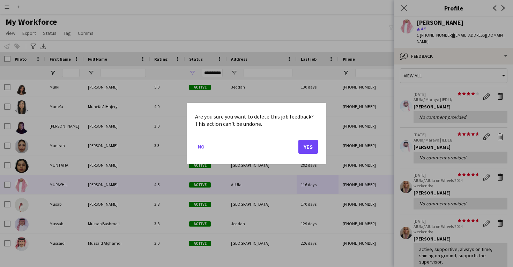
click at [307, 146] on button "Yes" at bounding box center [308, 147] width 20 height 14
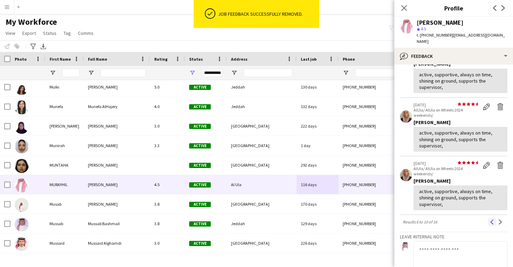
click at [492, 220] on app-icon "Previous" at bounding box center [491, 222] width 5 height 5
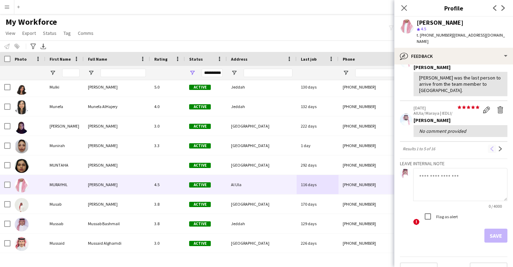
scroll to position [188, 0]
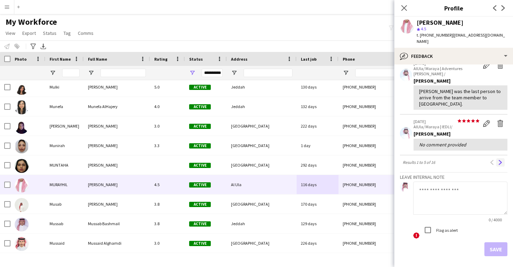
click at [501, 160] on app-icon "Next" at bounding box center [500, 162] width 5 height 5
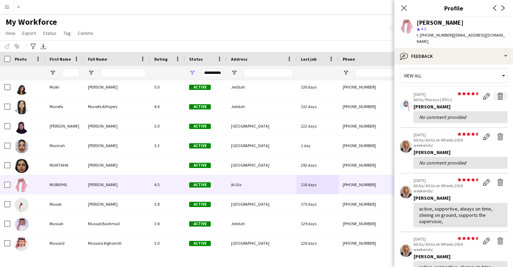
click at [503, 93] on app-icon "Delete feedback" at bounding box center [500, 96] width 7 height 7
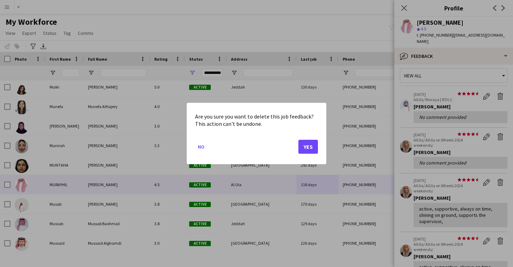
click at [310, 152] on button "Yes" at bounding box center [308, 147] width 20 height 14
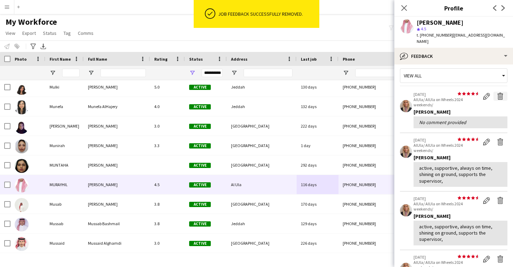
click at [498, 93] on app-icon "Delete feedback" at bounding box center [500, 96] width 7 height 7
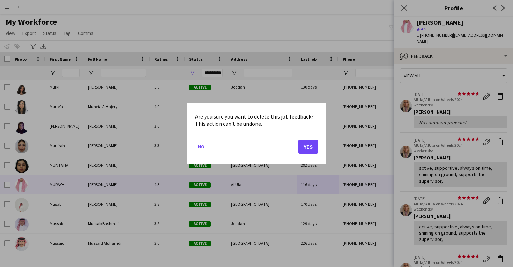
click at [310, 150] on button "Yes" at bounding box center [308, 147] width 20 height 14
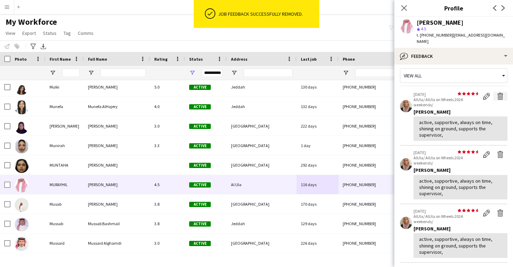
click at [498, 93] on app-icon "Delete feedback" at bounding box center [500, 96] width 7 height 7
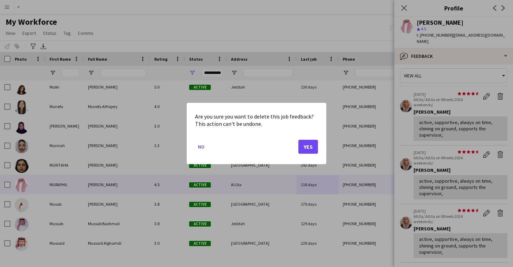
click at [306, 148] on button "Yes" at bounding box center [308, 147] width 20 height 14
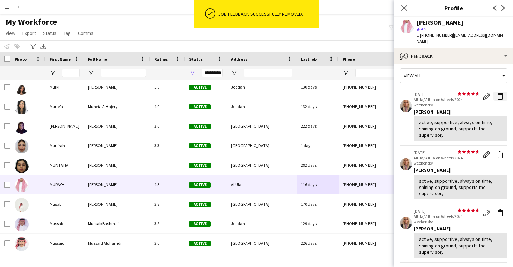
click at [499, 93] on app-icon "Delete feedback" at bounding box center [500, 96] width 7 height 7
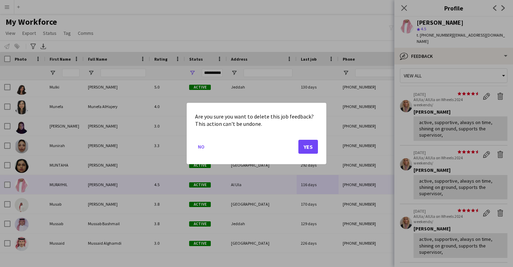
click at [305, 149] on button "Yes" at bounding box center [308, 147] width 20 height 14
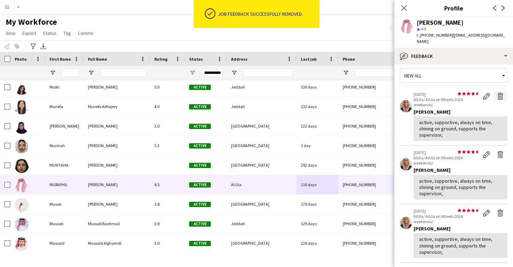
click at [500, 93] on app-icon "Delete feedback" at bounding box center [500, 96] width 7 height 7
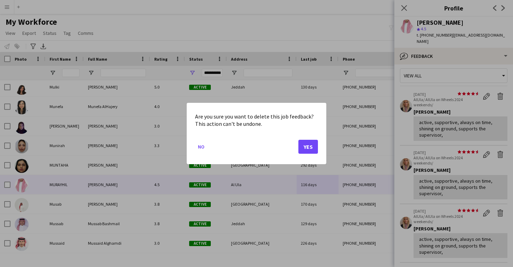
click at [309, 146] on button "Yes" at bounding box center [308, 147] width 20 height 14
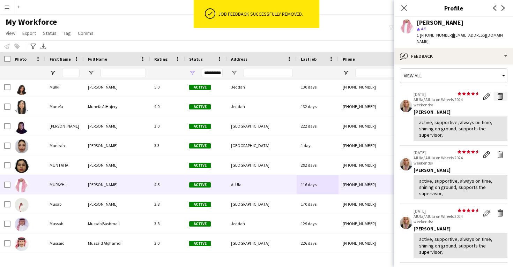
click at [501, 93] on app-icon "Delete feedback" at bounding box center [500, 96] width 7 height 7
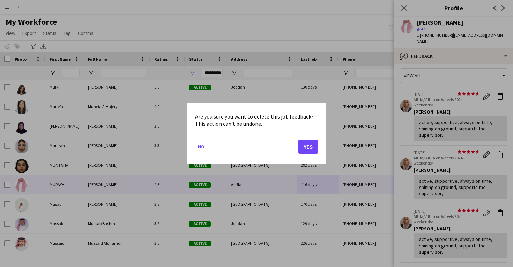
click at [309, 144] on button "Yes" at bounding box center [308, 147] width 20 height 14
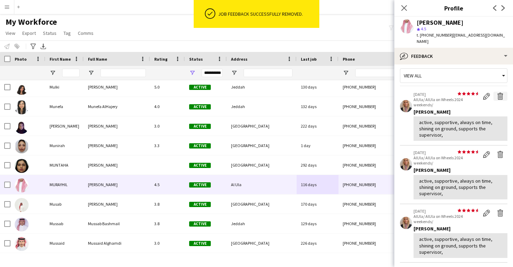
click at [497, 93] on app-icon "Delete feedback" at bounding box center [500, 96] width 7 height 7
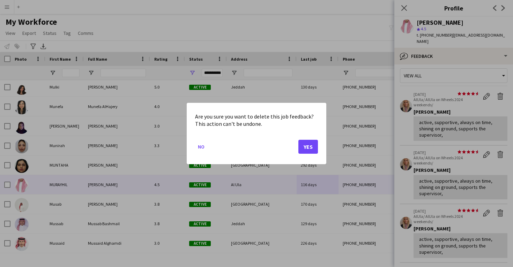
click at [308, 143] on button "Yes" at bounding box center [308, 147] width 20 height 14
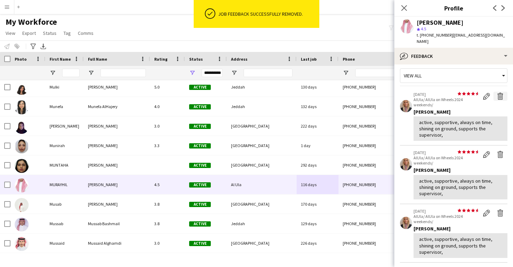
click at [499, 93] on app-icon "Delete feedback" at bounding box center [500, 96] width 7 height 7
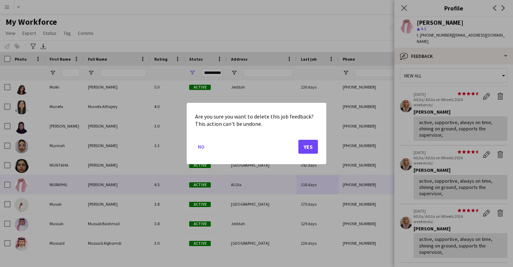
click at [313, 152] on button "Yes" at bounding box center [308, 147] width 20 height 14
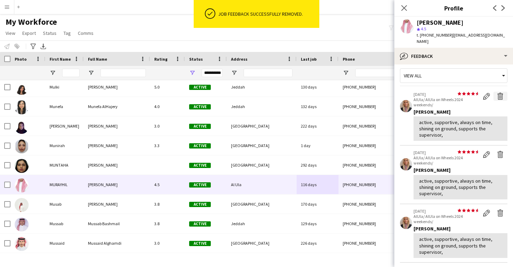
click at [500, 93] on app-icon "Delete feedback" at bounding box center [500, 96] width 7 height 7
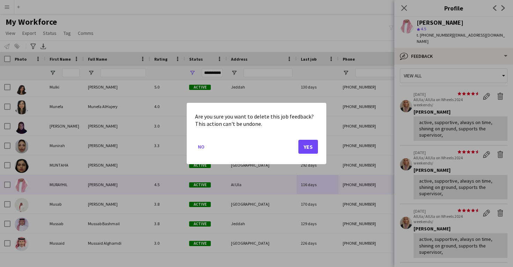
click at [308, 144] on button "Yes" at bounding box center [308, 147] width 20 height 14
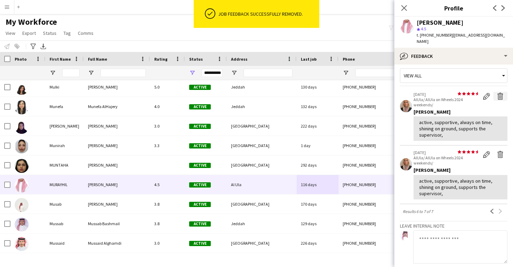
click at [498, 93] on app-icon "Delete feedback" at bounding box center [500, 96] width 7 height 7
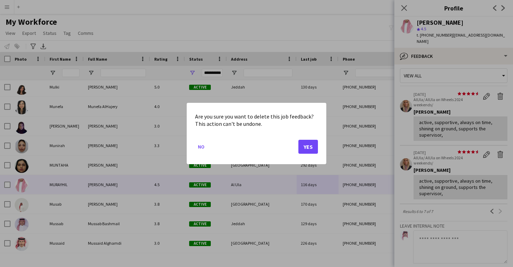
click at [308, 149] on button "Yes" at bounding box center [308, 147] width 20 height 14
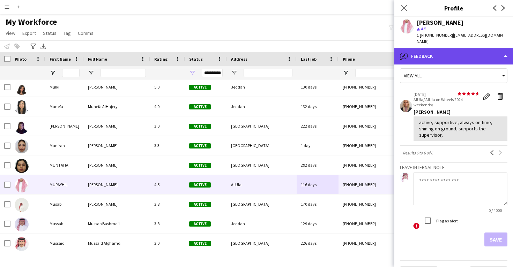
click at [440, 54] on div "bubble-pencil Feedback" at bounding box center [453, 56] width 119 height 17
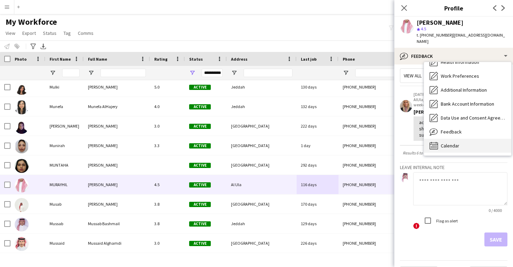
click at [454, 143] on span "Calendar" at bounding box center [449, 146] width 18 height 6
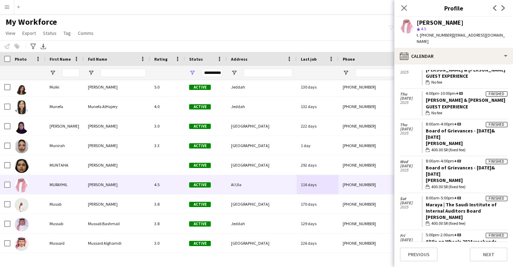
scroll to position [183, 0]
drag, startPoint x: 484, startPoint y: 183, endPoint x: 424, endPoint y: 176, distance: 60.4
click at [424, 196] on app-crew-calendar-job-card "Finished 8:00am-5:00pm +03 Maraya | The Saudi Institute of Internal Auditors Bo…" at bounding box center [464, 211] width 86 height 31
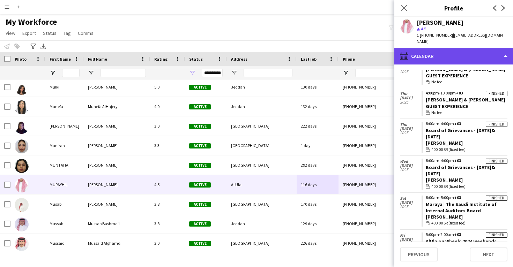
click at [418, 48] on div "calendar-full Calendar" at bounding box center [453, 56] width 119 height 17
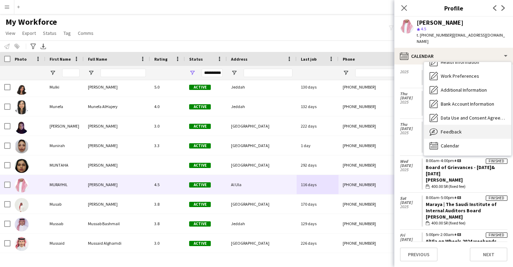
click at [447, 130] on div "Feedback Feedback" at bounding box center [467, 132] width 87 height 14
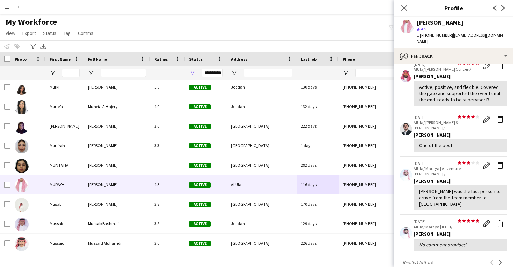
scroll to position [94, 0]
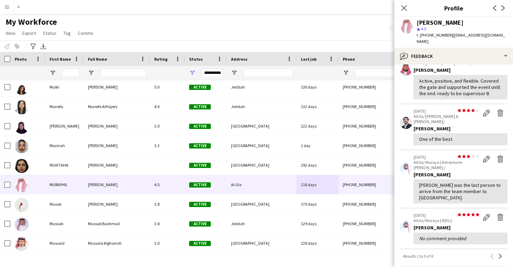
click at [499, 252] on button "Next" at bounding box center [500, 256] width 8 height 8
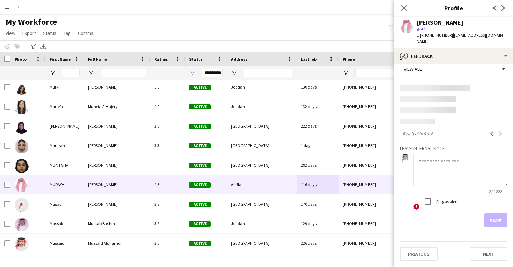
scroll to position [5, 0]
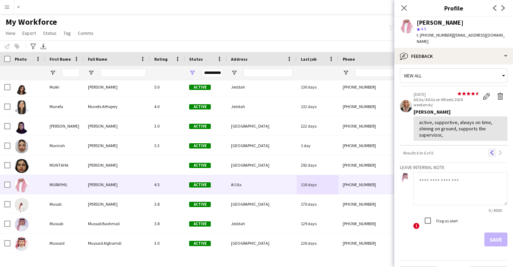
click at [493, 150] on app-icon "Previous" at bounding box center [491, 152] width 5 height 5
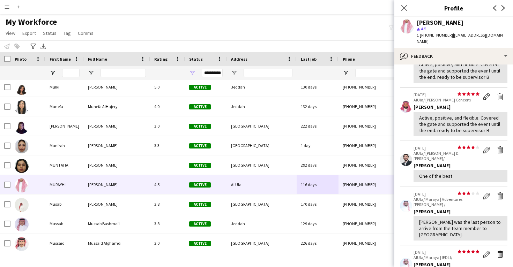
scroll to position [58, 0]
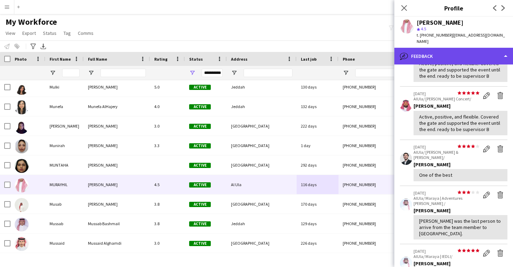
click at [459, 51] on div "bubble-pencil Feedback" at bounding box center [453, 56] width 119 height 17
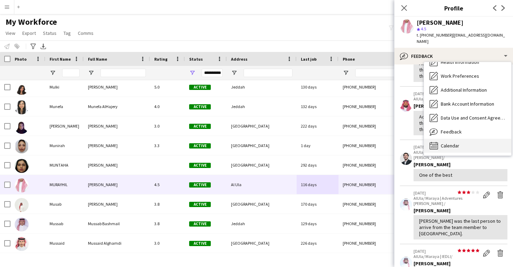
click at [461, 141] on div "Calendar Calendar" at bounding box center [467, 146] width 87 height 14
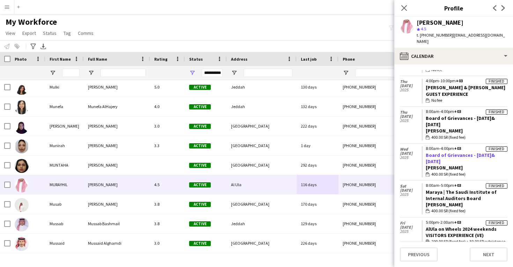
scroll to position [197, 0]
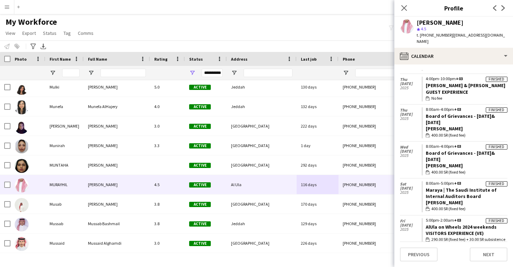
click at [432, 23] on div "[PERSON_NAME]" at bounding box center [439, 23] width 47 height 6
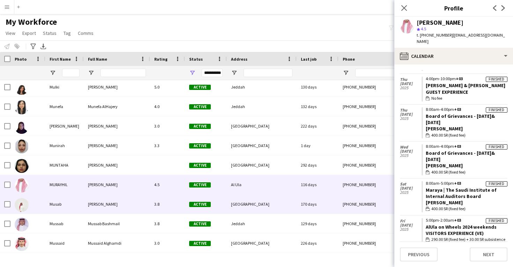
click at [259, 205] on div "[GEOGRAPHIC_DATA]" at bounding box center [262, 204] width 70 height 19
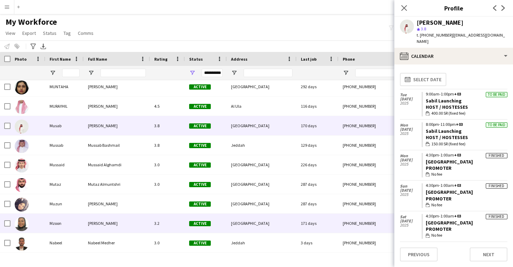
scroll to position [21914, 0]
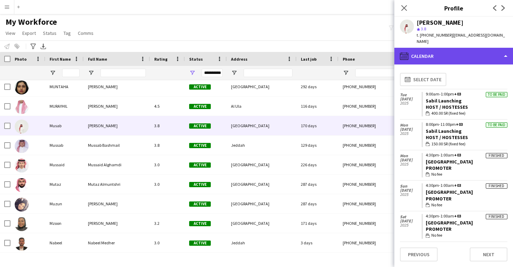
click at [438, 56] on div "calendar-full Calendar" at bounding box center [453, 56] width 119 height 17
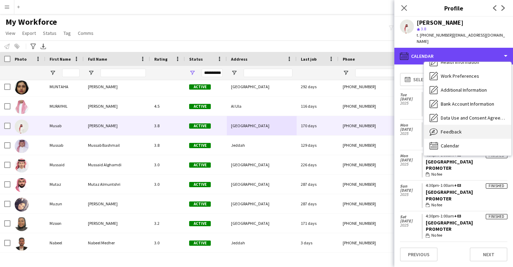
scroll to position [80, 0]
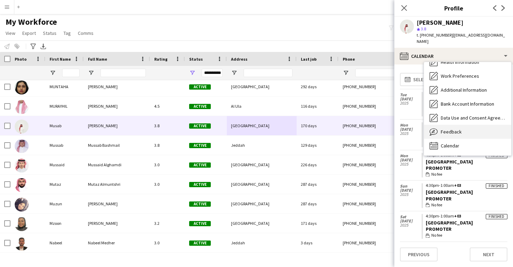
click at [445, 129] on span "Feedback" at bounding box center [450, 132] width 21 height 6
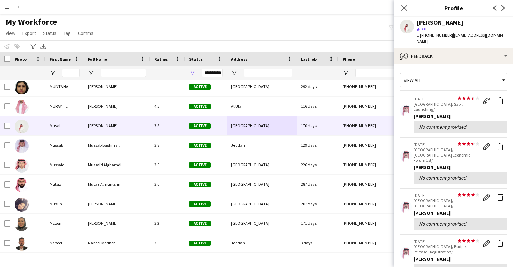
scroll to position [0, 0]
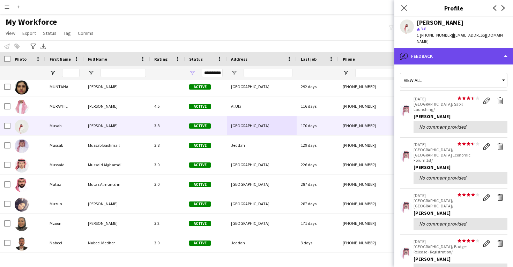
click at [438, 52] on div "bubble-pencil Feedback" at bounding box center [453, 56] width 119 height 17
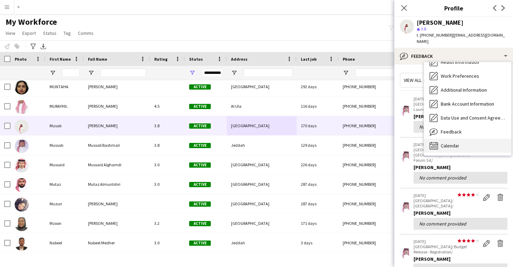
click at [446, 144] on div "Calendar Calendar" at bounding box center [467, 146] width 87 height 14
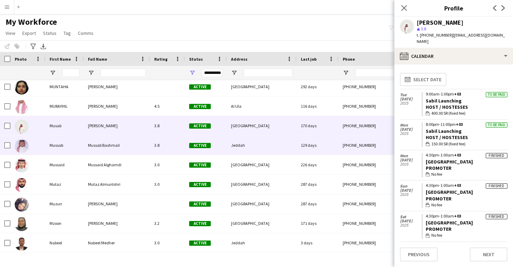
click at [312, 153] on div "129 days" at bounding box center [317, 145] width 42 height 19
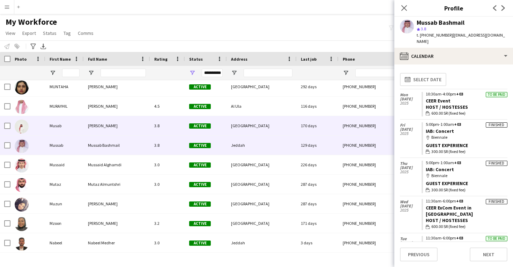
click at [384, 125] on div "[PHONE_NUMBER]" at bounding box center [382, 125] width 89 height 19
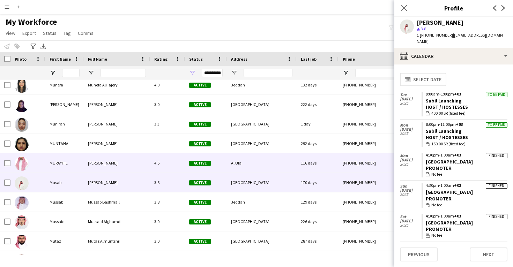
scroll to position [21851, 0]
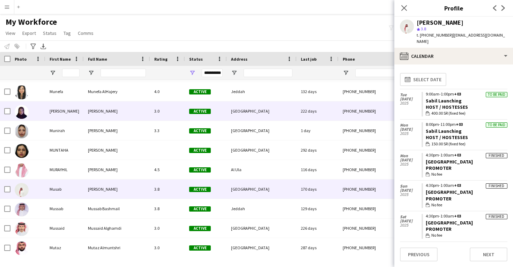
click at [341, 107] on div "[PHONE_NUMBER]" at bounding box center [382, 110] width 89 height 19
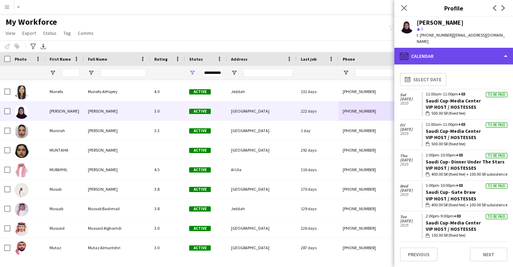
click at [439, 53] on div "calendar-full Calendar" at bounding box center [453, 56] width 119 height 17
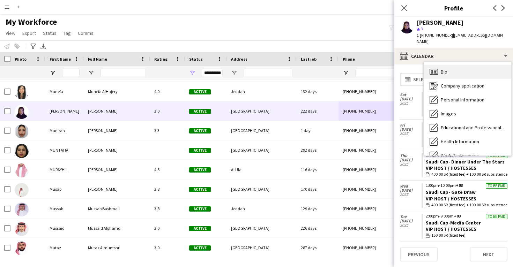
click at [443, 65] on div "Bio Bio" at bounding box center [467, 72] width 87 height 14
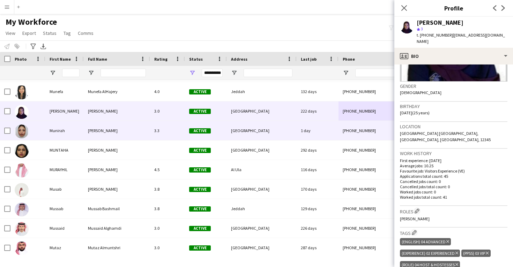
click at [316, 132] on div "1 day" at bounding box center [317, 130] width 42 height 19
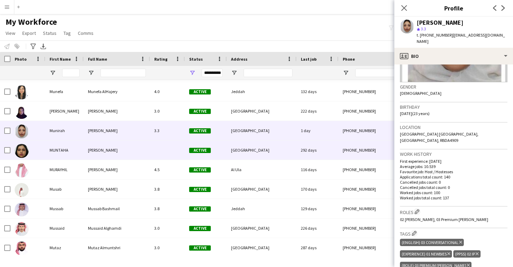
click at [317, 150] on div "292 days" at bounding box center [317, 150] width 42 height 19
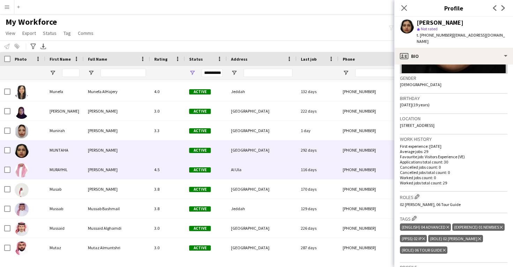
click at [335, 172] on div "116 days" at bounding box center [317, 169] width 42 height 19
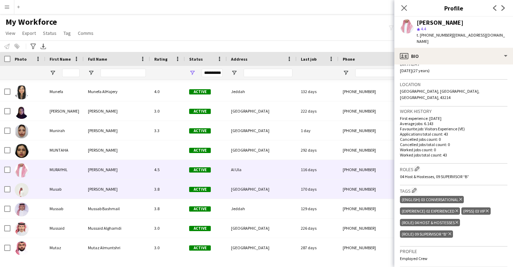
click at [350, 189] on div "[PHONE_NUMBER]" at bounding box center [382, 189] width 89 height 19
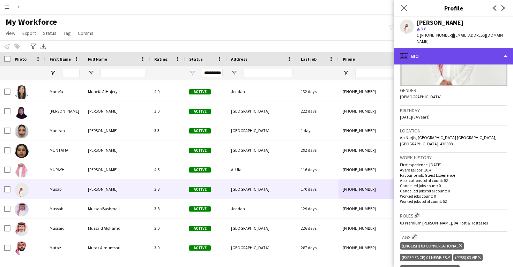
click at [433, 48] on div "profile Bio" at bounding box center [453, 56] width 119 height 17
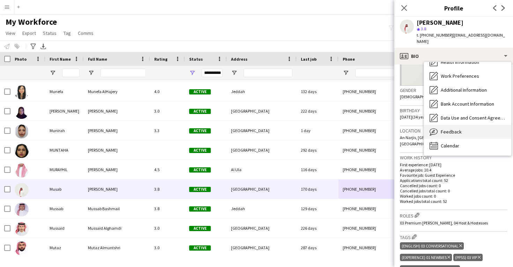
click at [458, 129] on span "Feedback" at bounding box center [450, 132] width 21 height 6
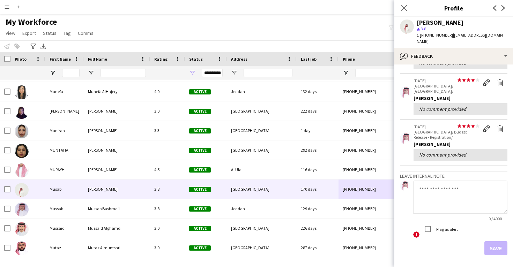
scroll to position [114, 0]
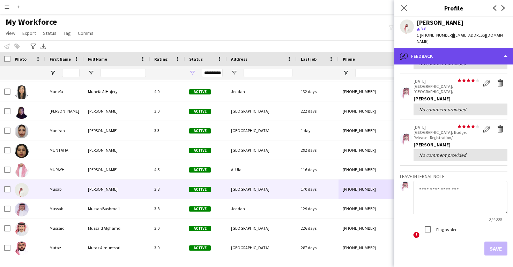
click at [444, 55] on div "bubble-pencil Feedback" at bounding box center [453, 56] width 119 height 17
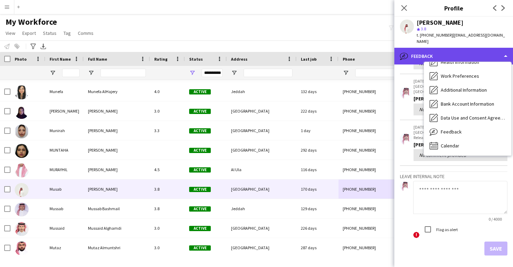
scroll to position [80, 0]
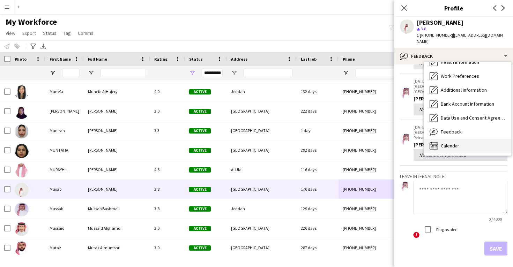
click at [459, 141] on div "Calendar Calendar" at bounding box center [467, 146] width 87 height 14
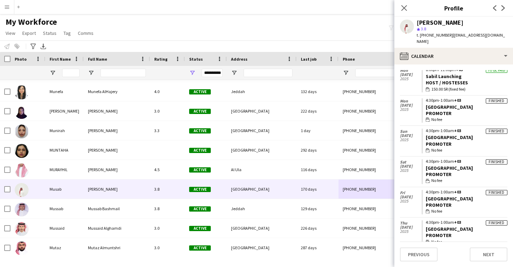
scroll to position [56, 0]
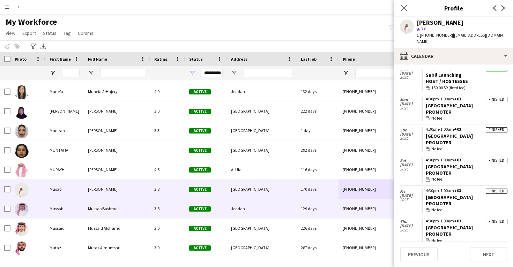
click at [322, 208] on div "129 days" at bounding box center [317, 208] width 42 height 19
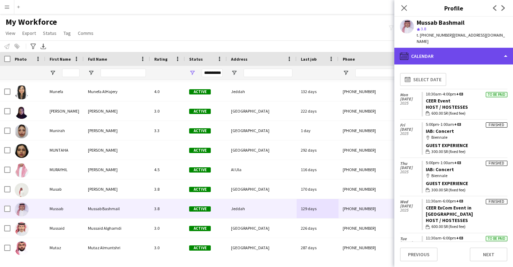
click at [471, 51] on div "calendar-full Calendar" at bounding box center [453, 56] width 119 height 17
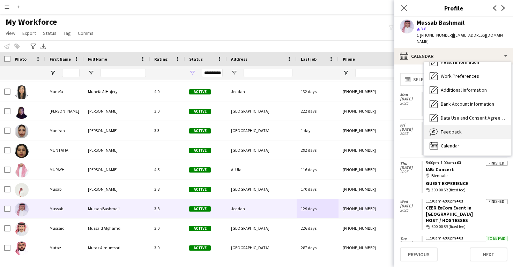
scroll to position [80, 0]
click at [466, 127] on div "Feedback Feedback" at bounding box center [467, 132] width 87 height 14
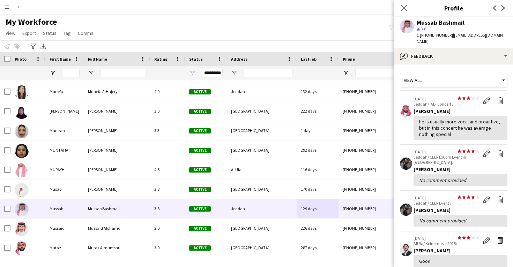
scroll to position [0, 0]
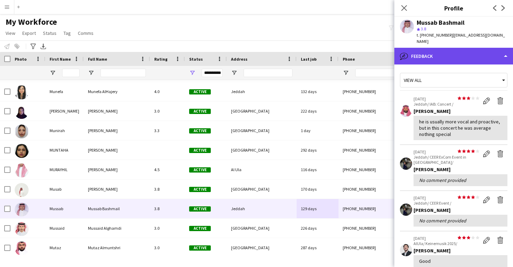
click at [451, 54] on div "bubble-pencil Feedback" at bounding box center [453, 56] width 119 height 17
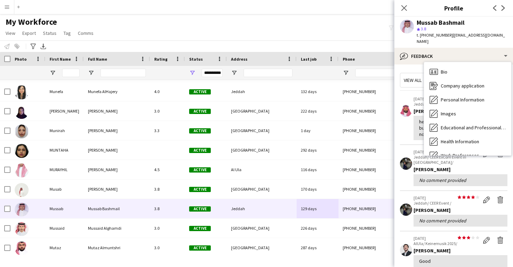
click at [452, 218] on div "Calendar Calendar" at bounding box center [467, 225] width 87 height 14
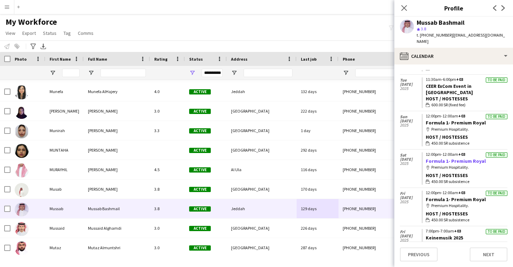
scroll to position [159, 0]
click at [443, 119] on link "Formula 1- Premium Royal" at bounding box center [455, 122] width 60 height 6
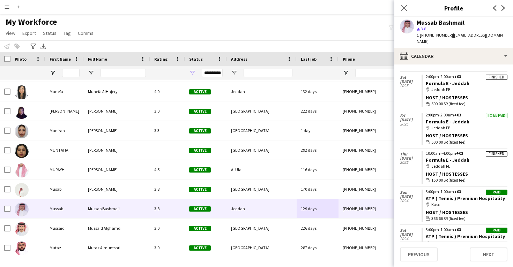
scroll to position [425, 0]
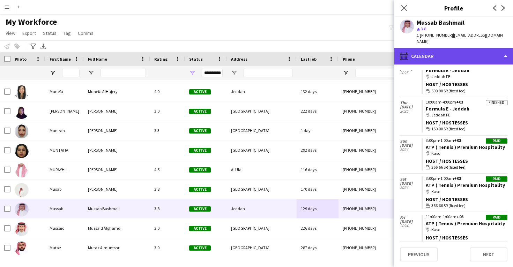
click at [463, 49] on div "calendar-full Calendar" at bounding box center [453, 56] width 119 height 17
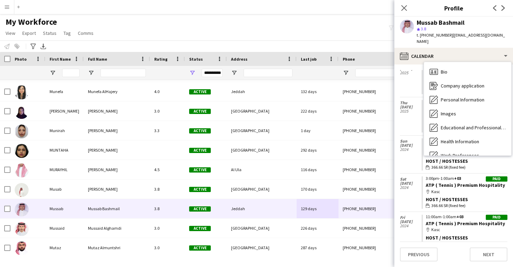
drag, startPoint x: 461, startPoint y: 117, endPoint x: 460, endPoint y: 130, distance: 13.3
click at [460, 130] on div "Bio Bio Company application Company application Personal Information Personal I…" at bounding box center [467, 108] width 87 height 93
click at [460, 204] on div "Feedback Feedback" at bounding box center [467, 211] width 87 height 14
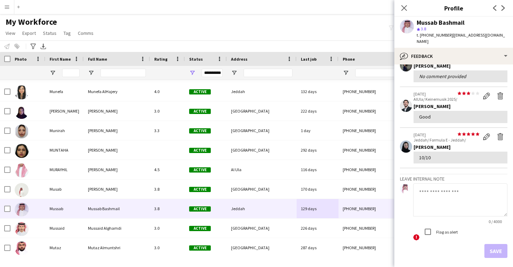
scroll to position [145, 0]
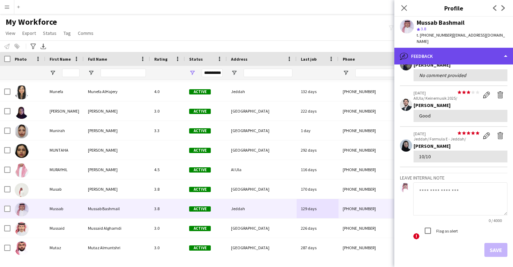
click at [464, 53] on div "bubble-pencil Feedback" at bounding box center [453, 56] width 119 height 17
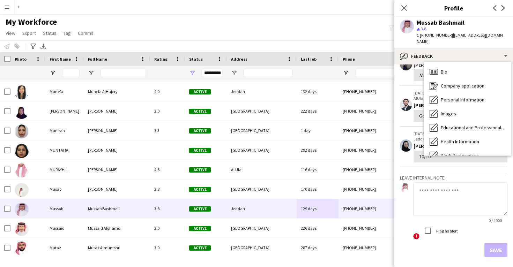
click at [459, 218] on div "Calendar Calendar" at bounding box center [467, 225] width 87 height 14
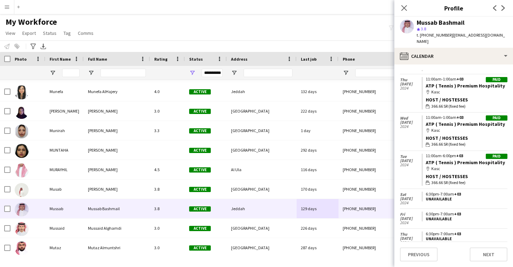
scroll to position [437, 0]
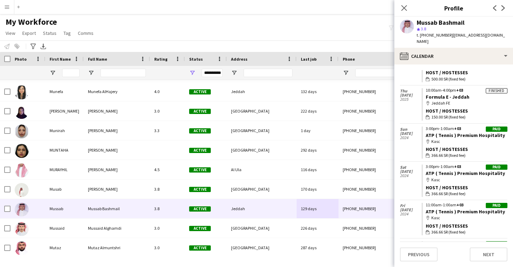
drag, startPoint x: 424, startPoint y: 150, endPoint x: 501, endPoint y: 149, distance: 77.4
click at [501, 165] on app-crew-calendar-job-card "Paid 3:00pm-1:00am +03 ATP ( Tennis ) Premium Hospitality map-marker Kasc Host …" at bounding box center [464, 181] width 86 height 32
click at [388, 1] on app-navbar "Menu Boards Boards Boards All jobs Status Workforce Workforce My Workforce Recr…" at bounding box center [256, 7] width 513 height 14
click at [434, 22] on div "Mussab Bashmail" at bounding box center [440, 23] width 48 height 6
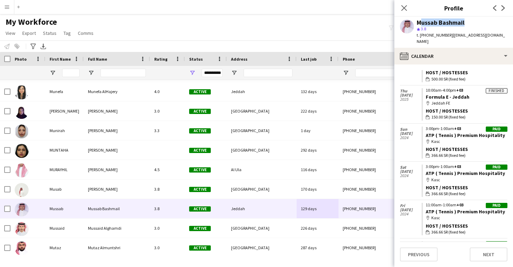
click at [434, 22] on div "Mussab Bashmail" at bounding box center [440, 23] width 48 height 6
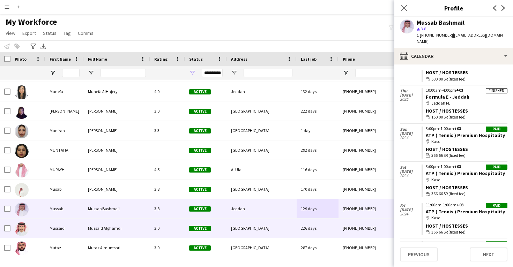
click at [264, 223] on div "[GEOGRAPHIC_DATA]" at bounding box center [262, 228] width 70 height 19
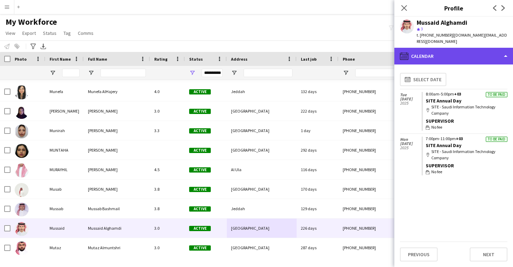
click at [435, 52] on div "calendar-full Calendar" at bounding box center [453, 56] width 119 height 17
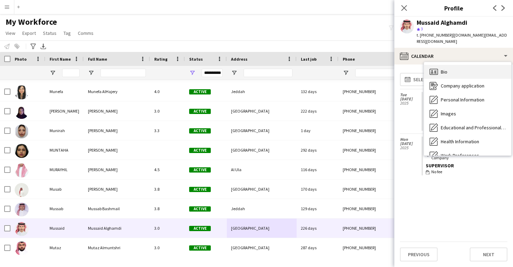
click at [437, 69] on icon "Bio" at bounding box center [433, 72] width 8 height 8
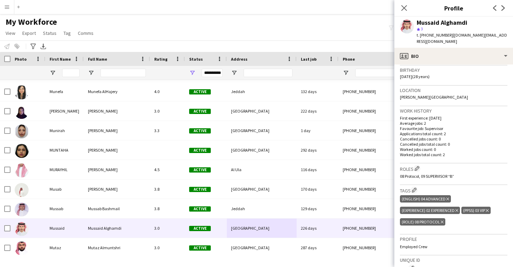
scroll to position [167, 0]
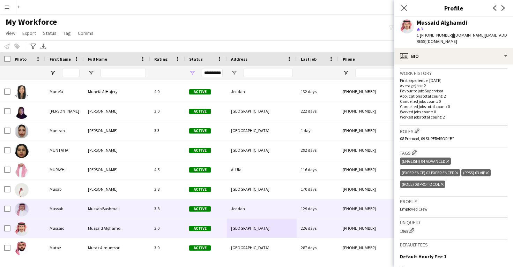
click at [342, 211] on div "[PHONE_NUMBER]" at bounding box center [382, 208] width 89 height 19
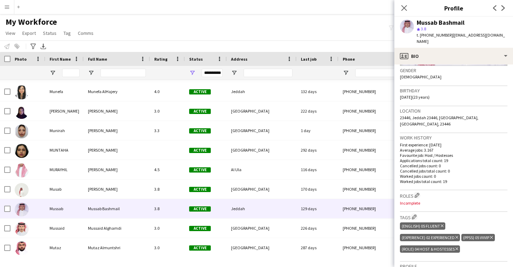
scroll to position [109, 0]
click at [415, 192] on app-icon "Edit crew company roles" at bounding box center [416, 194] width 5 height 5
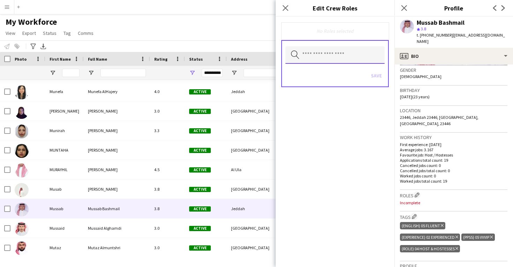
click at [352, 58] on input "text" at bounding box center [334, 54] width 99 height 17
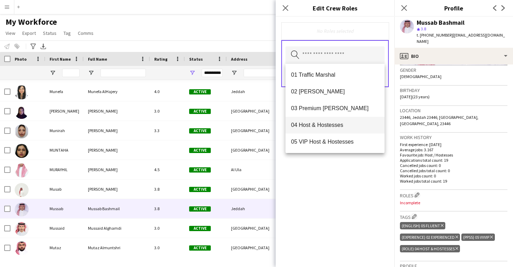
click at [337, 129] on mat-option "04 Host & Hostesses" at bounding box center [334, 125] width 99 height 17
click at [335, 200] on div "04 Host & Hostesses Remove Search by role type Save" at bounding box center [334, 142] width 119 height 250
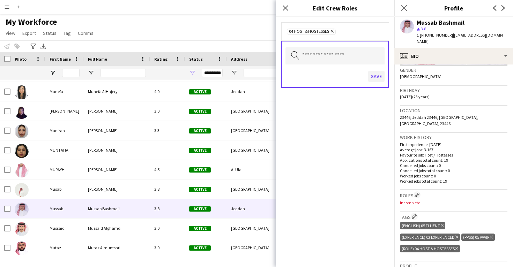
click at [377, 74] on button "Save" at bounding box center [376, 76] width 16 height 11
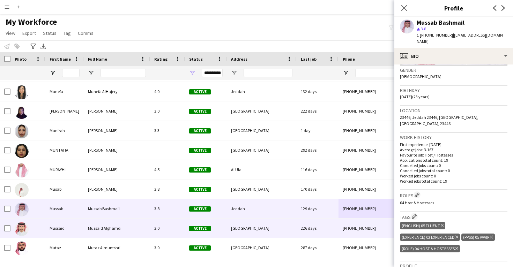
click at [280, 227] on div "[GEOGRAPHIC_DATA]" at bounding box center [262, 228] width 70 height 19
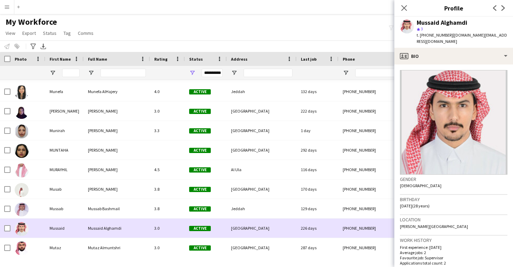
click at [272, 236] on div "[GEOGRAPHIC_DATA]" at bounding box center [262, 228] width 70 height 19
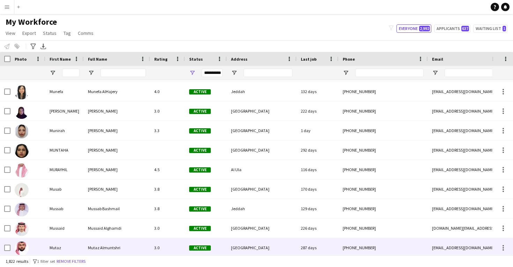
scroll to position [21853, 0]
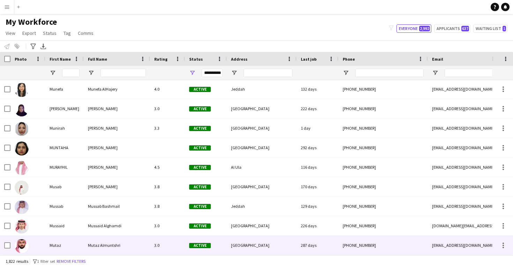
click at [270, 242] on div "[GEOGRAPHIC_DATA]" at bounding box center [262, 245] width 70 height 19
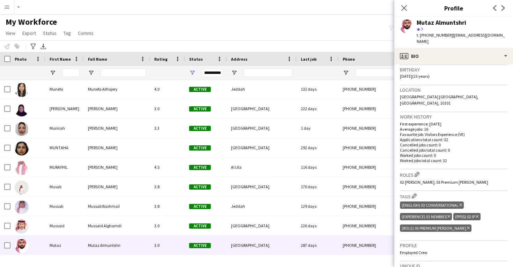
scroll to position [148, 0]
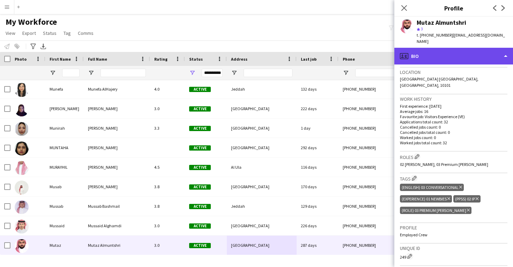
click at [452, 48] on div "profile Bio" at bounding box center [453, 56] width 119 height 17
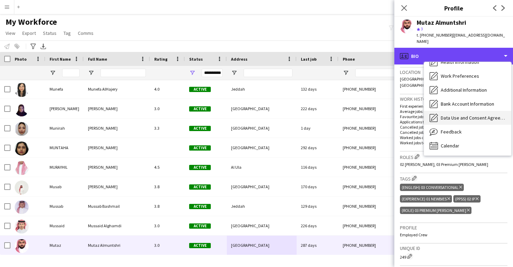
scroll to position [80, 0]
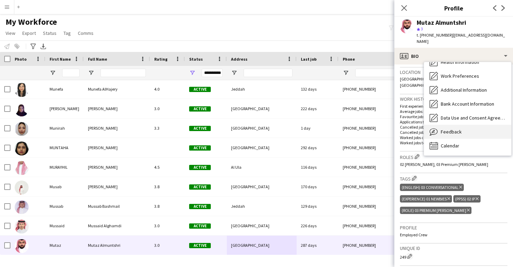
click at [453, 125] on div "Feedback Feedback" at bounding box center [467, 132] width 87 height 14
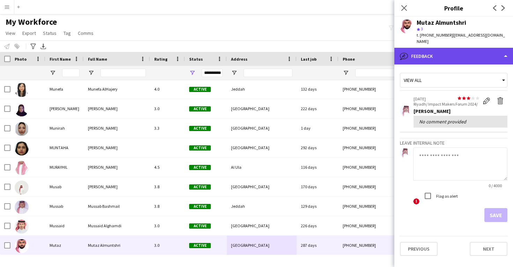
click at [463, 53] on div "bubble-pencil Feedback" at bounding box center [453, 56] width 119 height 17
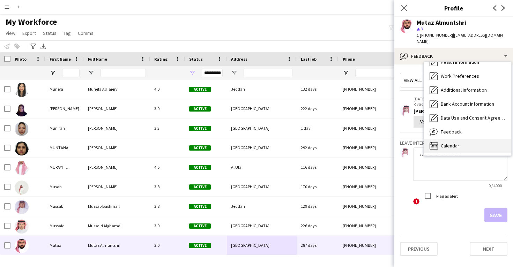
click at [462, 143] on div "Calendar Calendar" at bounding box center [467, 146] width 87 height 14
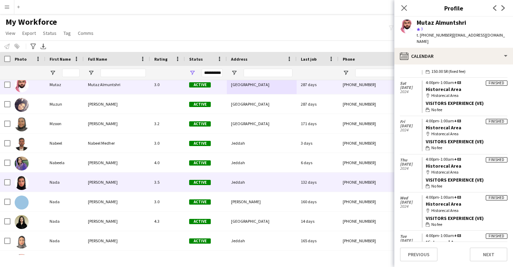
scroll to position [22014, 0]
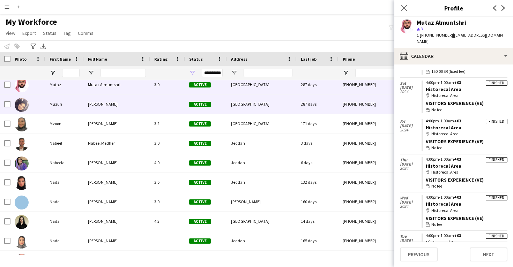
click at [289, 103] on div "[GEOGRAPHIC_DATA]" at bounding box center [262, 104] width 70 height 19
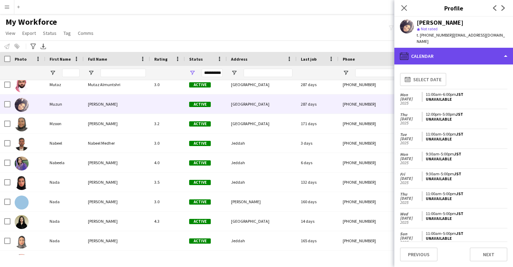
click at [440, 48] on div "calendar-full Calendar" at bounding box center [453, 56] width 119 height 17
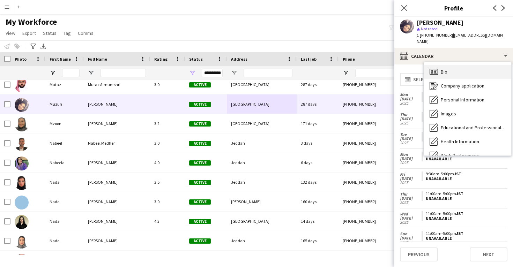
click at [450, 66] on div "Bio Bio" at bounding box center [467, 72] width 87 height 14
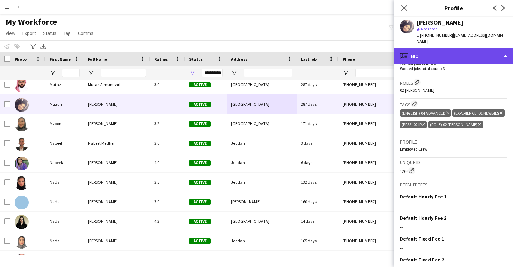
click at [452, 48] on div "profile Bio" at bounding box center [453, 56] width 119 height 17
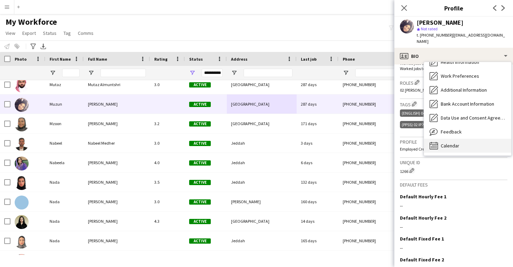
click at [447, 143] on div "Calendar Calendar" at bounding box center [467, 146] width 87 height 14
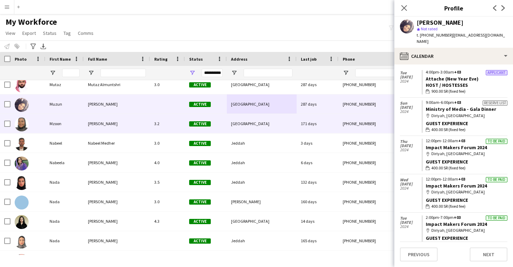
click at [335, 124] on div "171 days" at bounding box center [317, 123] width 42 height 19
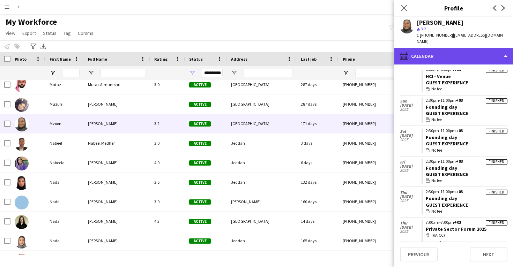
click at [456, 51] on div "calendar-full Calendar" at bounding box center [453, 56] width 119 height 17
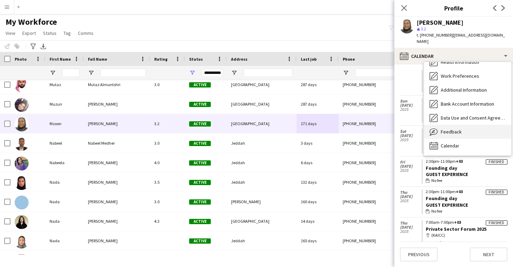
click at [455, 129] on span "Feedback" at bounding box center [450, 132] width 21 height 6
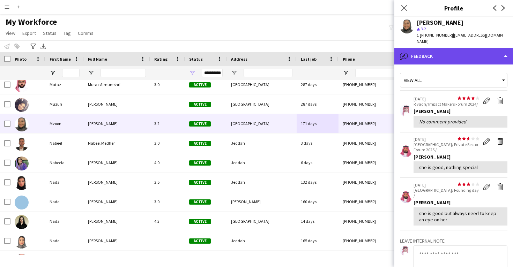
click at [454, 52] on div "bubble-pencil Feedback" at bounding box center [453, 56] width 119 height 17
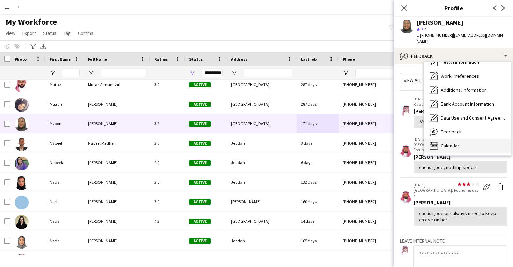
click at [452, 143] on span "Calendar" at bounding box center [449, 146] width 18 height 6
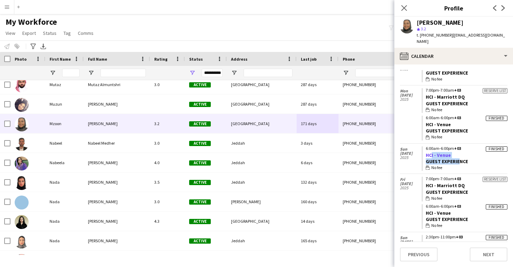
drag, startPoint x: 457, startPoint y: 150, endPoint x: 429, endPoint y: 149, distance: 28.3
click at [429, 148] on app-crew-calendar-job-card "Finished 6:00am-6:00pm +03 HCI - Venue Guest Experience wallet No fee" at bounding box center [464, 158] width 86 height 25
click at [467, 165] on div "wallet No fee" at bounding box center [466, 168] width 82 height 6
drag, startPoint x: 453, startPoint y: 147, endPoint x: 425, endPoint y: 146, distance: 27.2
click at [425, 146] on app-crew-calendar-job-card "Finished 6:00am-6:00pm +03 HCI - Venue Guest Experience wallet No fee" at bounding box center [464, 158] width 86 height 25
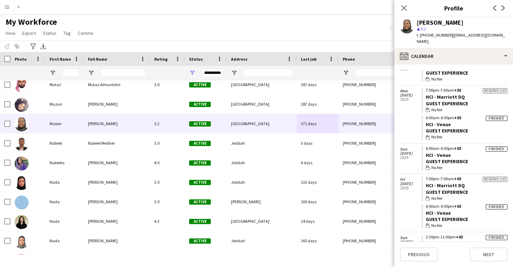
click at [426, 24] on div "[PERSON_NAME]" at bounding box center [439, 23] width 47 height 6
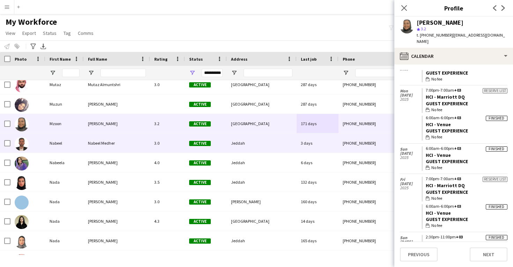
click at [272, 136] on div "Jeddah" at bounding box center [262, 143] width 70 height 19
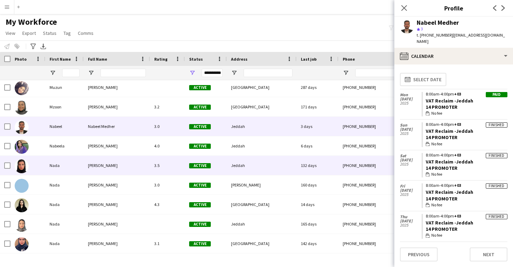
scroll to position [22030, 0]
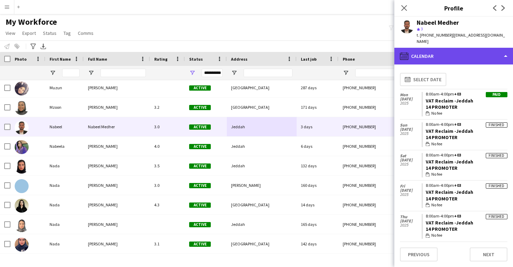
click at [429, 48] on div "calendar-full Calendar" at bounding box center [453, 56] width 119 height 17
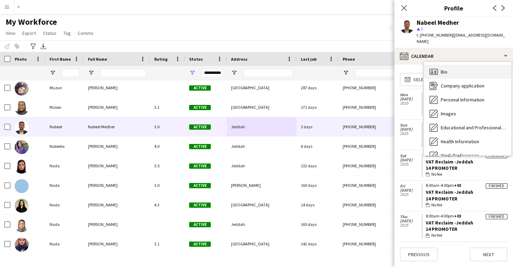
click at [436, 65] on div "Bio Bio" at bounding box center [467, 72] width 87 height 14
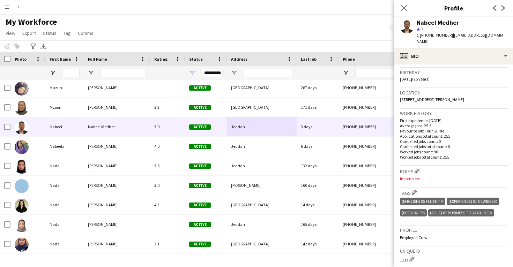
scroll to position [130, 0]
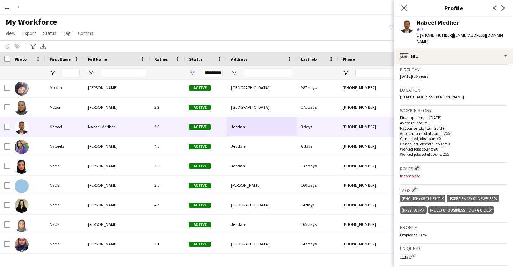
click at [416, 166] on app-icon "Edit crew company roles" at bounding box center [416, 168] width 5 height 5
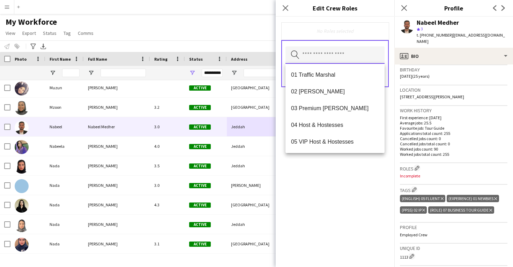
click at [323, 55] on input "text" at bounding box center [334, 54] width 99 height 17
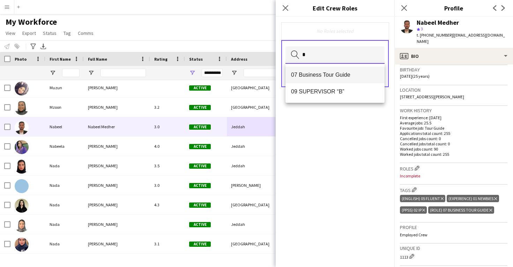
type input "*"
click at [315, 80] on mat-option "07 Business Tour Guide" at bounding box center [334, 75] width 99 height 17
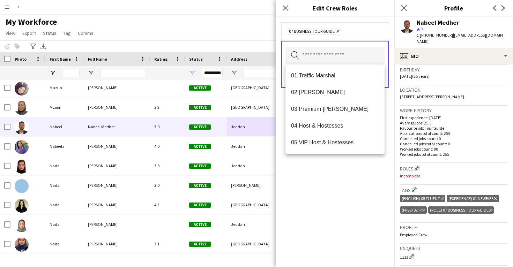
click at [307, 169] on div "07 Business Tour Guide Remove Search by role type Save" at bounding box center [334, 142] width 119 height 250
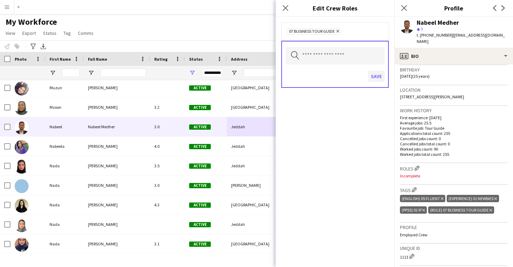
click at [372, 77] on button "Save" at bounding box center [376, 76] width 16 height 11
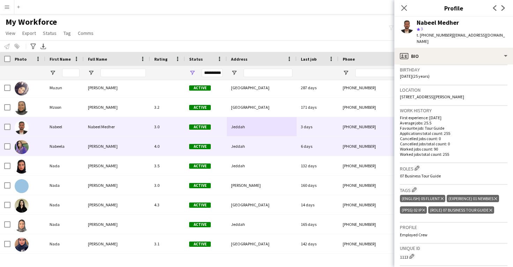
click at [240, 154] on div "Jeddah" at bounding box center [262, 146] width 70 height 19
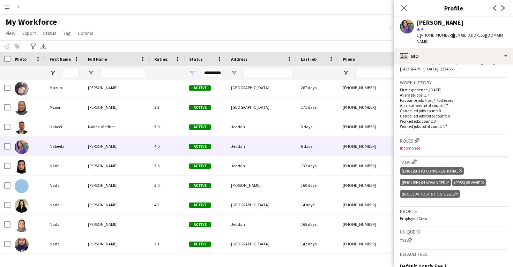
scroll to position [160, 0]
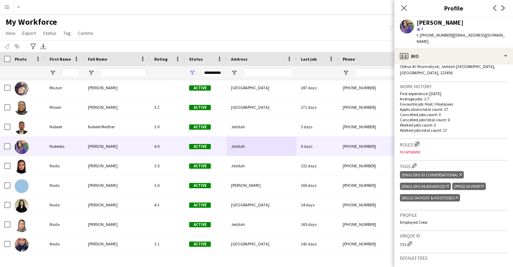
click at [416, 141] on button "Edit crew company roles" at bounding box center [416, 144] width 7 height 7
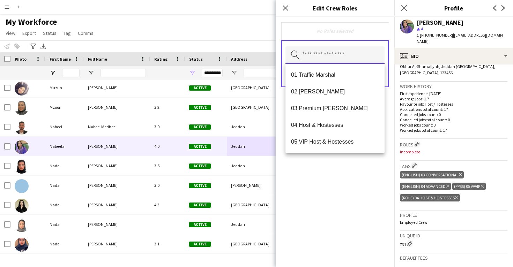
click at [345, 56] on input "text" at bounding box center [334, 54] width 99 height 17
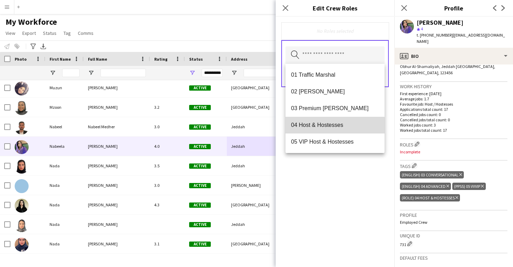
click at [328, 126] on span "04 Host & Hostesses" at bounding box center [335, 125] width 88 height 7
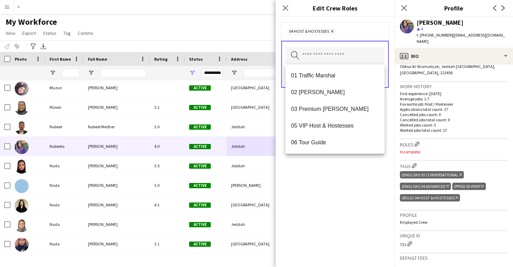
click at [328, 193] on div "04 Host & Hostesses Remove Search by role type Save" at bounding box center [334, 142] width 119 height 250
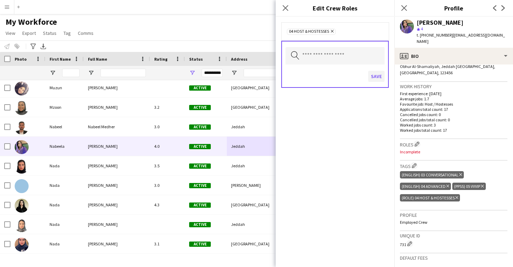
click at [378, 78] on button "Save" at bounding box center [376, 76] width 16 height 11
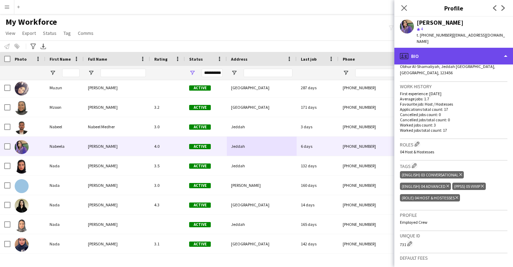
click at [437, 55] on div "profile Bio" at bounding box center [453, 56] width 119 height 17
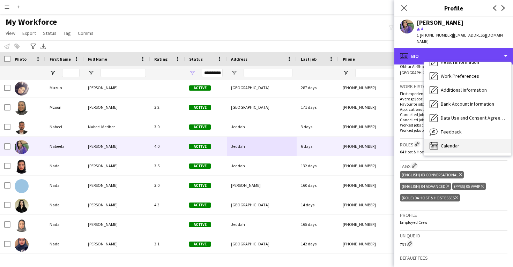
scroll to position [80, 0]
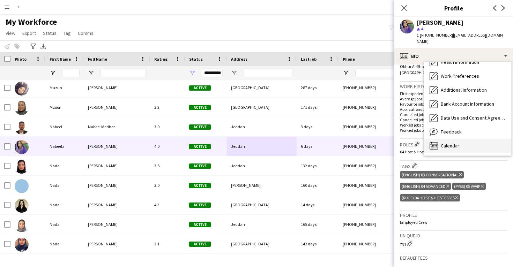
click at [444, 142] on div "Calendar Calendar" at bounding box center [467, 146] width 87 height 14
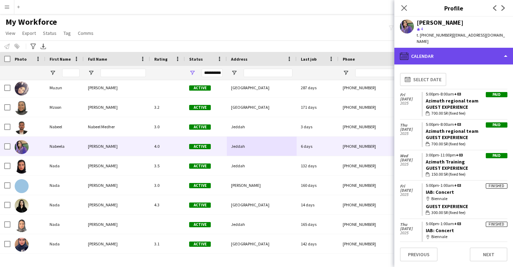
click at [453, 51] on div "calendar-full Calendar" at bounding box center [453, 56] width 119 height 17
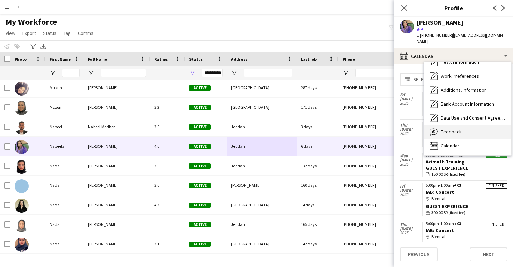
click at [452, 129] on span "Feedback" at bounding box center [450, 132] width 21 height 6
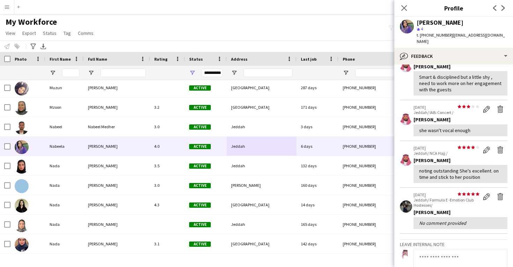
scroll to position [45, 0]
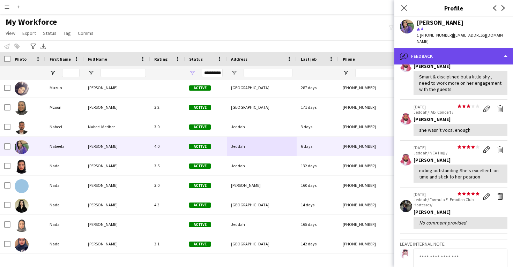
click at [425, 52] on div "bubble-pencil Feedback" at bounding box center [453, 56] width 119 height 17
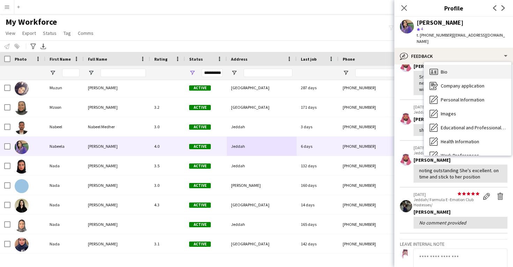
scroll to position [0, 0]
click at [441, 69] on span "Bio" at bounding box center [443, 72] width 7 height 6
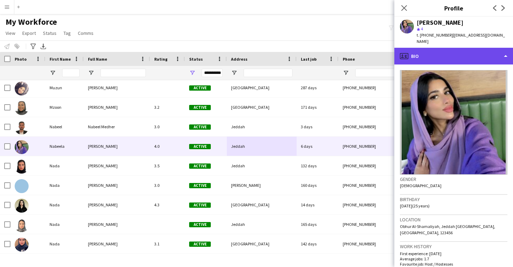
click at [427, 54] on div "profile Bio" at bounding box center [453, 56] width 119 height 17
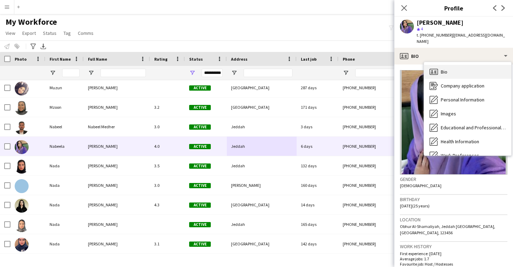
click at [440, 65] on div "Bio Bio" at bounding box center [467, 72] width 87 height 14
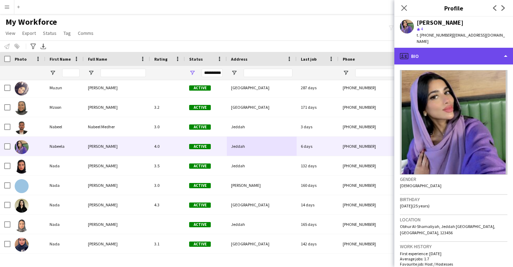
click at [469, 53] on div "profile Bio" at bounding box center [453, 56] width 119 height 17
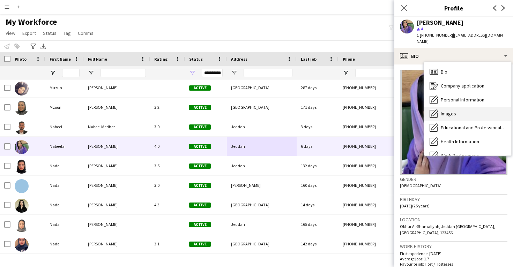
click at [470, 107] on div "Images Images" at bounding box center [467, 114] width 87 height 14
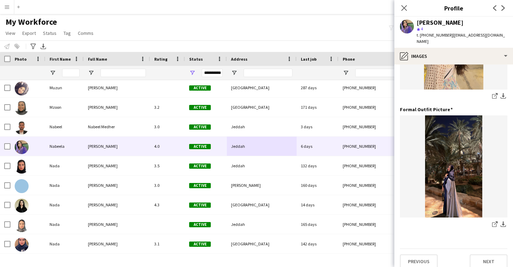
scroll to position [220, 0]
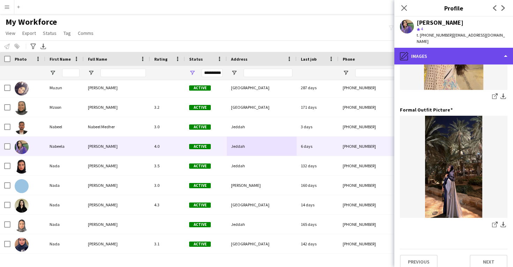
click at [452, 48] on div "pencil4 Images" at bounding box center [453, 56] width 119 height 17
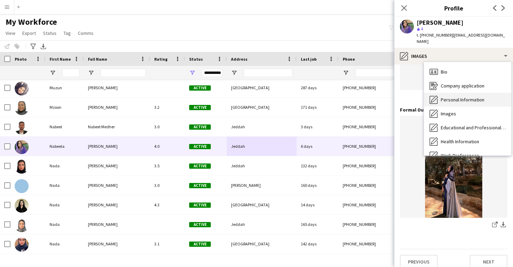
click at [460, 97] on span "Personal Information" at bounding box center [462, 100] width 44 height 6
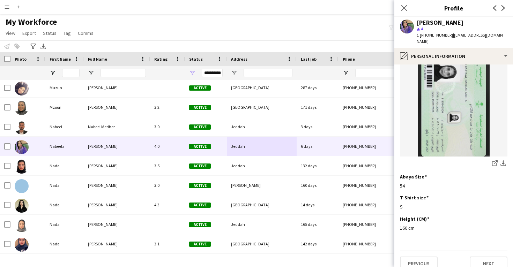
scroll to position [361, 0]
drag, startPoint x: 446, startPoint y: 36, endPoint x: 417, endPoint y: 22, distance: 32.6
click at [417, 22] on div "[PERSON_NAME] star 4 t. [PHONE_NUMBER] | [EMAIL_ADDRESS][DOMAIN_NAME]" at bounding box center [461, 32] width 91 height 25
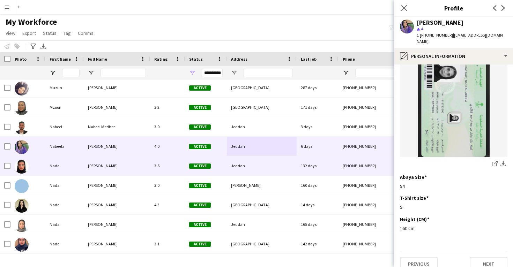
click at [290, 169] on div "Jeddah" at bounding box center [262, 165] width 70 height 19
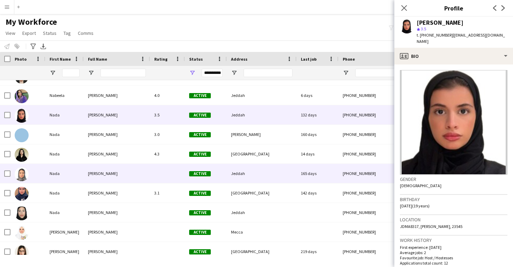
scroll to position [22108, 0]
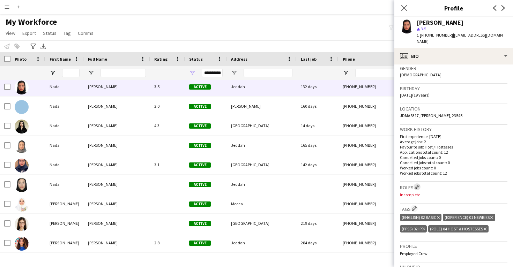
click at [418, 184] on app-icon "Edit crew company roles" at bounding box center [416, 186] width 5 height 5
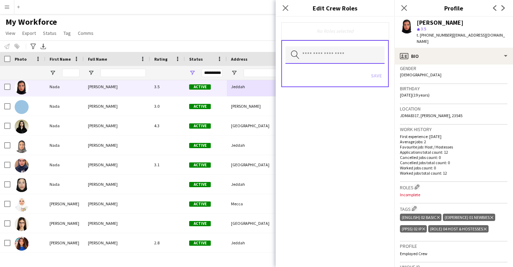
click at [365, 54] on input "text" at bounding box center [334, 54] width 99 height 17
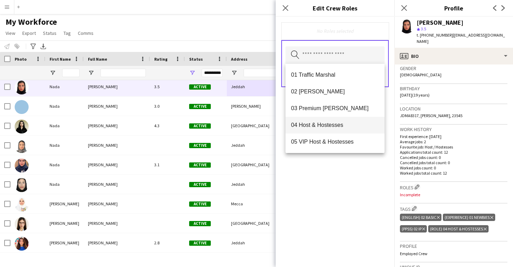
click at [334, 130] on mat-option "04 Host & Hostesses" at bounding box center [334, 125] width 99 height 17
click at [346, 187] on div "04 Host & Hostesses Remove Search by role type Save" at bounding box center [334, 142] width 119 height 250
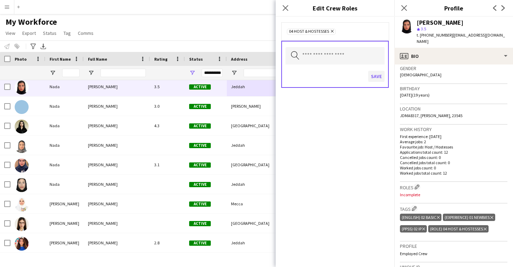
click at [378, 78] on button "Save" at bounding box center [376, 76] width 16 height 11
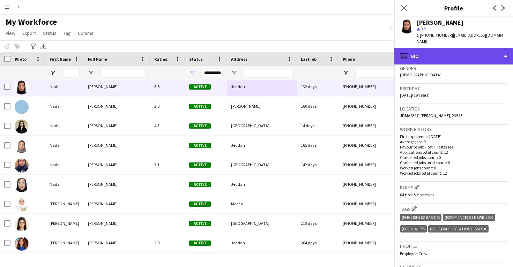
click at [437, 48] on div "profile Bio" at bounding box center [453, 56] width 119 height 17
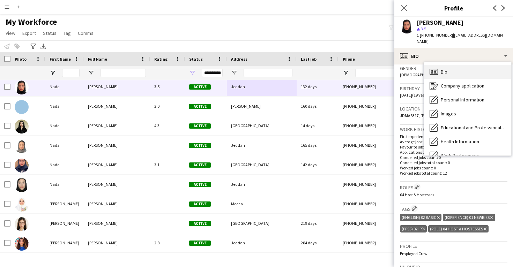
click at [439, 65] on div "Bio Bio" at bounding box center [467, 72] width 87 height 14
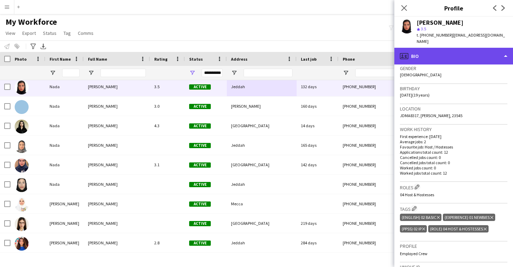
click at [434, 55] on div "profile Bio" at bounding box center [453, 56] width 119 height 17
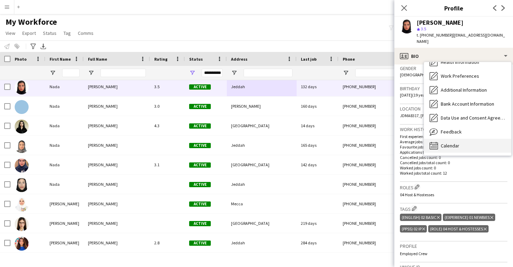
click at [451, 143] on div "Calendar Calendar" at bounding box center [467, 146] width 87 height 14
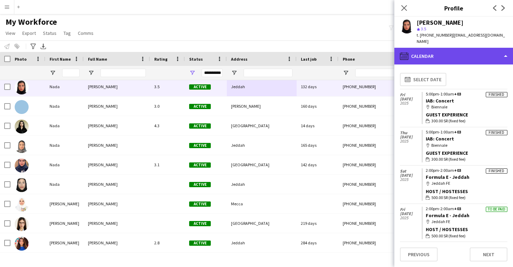
click at [446, 52] on div "calendar-full Calendar" at bounding box center [453, 56] width 119 height 17
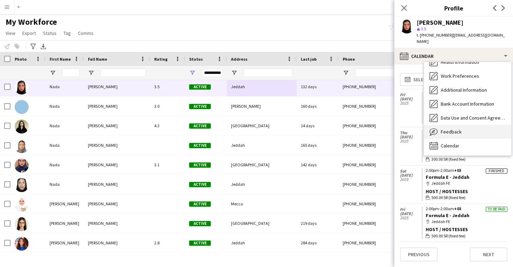
click at [447, 125] on div "Feedback Feedback" at bounding box center [467, 132] width 87 height 14
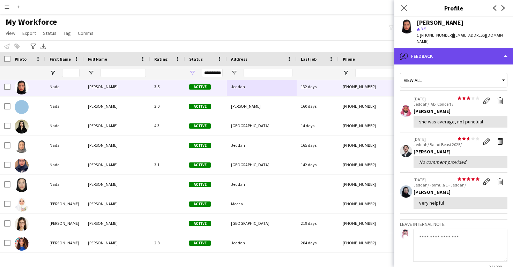
click at [442, 48] on div "bubble-pencil Feedback" at bounding box center [453, 56] width 119 height 17
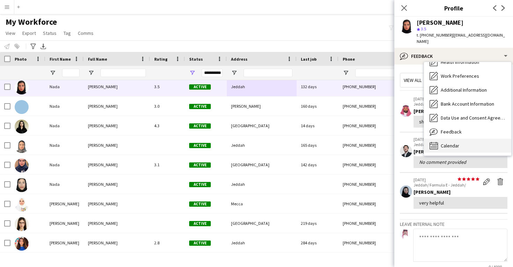
click at [448, 143] on span "Calendar" at bounding box center [449, 146] width 18 height 6
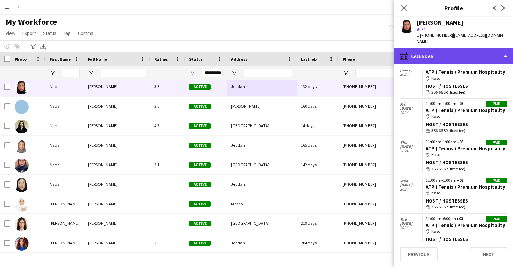
click at [437, 54] on div "calendar-full Calendar" at bounding box center [453, 56] width 119 height 17
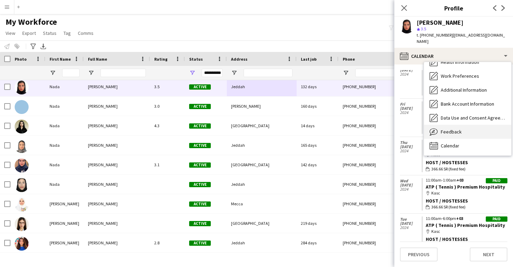
click at [444, 129] on div "Feedback Feedback" at bounding box center [467, 132] width 87 height 14
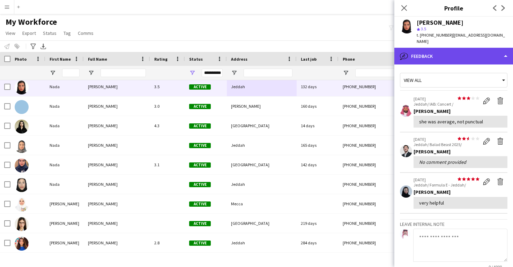
click at [450, 52] on div "bubble-pencil Feedback" at bounding box center [453, 56] width 119 height 17
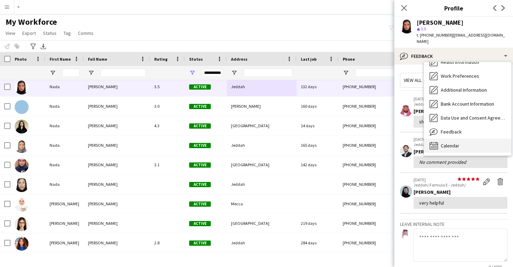
click at [458, 143] on span "Calendar" at bounding box center [449, 146] width 18 height 6
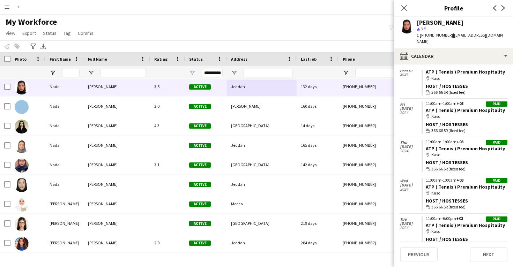
drag, startPoint x: 424, startPoint y: 175, endPoint x: 502, endPoint y: 178, distance: 78.2
click at [502, 178] on div "calendar-full Select date [DATE] Finished 5:00pm-1:00am +03 IAB: Concert map-ma…" at bounding box center [453, 156] width 107 height 172
click at [429, 20] on div "[PERSON_NAME]" at bounding box center [439, 23] width 47 height 6
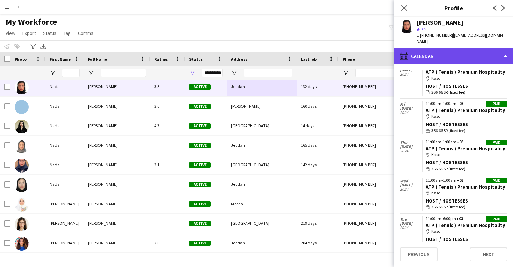
click at [430, 56] on div "calendar-full Calendar" at bounding box center [453, 56] width 119 height 17
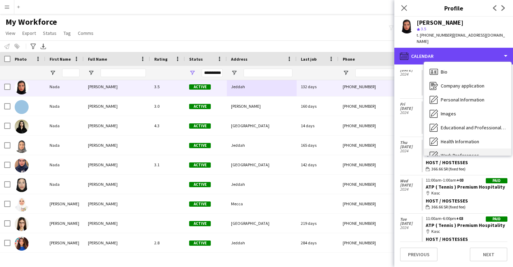
scroll to position [0, 0]
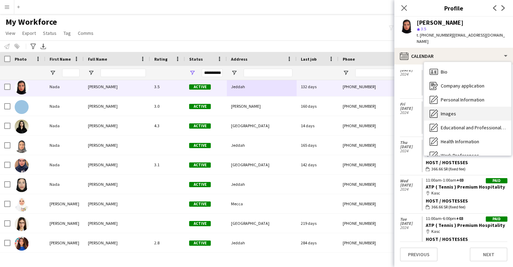
click at [451, 111] on span "Images" at bounding box center [447, 114] width 15 height 6
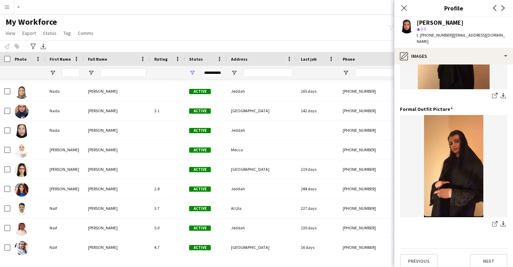
scroll to position [220, 0]
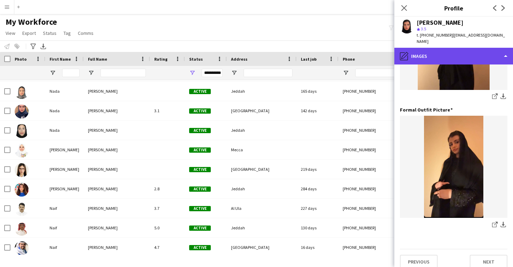
click at [454, 51] on div "pencil4 Images" at bounding box center [453, 56] width 119 height 17
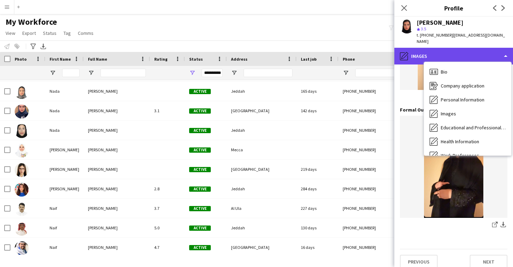
click at [444, 51] on div "pencil4 Images" at bounding box center [453, 56] width 119 height 17
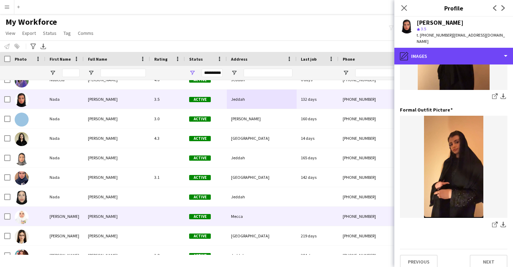
scroll to position [22096, 0]
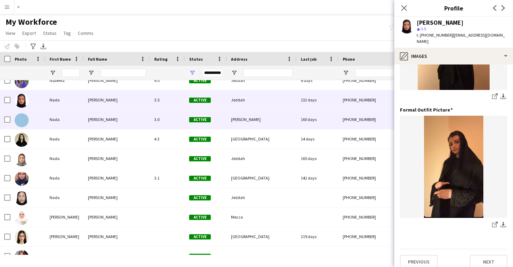
click at [252, 129] on div "[PERSON_NAME] 3.0 Active [PERSON_NAME] 160 days [PHONE_NUMBER] [EMAIL_ADDRESS][…" at bounding box center [393, 120] width 787 height 20
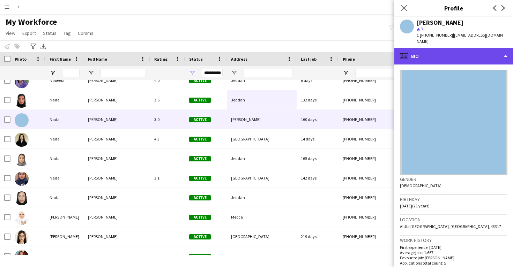
click at [448, 50] on div "profile Bio" at bounding box center [453, 56] width 119 height 17
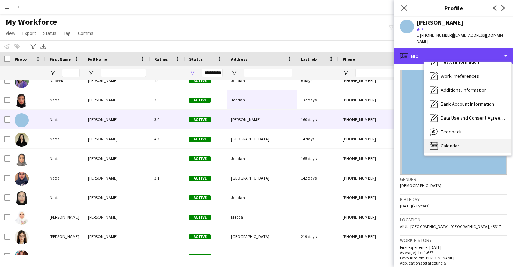
scroll to position [80, 0]
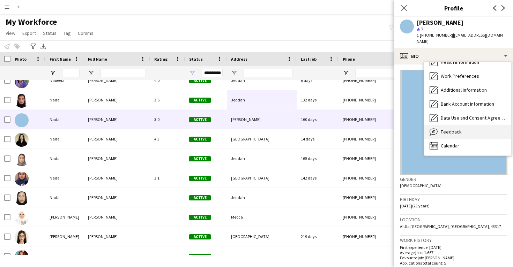
click at [450, 129] on span "Feedback" at bounding box center [450, 132] width 21 height 6
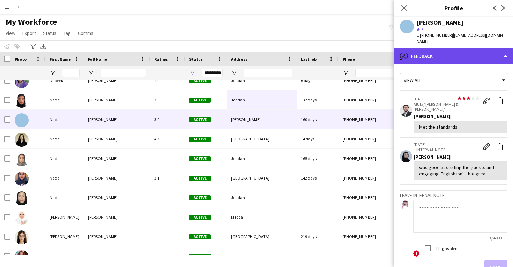
click at [449, 52] on div "bubble-pencil Feedback" at bounding box center [453, 56] width 119 height 17
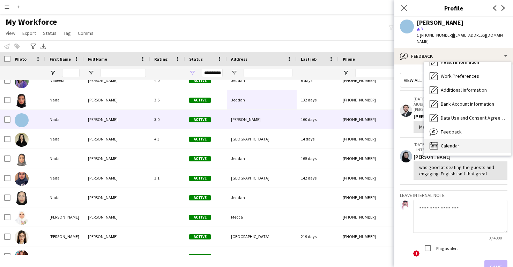
click at [456, 139] on div "Calendar Calendar" at bounding box center [467, 146] width 87 height 14
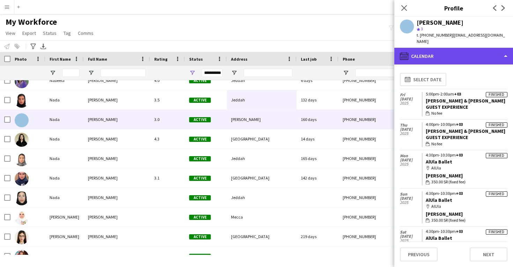
click at [458, 48] on div "calendar-full Calendar" at bounding box center [453, 56] width 119 height 17
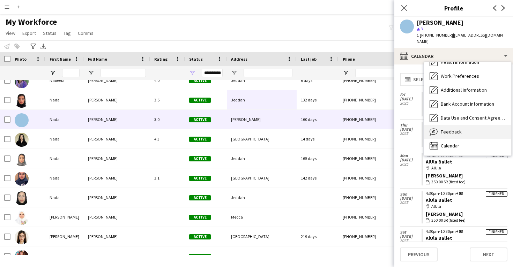
click at [453, 125] on div "Feedback Feedback" at bounding box center [467, 132] width 87 height 14
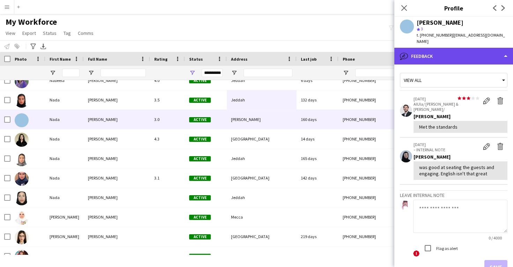
click at [452, 52] on div "bubble-pencil Feedback" at bounding box center [453, 56] width 119 height 17
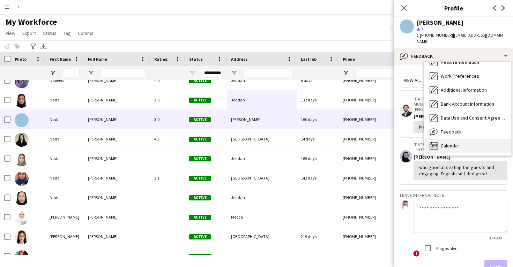
click at [447, 142] on div "Calendar Calendar" at bounding box center [467, 146] width 87 height 14
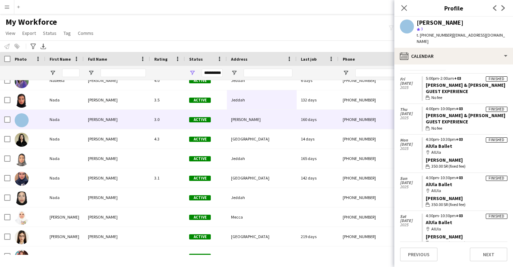
scroll to position [15, 0]
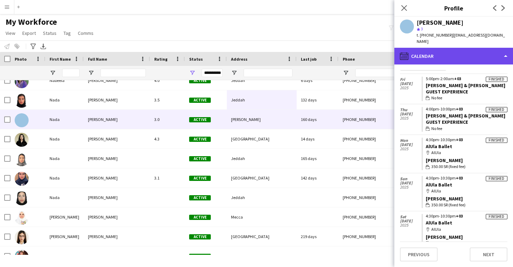
click at [437, 49] on div "calendar-full Calendar" at bounding box center [453, 56] width 119 height 17
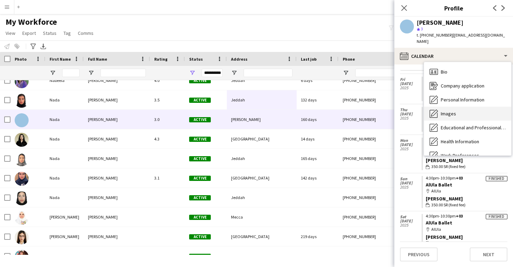
scroll to position [0, 0]
click at [453, 111] on span "Images" at bounding box center [447, 114] width 15 height 6
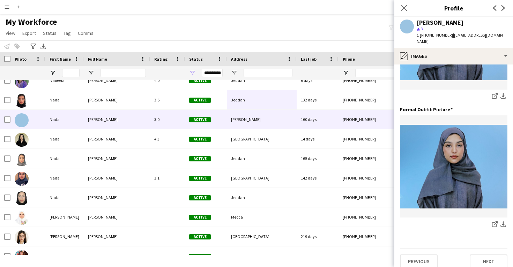
scroll to position [220, 0]
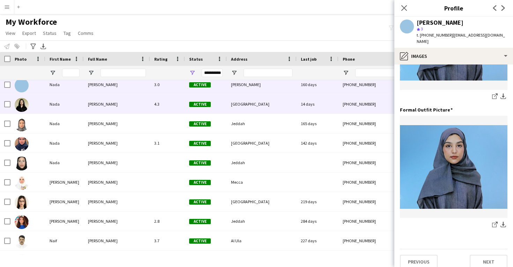
click at [282, 110] on div "[GEOGRAPHIC_DATA]" at bounding box center [262, 104] width 70 height 19
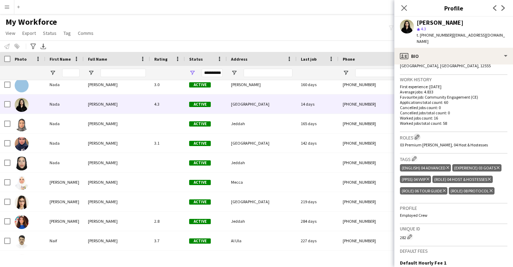
click at [416, 135] on app-icon "Edit crew company roles" at bounding box center [416, 137] width 5 height 5
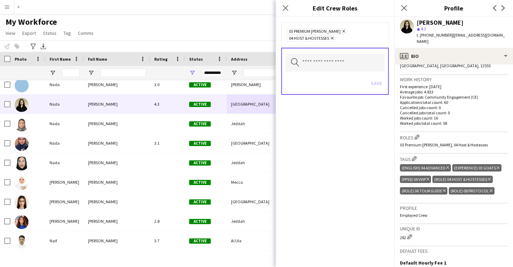
click at [342, 31] on icon at bounding box center [343, 31] width 3 height 3
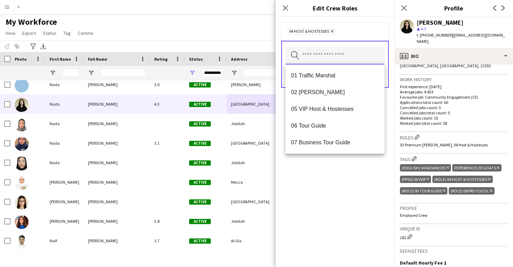
click at [323, 51] on input "text" at bounding box center [334, 55] width 99 height 17
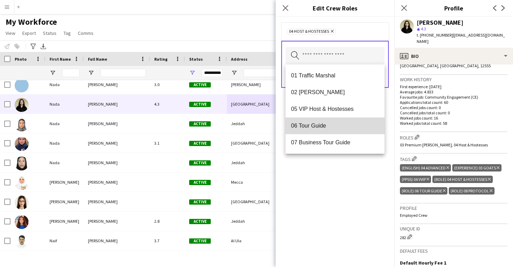
click at [324, 120] on mat-option "06 Tour Guide" at bounding box center [334, 126] width 99 height 17
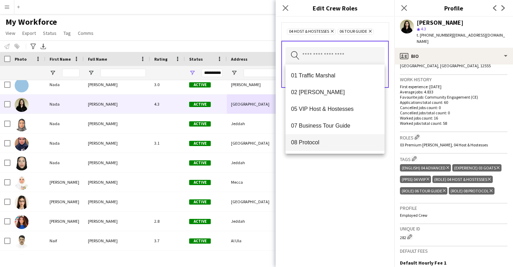
click at [322, 143] on span "08 Protocol" at bounding box center [335, 142] width 88 height 7
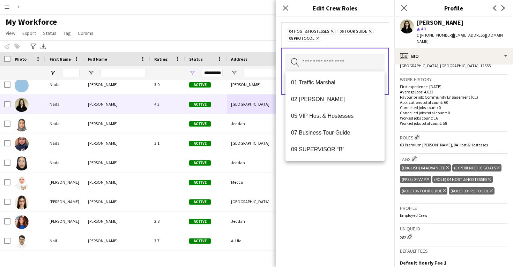
click at [323, 171] on div "04 Host & Hostesses Remove 06 Tour Guide Remove 08 Protocol Remove Search by ro…" at bounding box center [334, 142] width 119 height 250
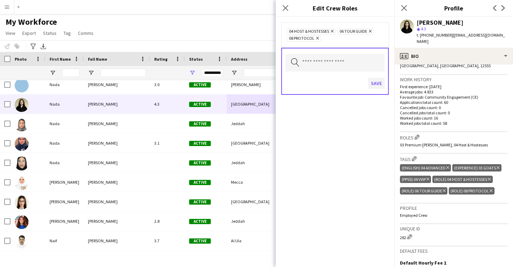
click at [374, 82] on button "Save" at bounding box center [376, 83] width 16 height 11
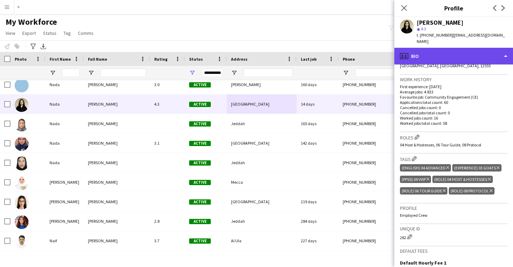
click at [433, 48] on div "profile Bio" at bounding box center [453, 56] width 119 height 17
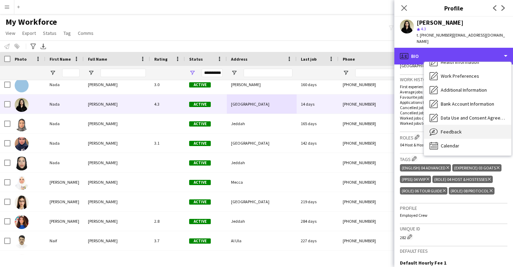
scroll to position [80, 0]
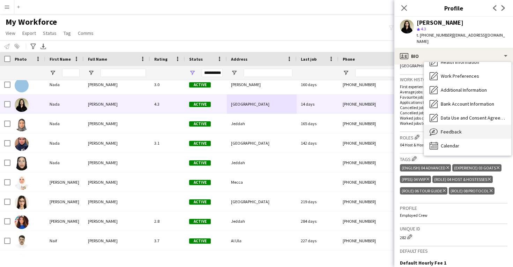
click at [452, 125] on div "Feedback Feedback" at bounding box center [467, 132] width 87 height 14
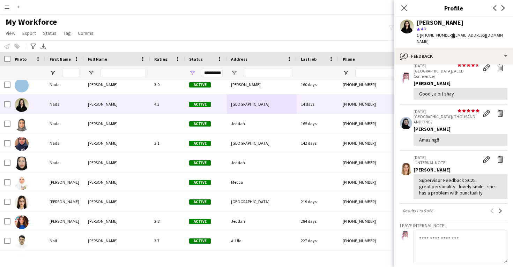
scroll to position [146, 0]
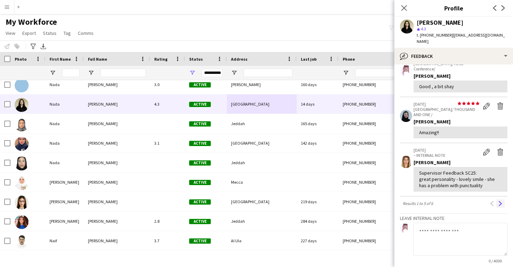
click at [501, 201] on app-icon "Next" at bounding box center [500, 203] width 5 height 5
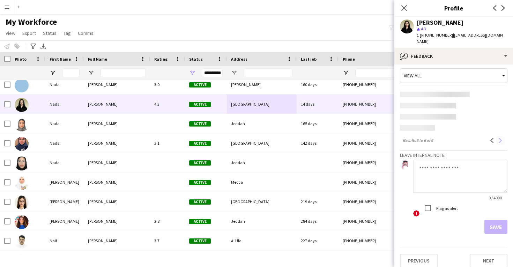
scroll to position [0, 0]
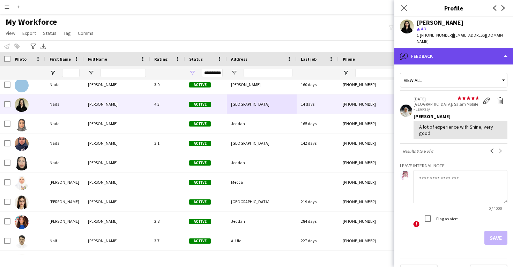
click at [441, 52] on div "bubble-pencil Feedback" at bounding box center [453, 56] width 119 height 17
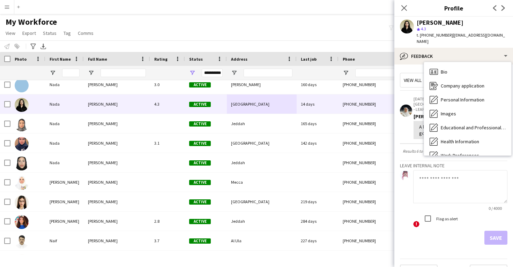
click at [446, 208] on span "Feedback" at bounding box center [450, 211] width 21 height 6
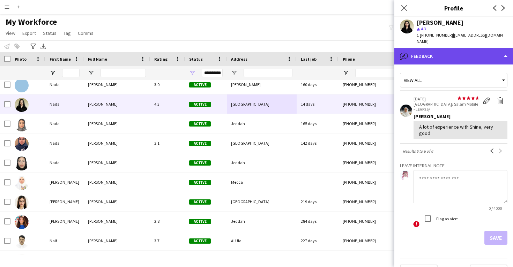
click at [446, 51] on div "bubble-pencil Feedback" at bounding box center [453, 56] width 119 height 17
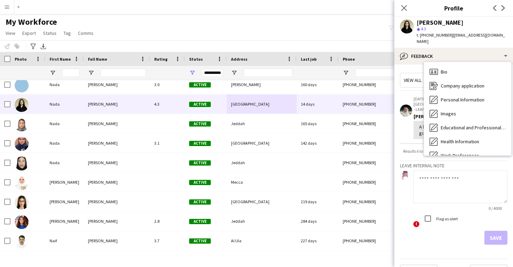
click at [446, 218] on div "Calendar Calendar" at bounding box center [467, 225] width 87 height 14
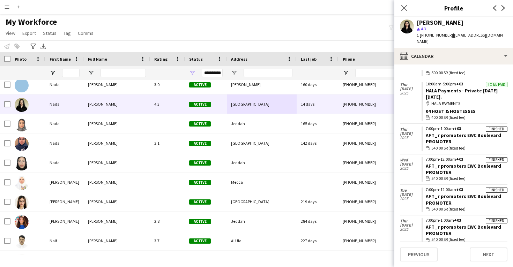
scroll to position [121, 0]
drag, startPoint x: 494, startPoint y: 85, endPoint x: 479, endPoint y: 84, distance: 14.7
click at [479, 84] on app-crew-calendar-job-card "To be paid 10:00am-5:00pm +03 HALA Payments - Private [DATE][DATE]. map-marker …" at bounding box center [464, 100] width 86 height 39
drag, startPoint x: 459, startPoint y: 89, endPoint x: 425, endPoint y: 81, distance: 34.4
click at [425, 81] on app-crew-calendar-job-card "To be paid 10:00am-5:00pm +03 HALA Payments - Private [DATE][DATE]. map-marker …" at bounding box center [464, 100] width 86 height 39
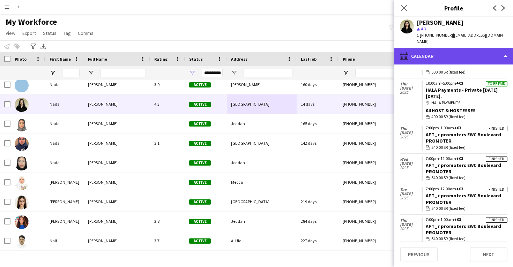
click at [447, 48] on div "calendar-full Calendar" at bounding box center [453, 56] width 119 height 17
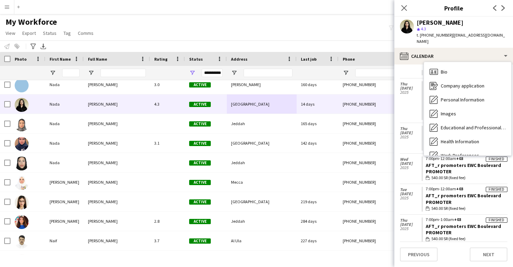
click at [452, 204] on div "Feedback Feedback" at bounding box center [467, 211] width 87 height 14
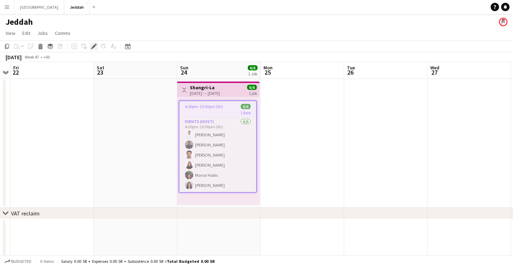
click at [95, 46] on icon "Edit" at bounding box center [94, 47] width 6 height 6
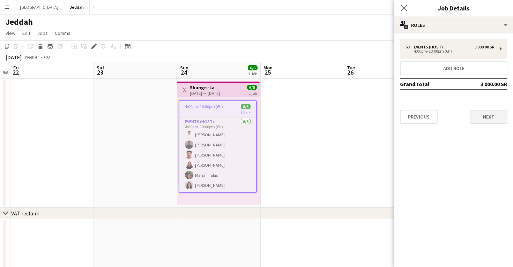
click at [480, 120] on button "Next" at bounding box center [488, 117] width 38 height 14
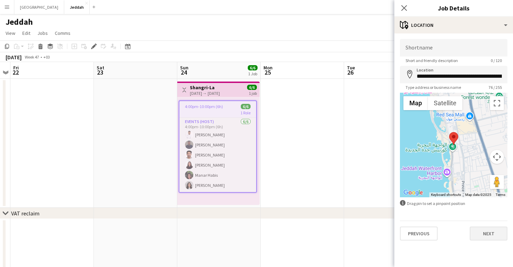
click at [482, 229] on button "Next" at bounding box center [488, 234] width 38 height 14
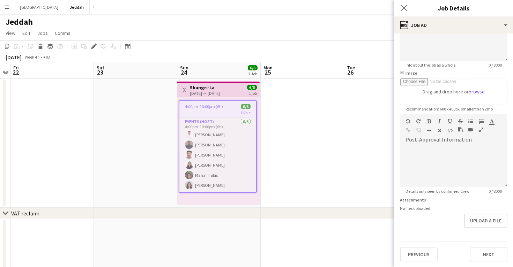
scroll to position [78, 0]
click at [479, 246] on div "Previous Next" at bounding box center [453, 252] width 107 height 20
click at [479, 249] on button "Next" at bounding box center [488, 255] width 38 height 14
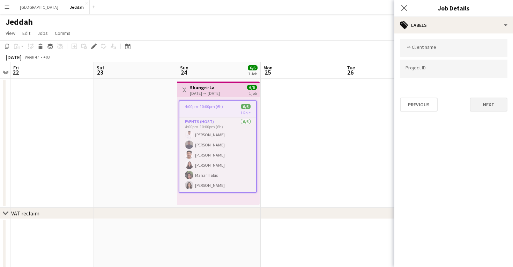
click at [491, 108] on button "Next" at bounding box center [488, 105] width 38 height 14
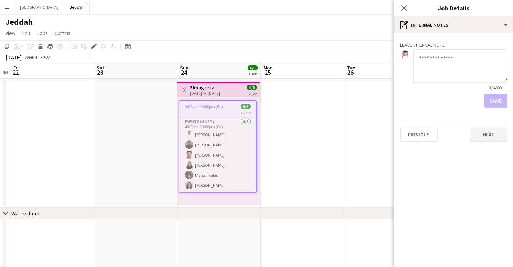
click at [487, 137] on button "Next" at bounding box center [488, 135] width 38 height 14
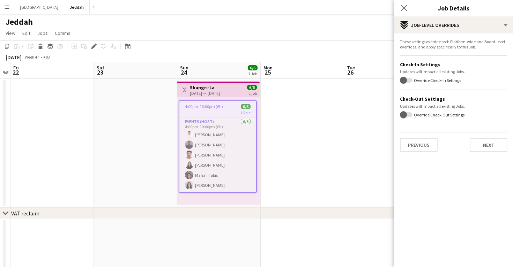
click at [484, 156] on div "These settings override both Platform-wide and Board-level overrides, and apply…" at bounding box center [453, 95] width 119 height 124
click at [484, 150] on button "Next" at bounding box center [488, 145] width 38 height 14
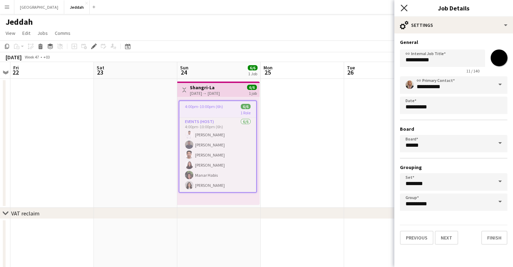
click at [404, 8] on icon at bounding box center [403, 8] width 7 height 7
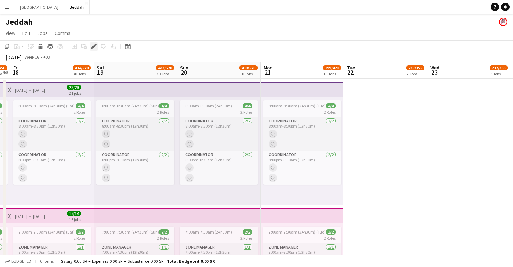
click at [93, 47] on icon at bounding box center [94, 47] width 4 height 4
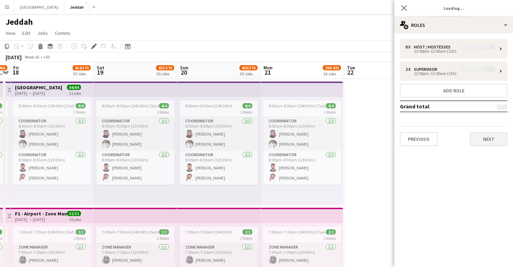
click at [492, 139] on button "Next" at bounding box center [488, 139] width 38 height 14
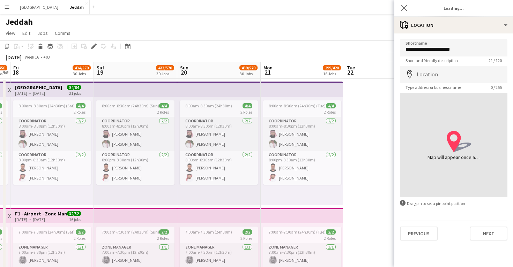
type input "**********"
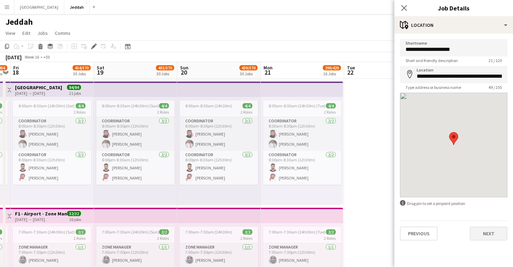
click at [486, 233] on button "Next" at bounding box center [488, 234] width 38 height 14
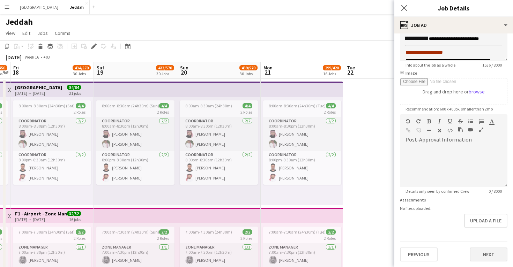
scroll to position [78, 0]
click at [491, 249] on button "Next" at bounding box center [488, 255] width 38 height 14
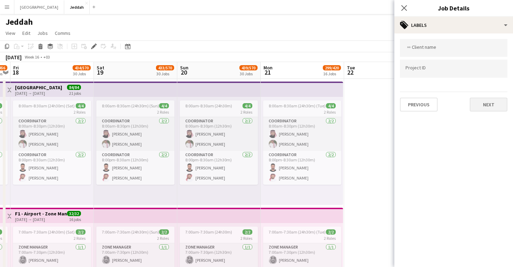
click at [483, 111] on button "Next" at bounding box center [488, 105] width 38 height 14
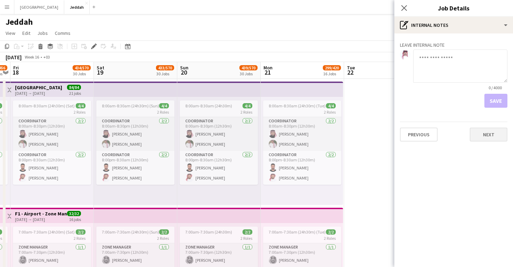
click at [482, 131] on button "Next" at bounding box center [488, 135] width 38 height 14
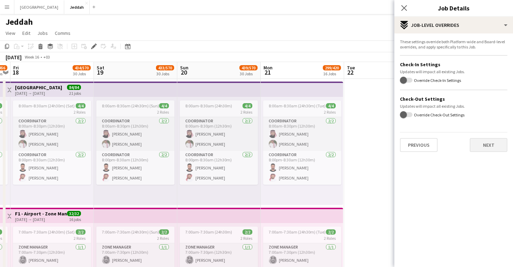
click at [481, 150] on button "Next" at bounding box center [488, 145] width 38 height 14
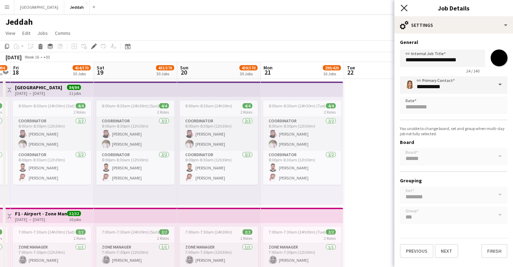
click at [402, 8] on icon "Close pop-in" at bounding box center [403, 8] width 7 height 7
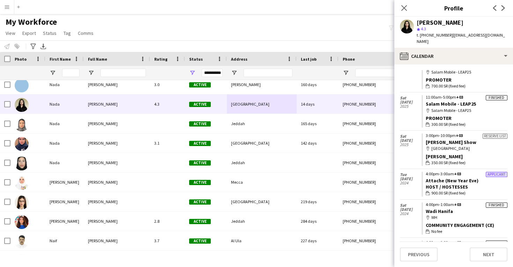
scroll to position [1044, 0]
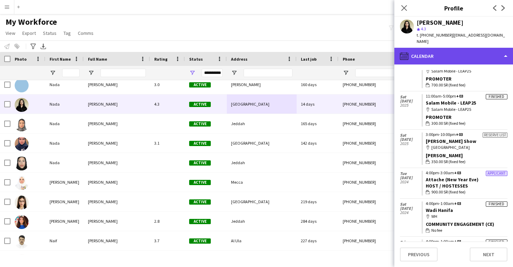
click at [429, 50] on div "calendar-full Calendar" at bounding box center [453, 56] width 119 height 17
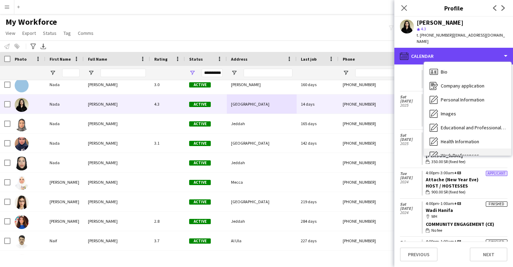
scroll to position [0, 0]
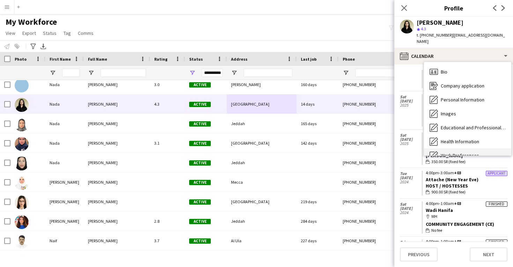
click at [441, 65] on div "Bio Bio" at bounding box center [467, 72] width 87 height 14
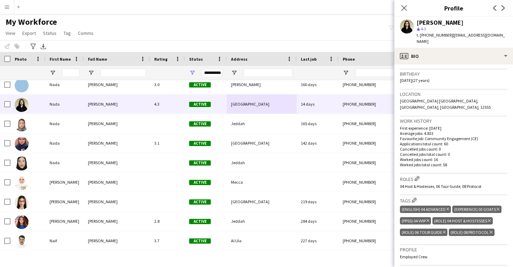
scroll to position [179, 0]
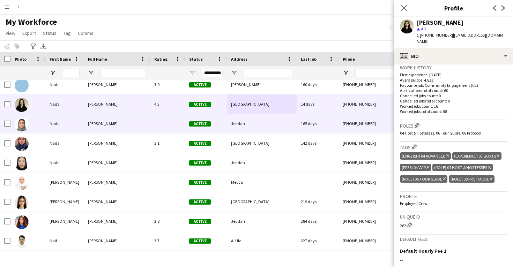
click at [303, 129] on div "165 days" at bounding box center [317, 123] width 42 height 19
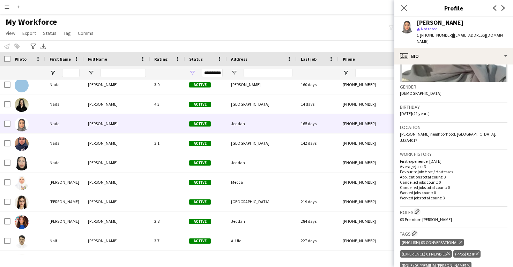
scroll to position [93, 0]
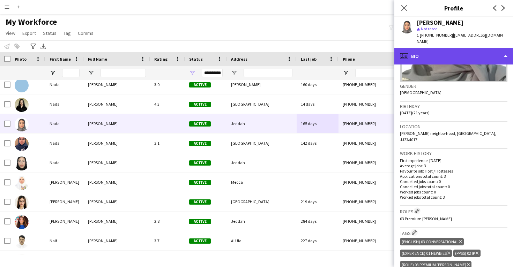
click at [445, 55] on div "profile Bio" at bounding box center [453, 56] width 119 height 17
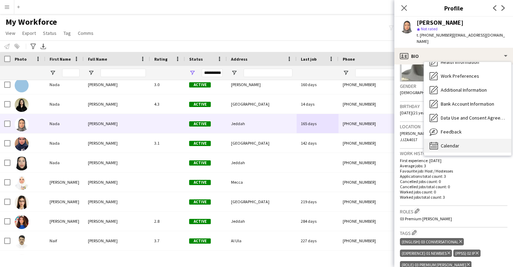
scroll to position [80, 0]
click at [458, 139] on div "Calendar Calendar" at bounding box center [467, 146] width 87 height 14
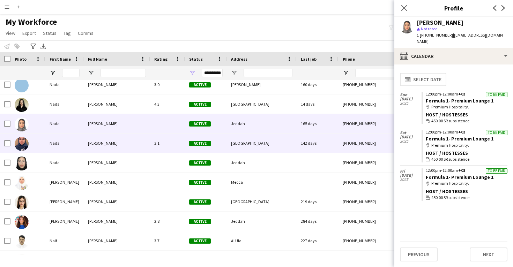
click at [344, 139] on div "[PHONE_NUMBER]" at bounding box center [382, 143] width 89 height 19
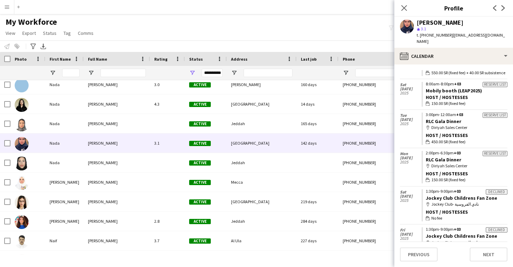
scroll to position [431, 0]
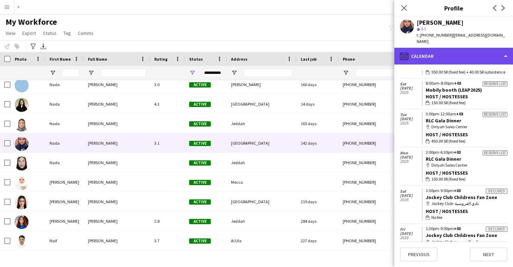
click at [454, 51] on div "calendar-full Calendar" at bounding box center [453, 56] width 119 height 17
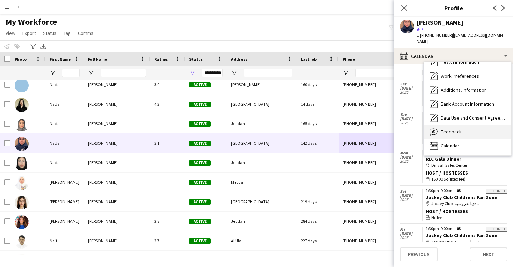
scroll to position [80, 0]
click at [453, 129] on span "Feedback" at bounding box center [450, 132] width 21 height 6
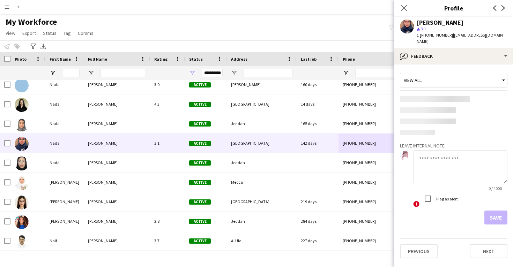
scroll to position [0, 0]
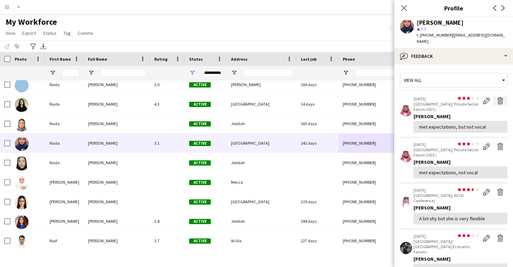
click at [499, 97] on app-icon "Delete feedback" at bounding box center [500, 100] width 7 height 7
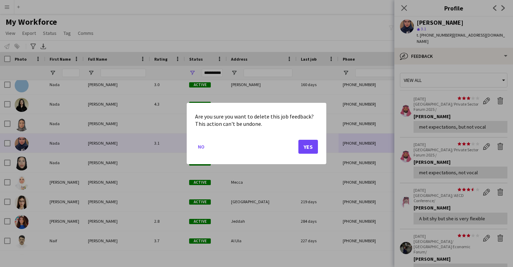
click at [313, 150] on button "Yes" at bounding box center [308, 147] width 20 height 14
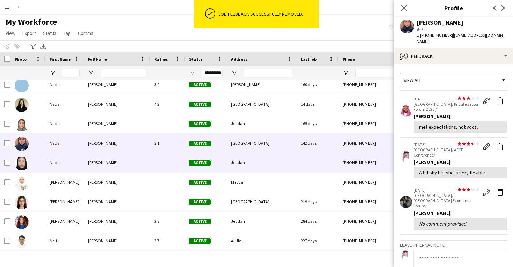
click at [301, 160] on div at bounding box center [317, 162] width 42 height 19
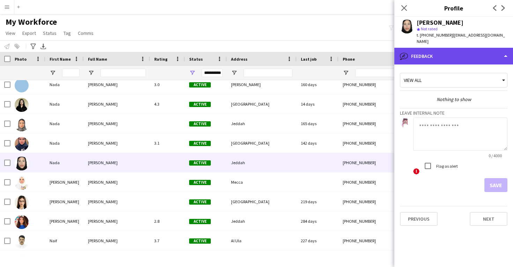
click at [433, 52] on div "bubble-pencil Feedback" at bounding box center [453, 56] width 119 height 17
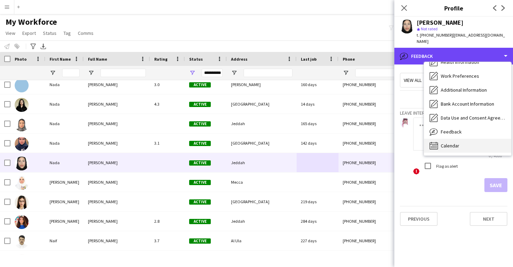
scroll to position [80, 0]
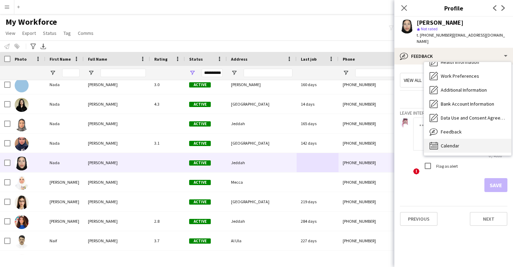
click at [458, 143] on span "Calendar" at bounding box center [449, 146] width 18 height 6
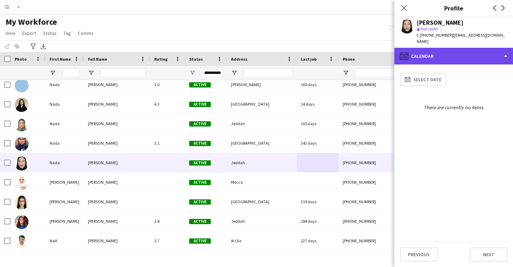
click at [442, 48] on div "calendar-full Calendar" at bounding box center [453, 56] width 119 height 17
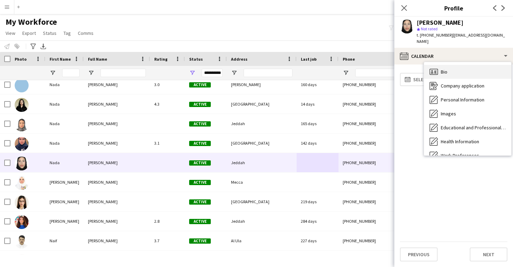
scroll to position [0, 0]
click at [450, 70] on div "Bio Bio" at bounding box center [467, 72] width 87 height 14
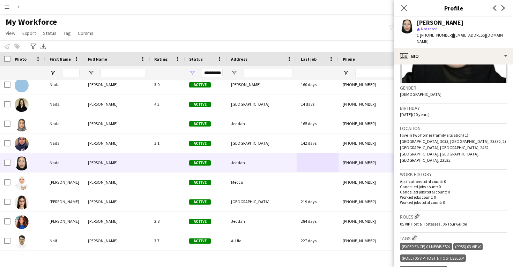
scroll to position [124, 0]
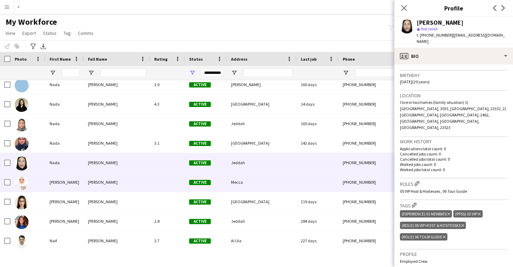
click at [327, 174] on div at bounding box center [317, 182] width 42 height 19
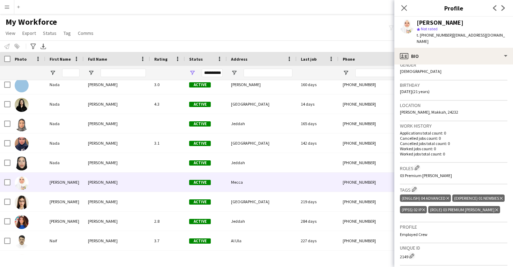
scroll to position [118, 0]
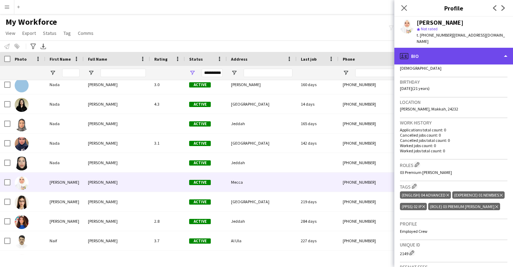
click at [440, 53] on div "profile Bio" at bounding box center [453, 56] width 119 height 17
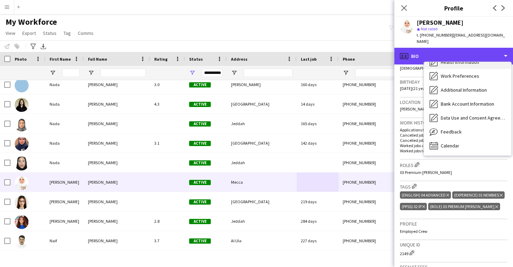
scroll to position [80, 0]
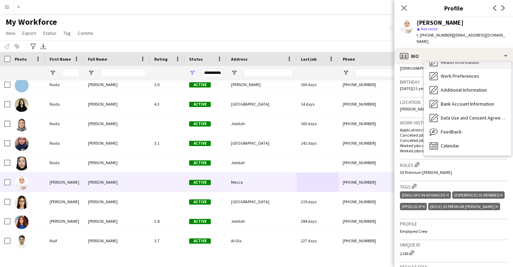
click at [459, 139] on div "Calendar Calendar" at bounding box center [467, 146] width 87 height 14
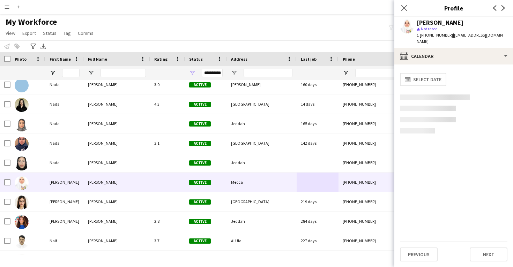
scroll to position [0, 0]
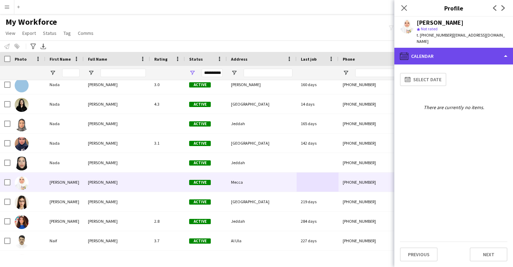
click at [445, 53] on div "calendar-full Calendar" at bounding box center [453, 56] width 119 height 17
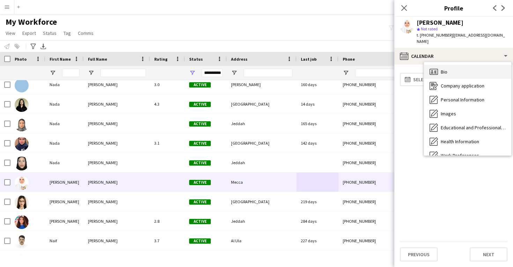
click at [450, 69] on div "Bio Bio" at bounding box center [467, 72] width 87 height 14
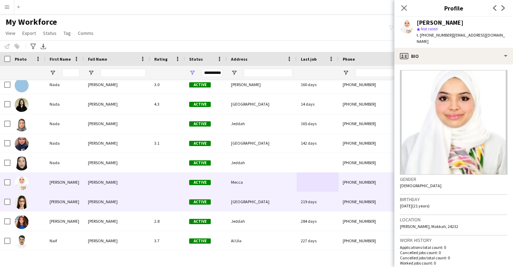
click at [337, 197] on div "219 days" at bounding box center [317, 201] width 42 height 19
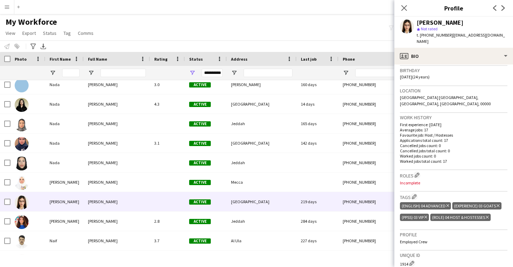
scroll to position [134, 0]
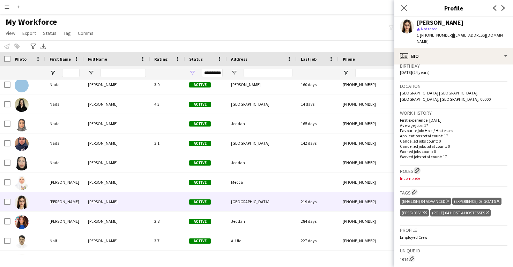
click at [418, 168] on app-icon "Edit crew company roles" at bounding box center [416, 170] width 5 height 5
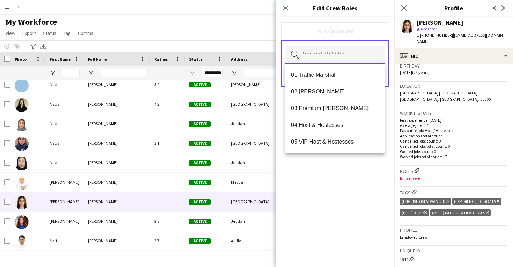
click at [331, 47] on input "text" at bounding box center [334, 54] width 99 height 17
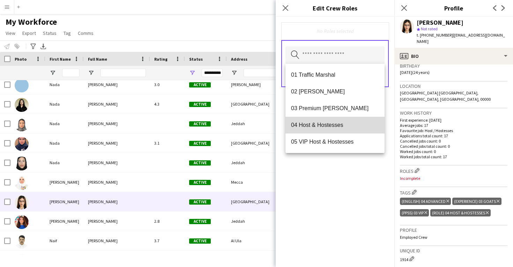
click at [320, 128] on span "04 Host & Hostesses" at bounding box center [335, 125] width 88 height 7
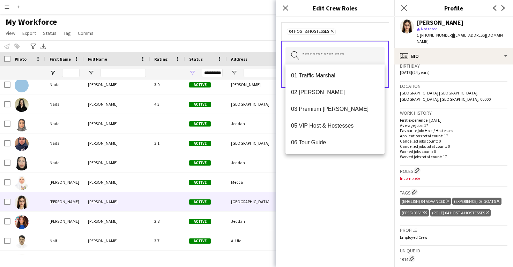
click at [325, 189] on div "04 Host & Hostesses Remove Search by role type Save" at bounding box center [334, 142] width 119 height 250
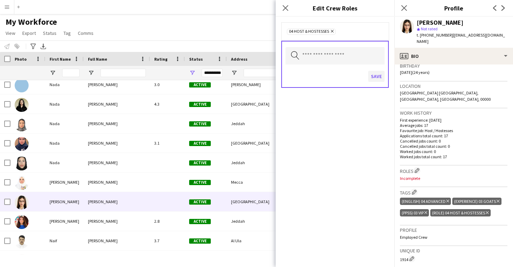
click at [377, 74] on button "Save" at bounding box center [376, 76] width 16 height 11
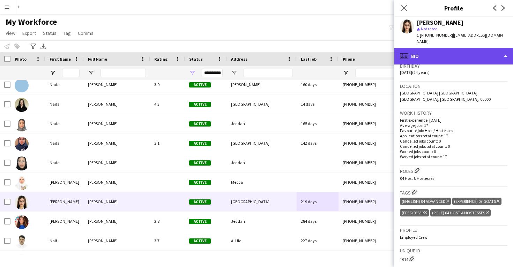
click at [440, 50] on div "profile Bio" at bounding box center [453, 56] width 119 height 17
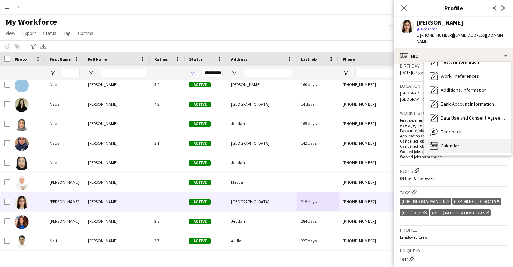
scroll to position [80, 0]
click at [465, 139] on div "Calendar Calendar" at bounding box center [467, 146] width 87 height 14
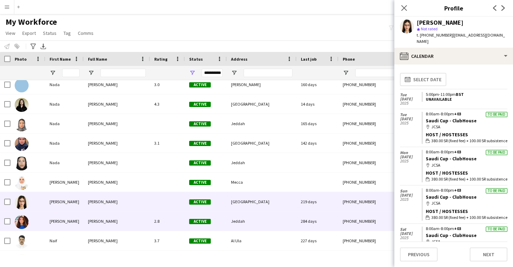
click at [279, 220] on div "Jeddah" at bounding box center [262, 221] width 70 height 19
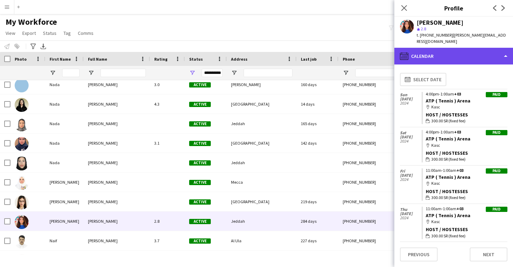
click at [439, 48] on div "calendar-full Calendar" at bounding box center [453, 56] width 119 height 17
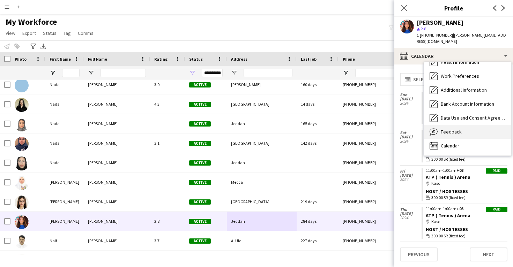
click at [458, 129] on span "Feedback" at bounding box center [450, 132] width 21 height 6
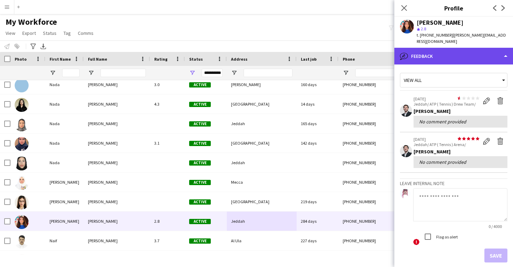
click at [443, 52] on div "bubble-pencil Feedback" at bounding box center [453, 56] width 119 height 17
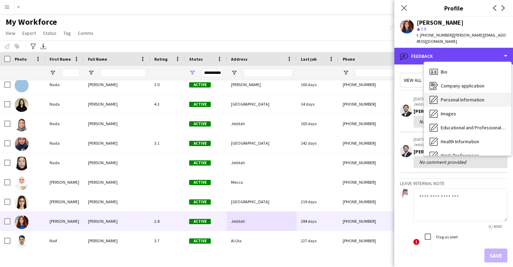
scroll to position [0, 0]
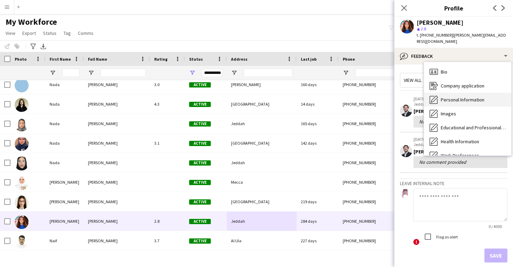
click at [457, 93] on div "Personal Information Personal Information" at bounding box center [467, 100] width 87 height 14
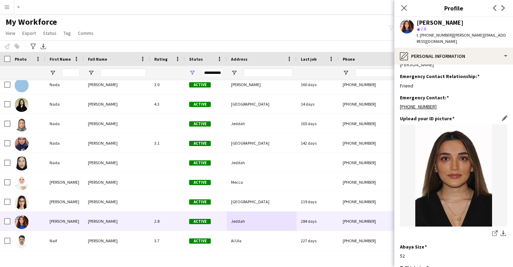
scroll to position [293, 0]
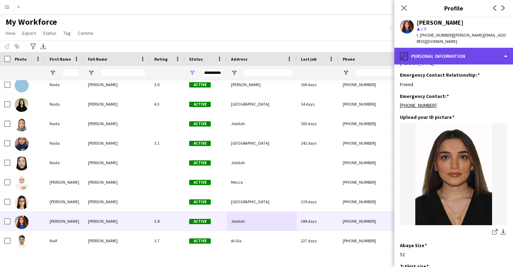
click at [444, 55] on div "pencil4 Personal Information" at bounding box center [453, 56] width 119 height 17
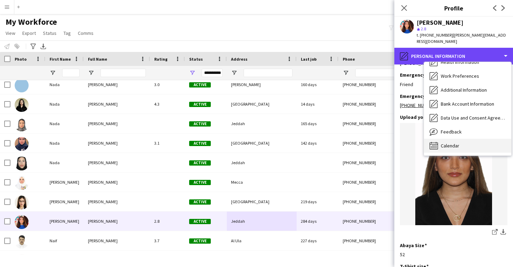
scroll to position [80, 0]
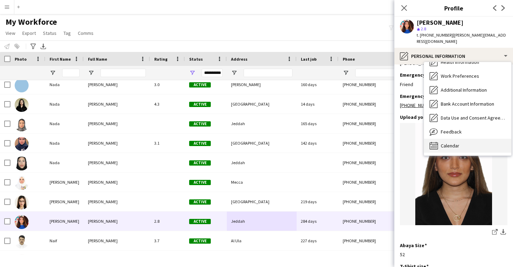
click at [454, 143] on span "Calendar" at bounding box center [449, 146] width 18 height 6
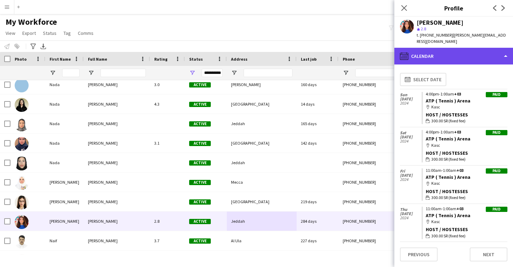
click at [454, 48] on div "calendar-full Calendar" at bounding box center [453, 56] width 119 height 17
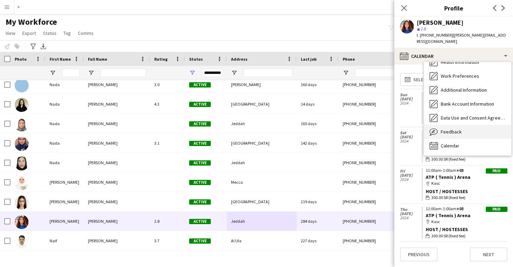
click at [451, 129] on span "Feedback" at bounding box center [450, 132] width 21 height 6
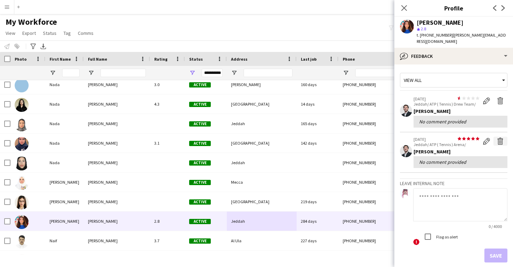
click at [497, 138] on app-icon "Delete feedback" at bounding box center [500, 141] width 7 height 7
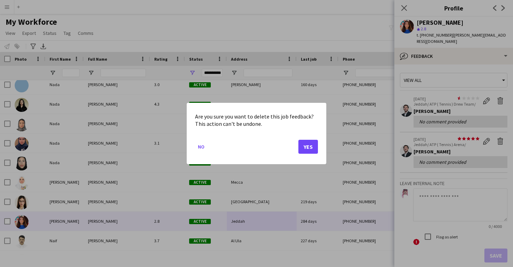
click at [304, 147] on button "Yes" at bounding box center [308, 147] width 20 height 14
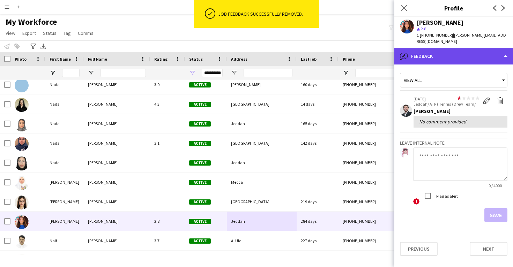
click at [437, 50] on div "bubble-pencil Feedback" at bounding box center [453, 56] width 119 height 17
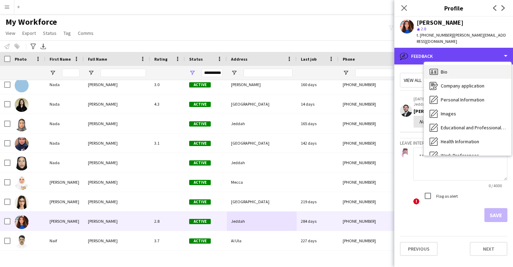
scroll to position [0, 0]
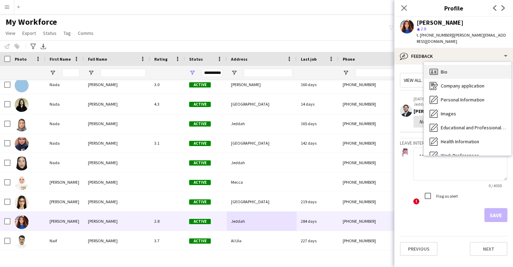
click at [452, 69] on div "Bio Bio" at bounding box center [467, 72] width 87 height 14
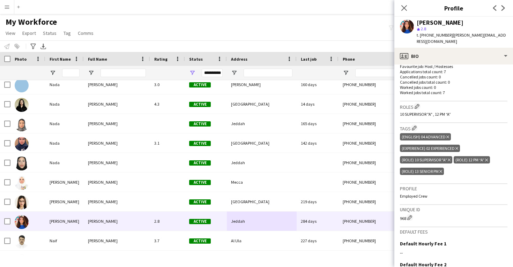
scroll to position [192, 0]
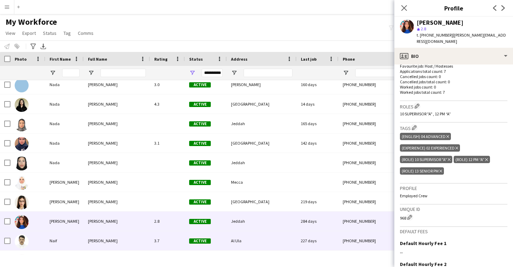
click at [288, 239] on div "Al Ula" at bounding box center [262, 240] width 70 height 19
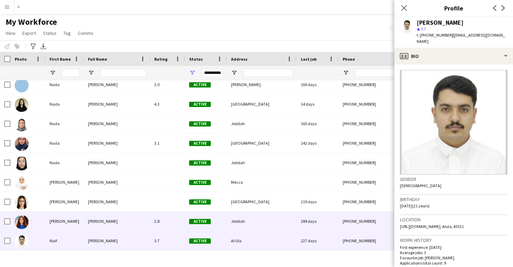
click at [305, 225] on div "284 days" at bounding box center [317, 221] width 42 height 19
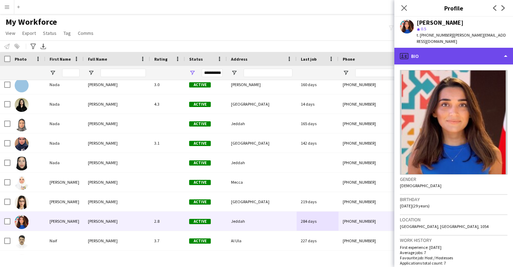
click at [447, 48] on div "profile Bio" at bounding box center [453, 56] width 119 height 17
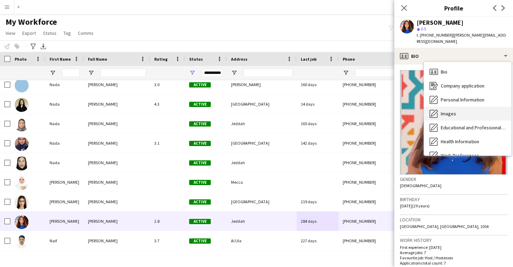
click at [455, 108] on div "Images Images" at bounding box center [467, 114] width 87 height 14
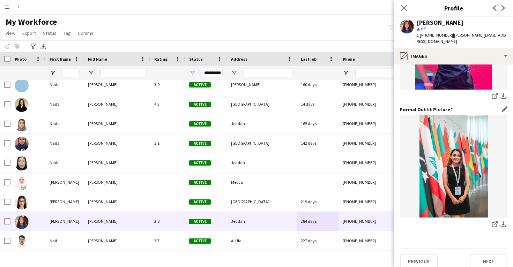
scroll to position [220, 0]
click at [492, 223] on icon at bounding box center [494, 225] width 5 height 5
drag, startPoint x: 472, startPoint y: 23, endPoint x: 413, endPoint y: 21, distance: 59.7
click at [413, 21] on div "Naida Pirverdiyeva star 0.5 t. +994515980068 | naida.isaq96@gmail.com" at bounding box center [453, 32] width 119 height 31
copy div "[PERSON_NAME]"
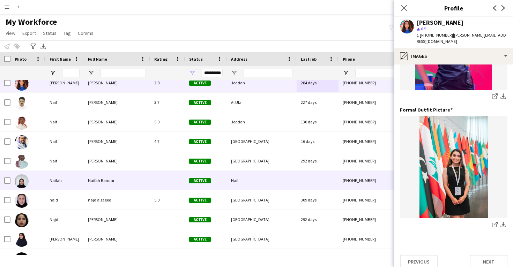
scroll to position [22270, 0]
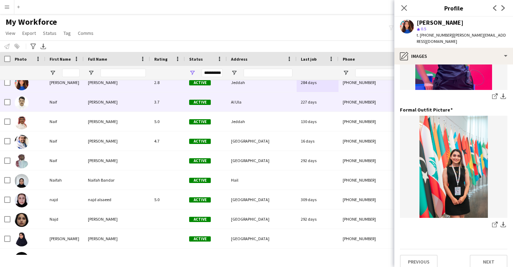
click at [154, 107] on div "3.7" at bounding box center [167, 101] width 35 height 19
